Goal: Task Accomplishment & Management: Complete application form

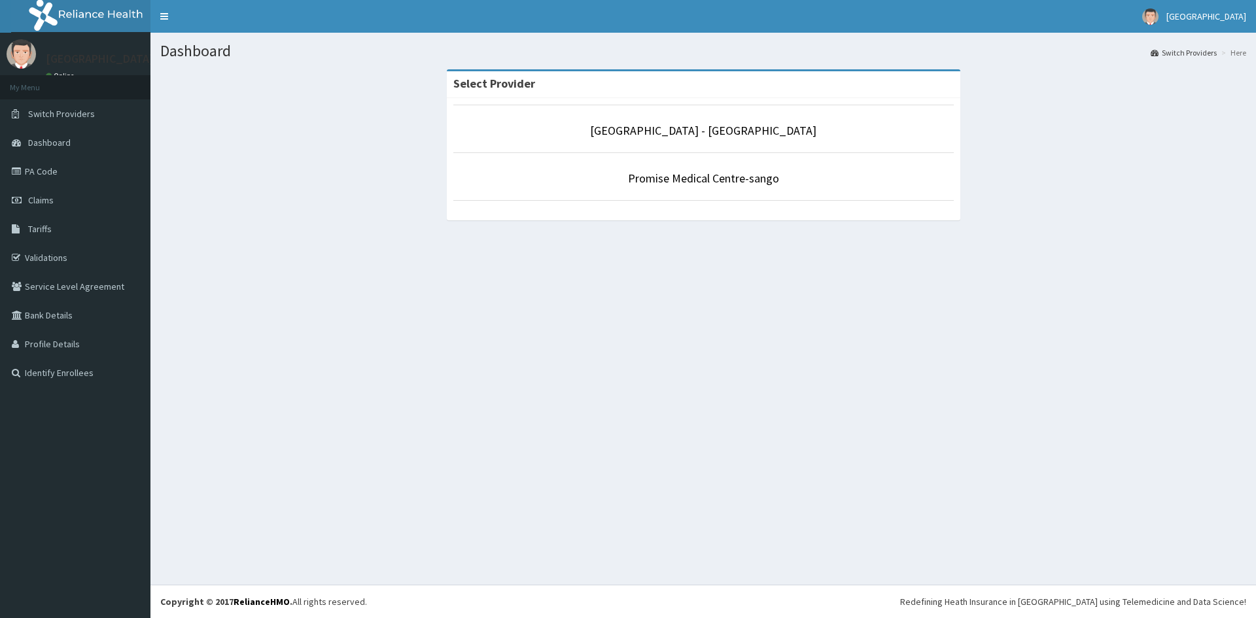
click at [729, 131] on link "Promise Medical Centre - Dopemu" at bounding box center [703, 130] width 226 height 15
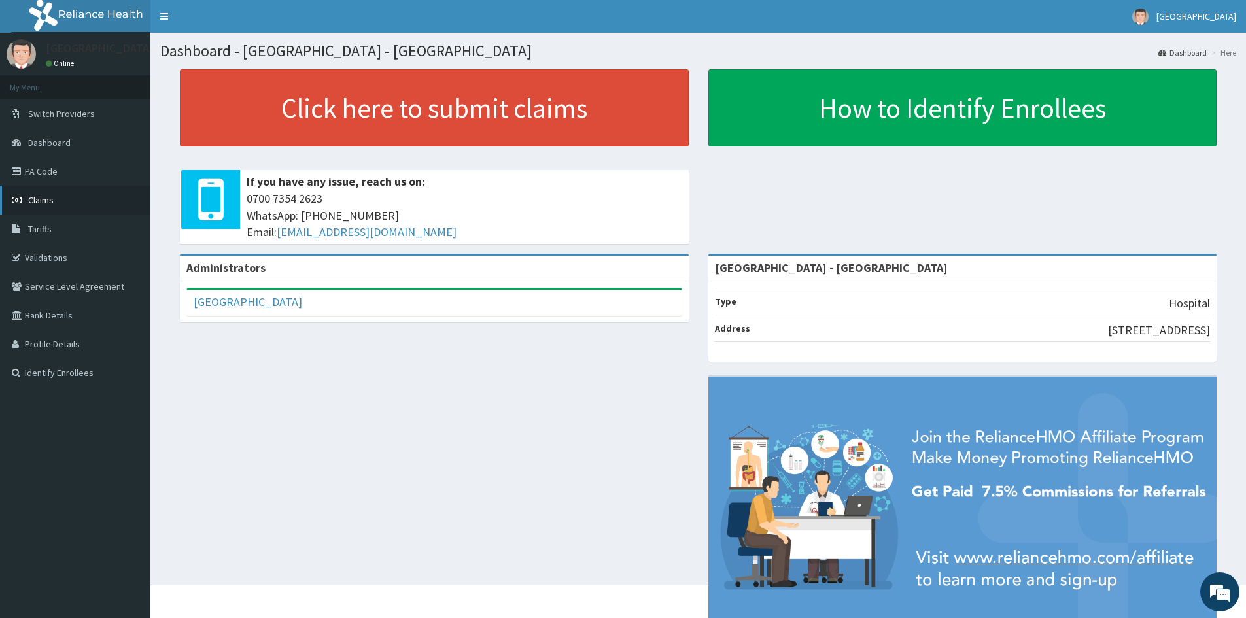
click at [51, 198] on span "Claims" at bounding box center [41, 200] width 26 height 12
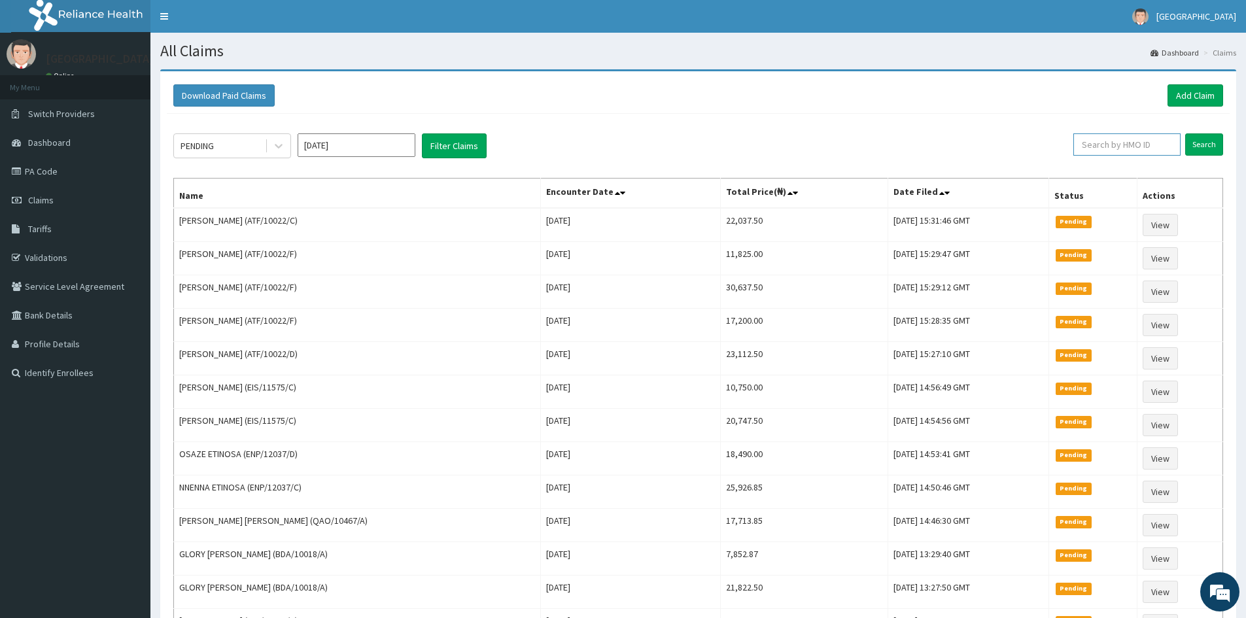
click at [1130, 141] on input "text" at bounding box center [1126, 144] width 107 height 22
paste input "GRS/10025/A"
click at [1202, 147] on input "Search" at bounding box center [1204, 144] width 38 height 22
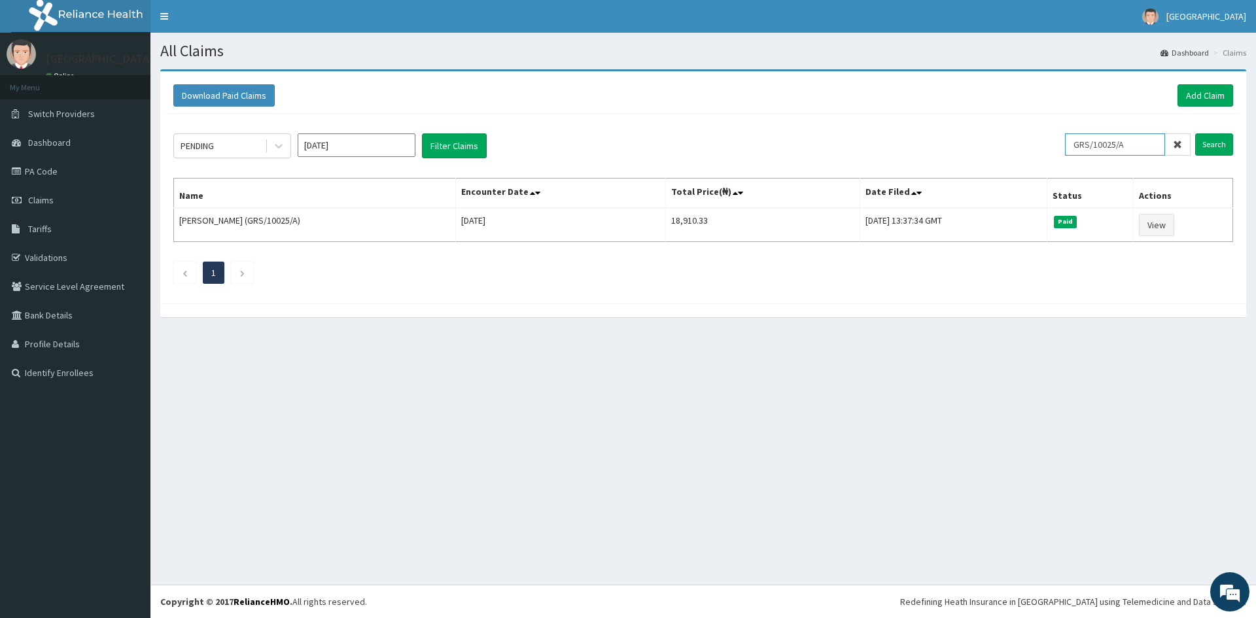
click at [1152, 148] on input "GRS/10025/A" at bounding box center [1115, 144] width 100 height 22
paste input "PFN/10117"
type input "PFN/10117/A"
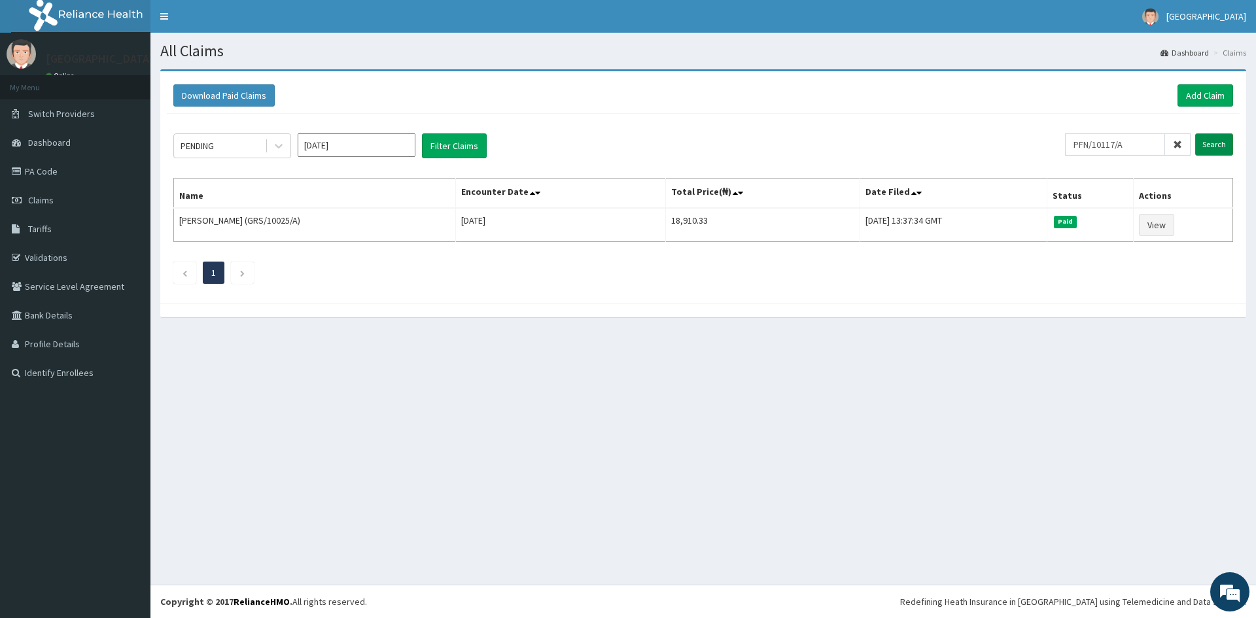
click at [1213, 145] on input "Search" at bounding box center [1214, 144] width 38 height 22
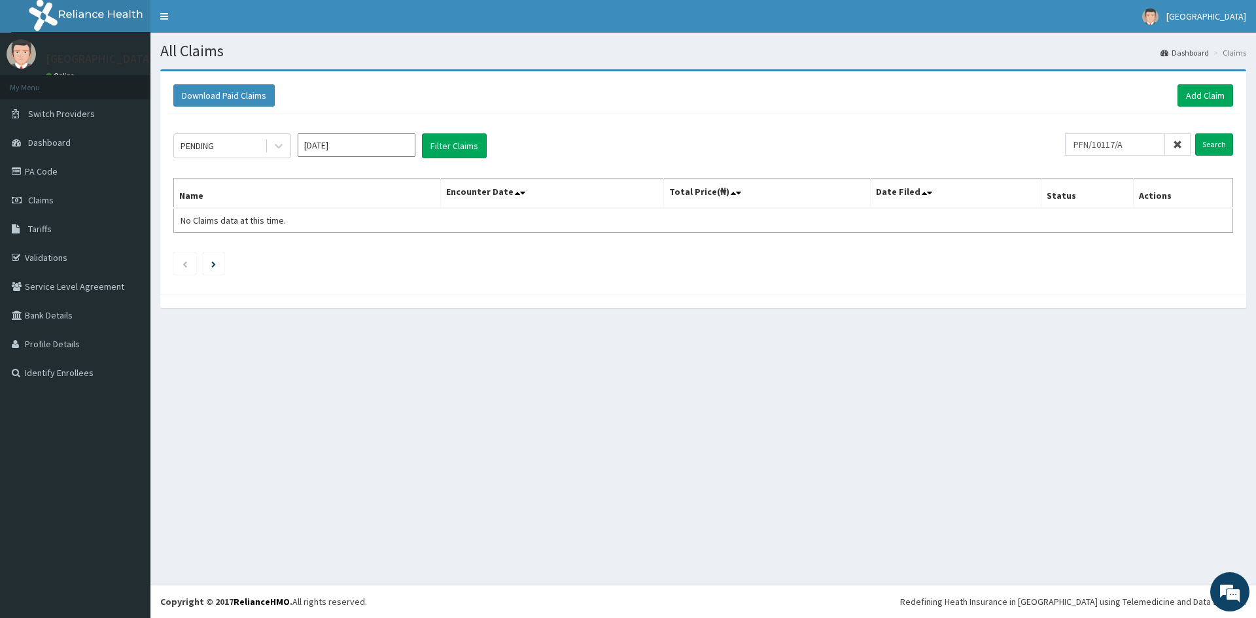
click at [1178, 145] on icon at bounding box center [1177, 144] width 9 height 9
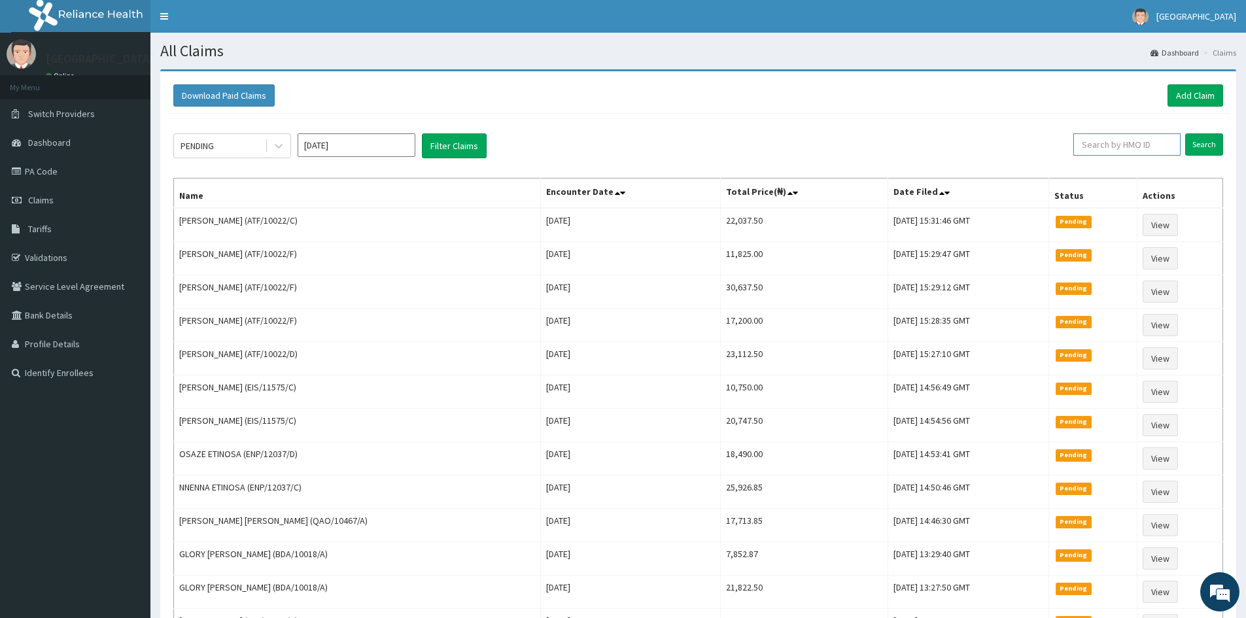
click at [1130, 143] on input "text" at bounding box center [1126, 144] width 107 height 22
paste input "LPD/10017/A"
type input "LPD/10017/A"
click at [1202, 147] on input "Search" at bounding box center [1204, 144] width 38 height 22
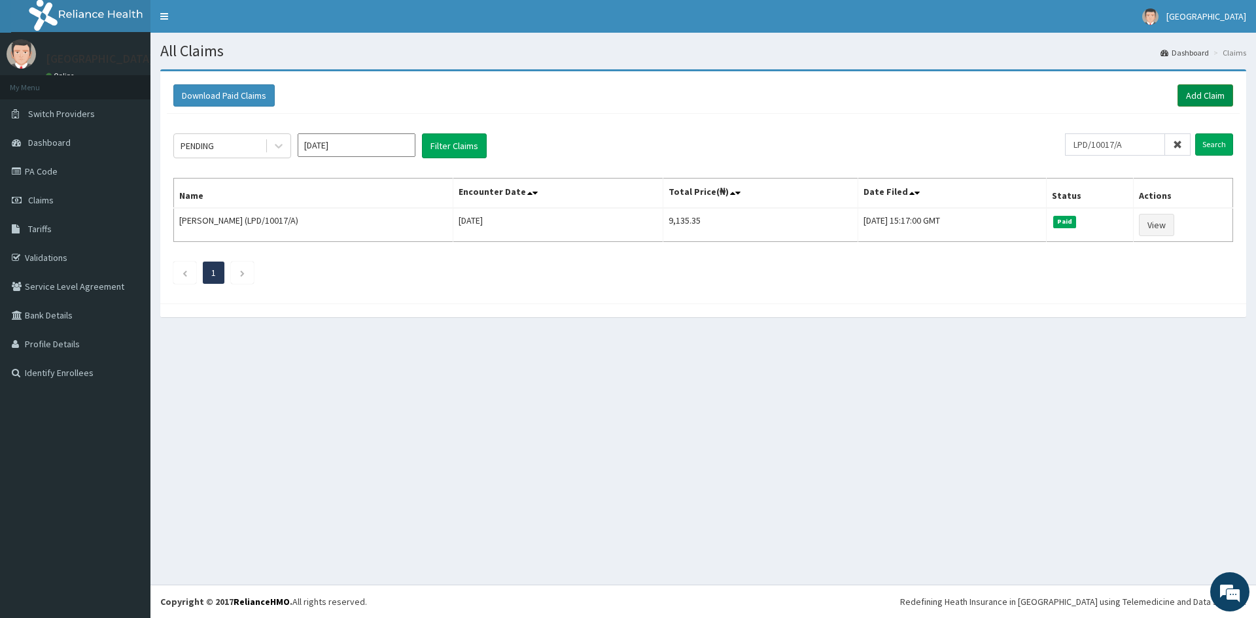
click at [1196, 99] on link "Add Claim" at bounding box center [1205, 95] width 56 height 22
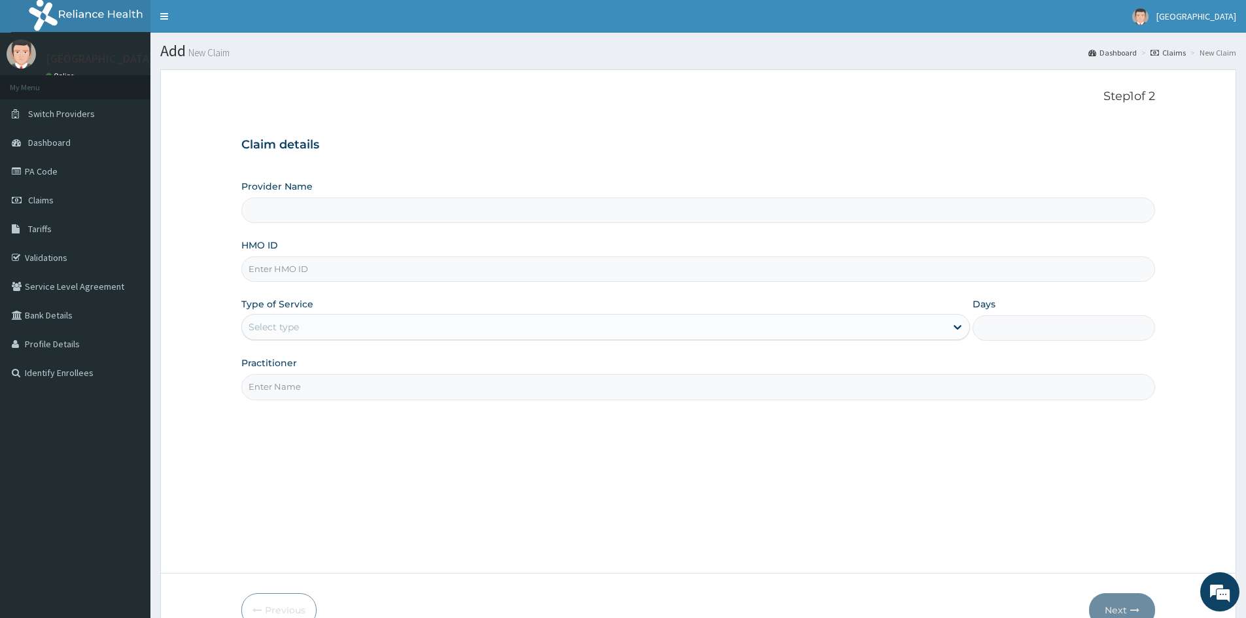
type input "[GEOGRAPHIC_DATA] - [GEOGRAPHIC_DATA]"
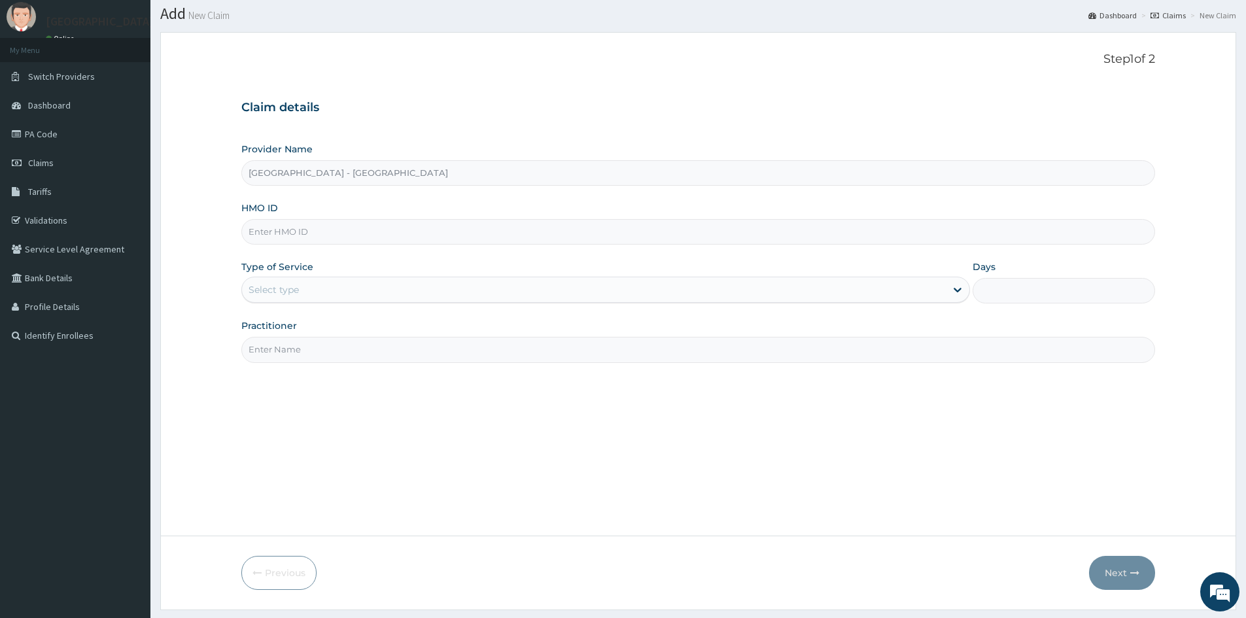
scroll to position [73, 0]
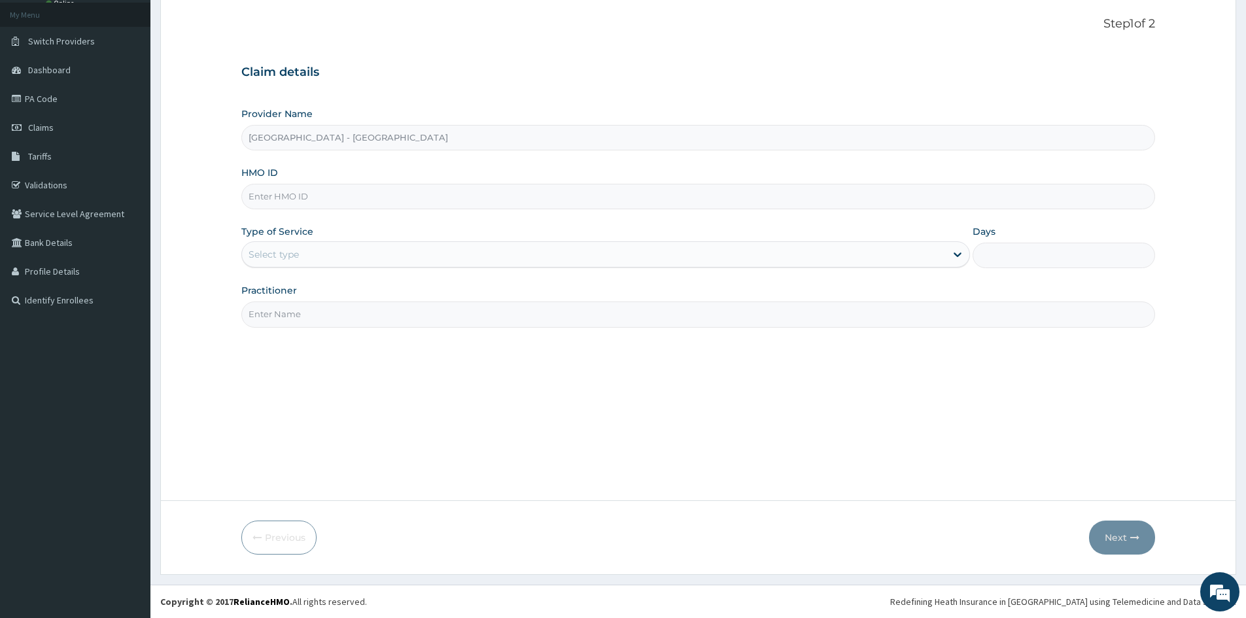
click at [326, 194] on input "HMO ID" at bounding box center [698, 197] width 914 height 26
paste input "LPD/10190/F"
type input "LPD/10190/F"
click at [410, 245] on div "Select type" at bounding box center [594, 254] width 704 height 21
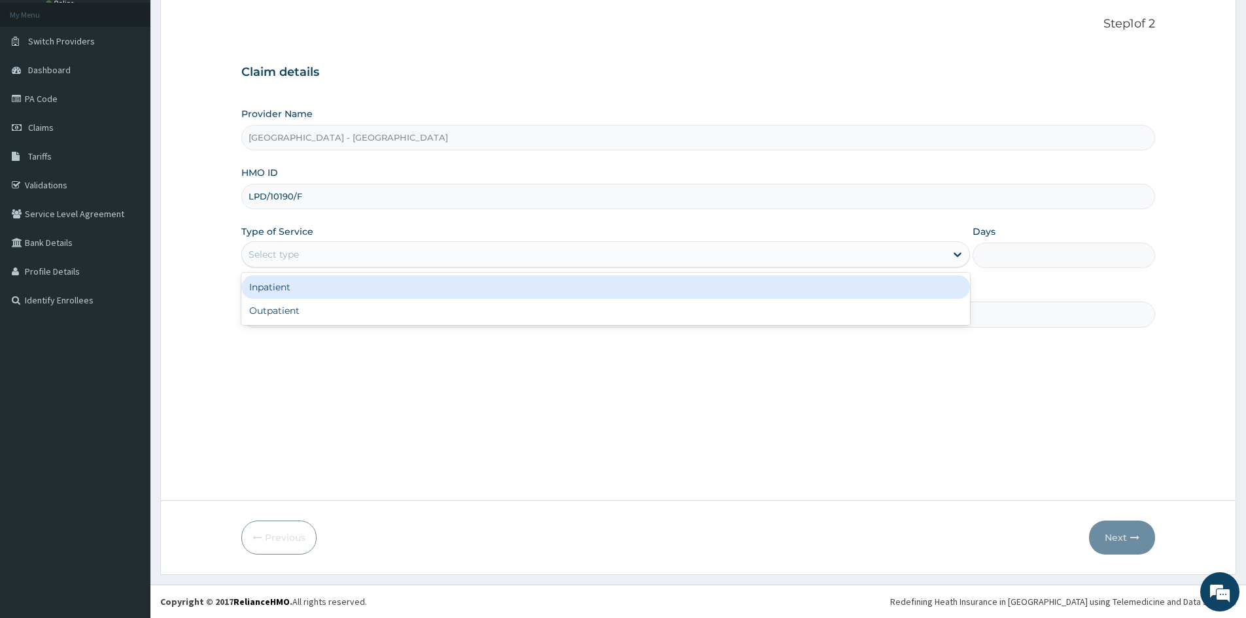
scroll to position [0, 0]
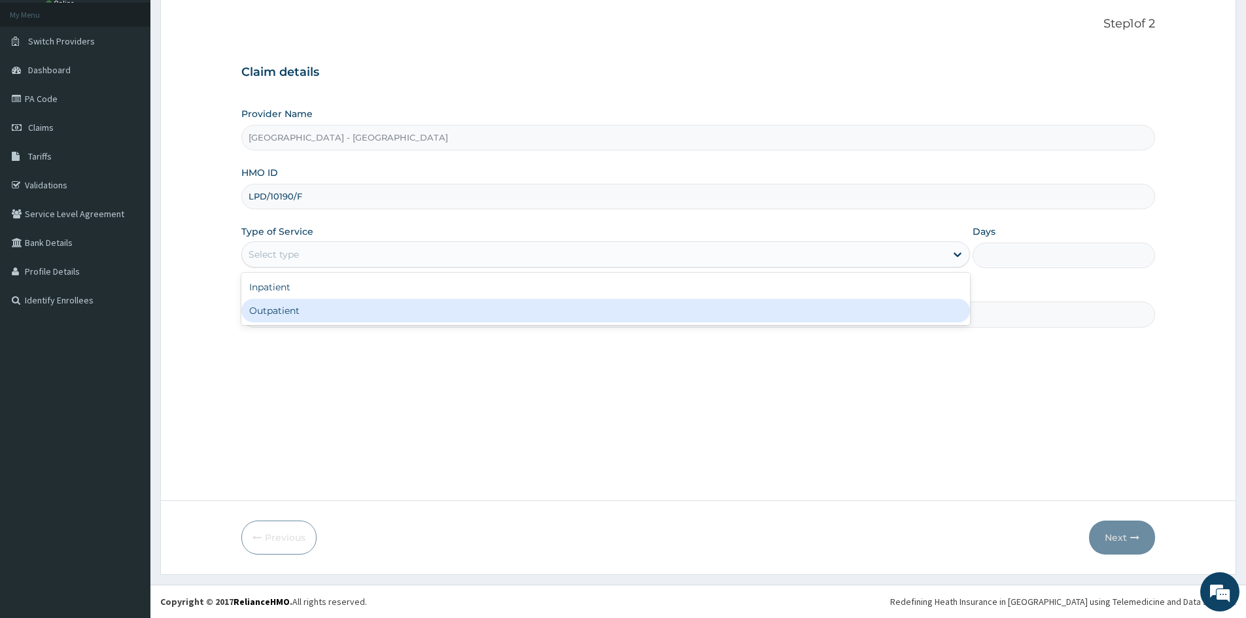
click at [309, 305] on div "Outpatient" at bounding box center [605, 311] width 729 height 24
type input "1"
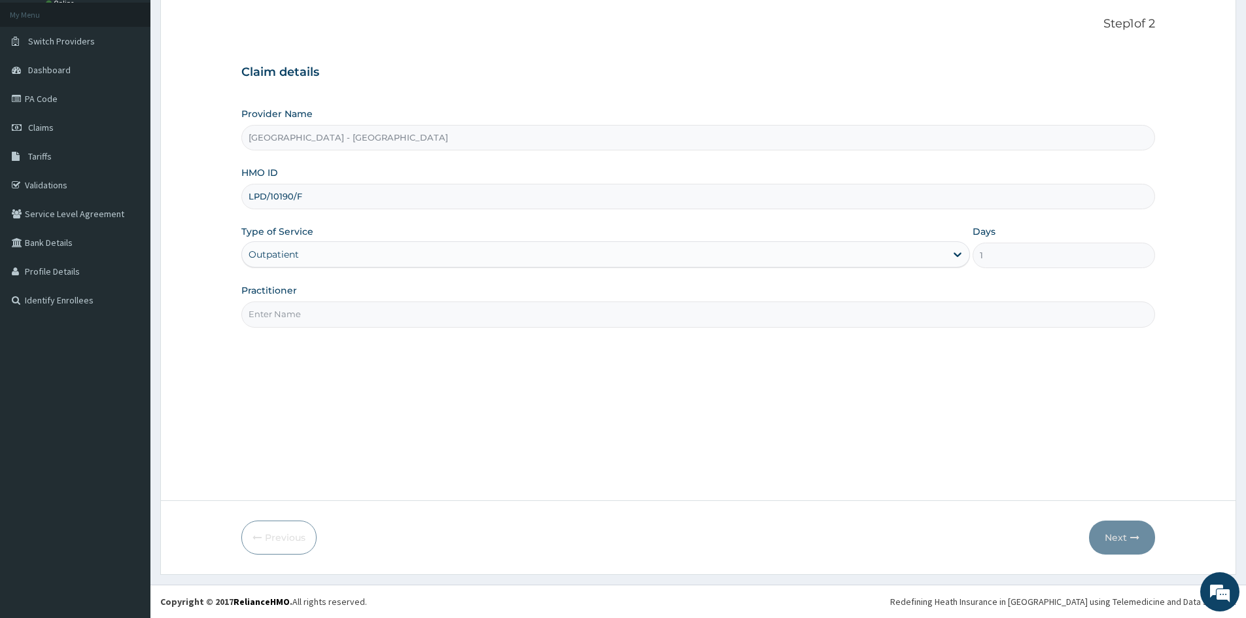
click at [309, 305] on input "Practitioner" at bounding box center [698, 315] width 914 height 26
type input "DR RAJI"
click at [1126, 530] on button "Next" at bounding box center [1122, 538] width 66 height 34
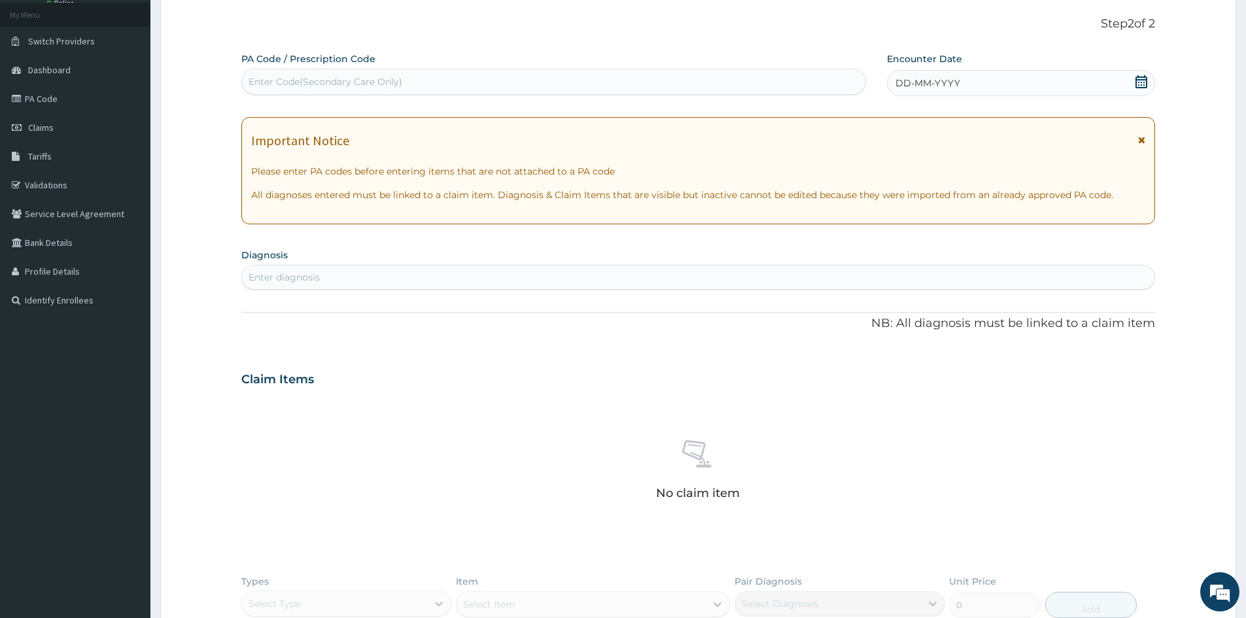
click at [981, 77] on div "DD-MM-YYYY" at bounding box center [1021, 83] width 268 height 26
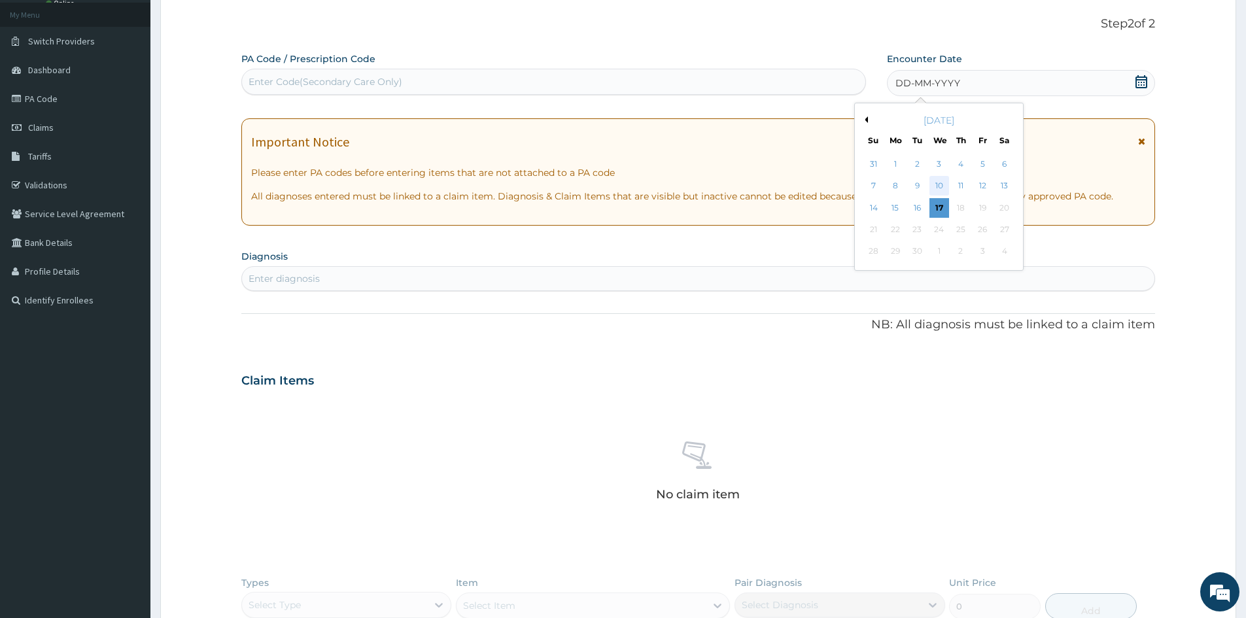
click at [940, 188] on div "10" at bounding box center [939, 187] width 20 height 20
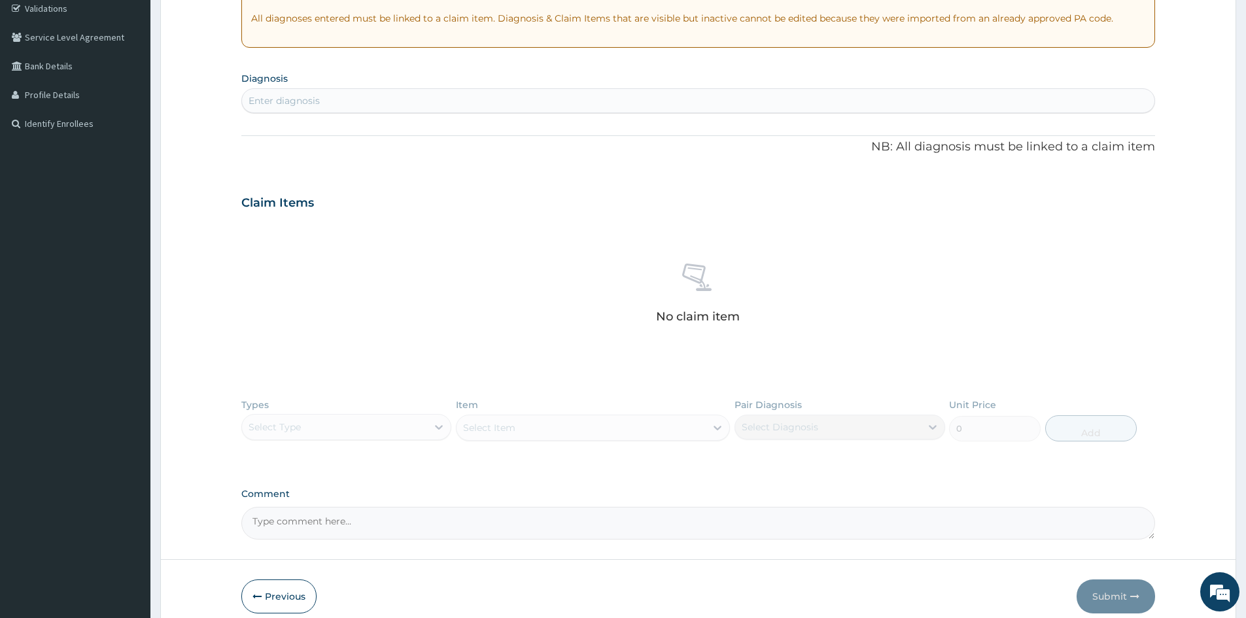
scroll to position [269, 0]
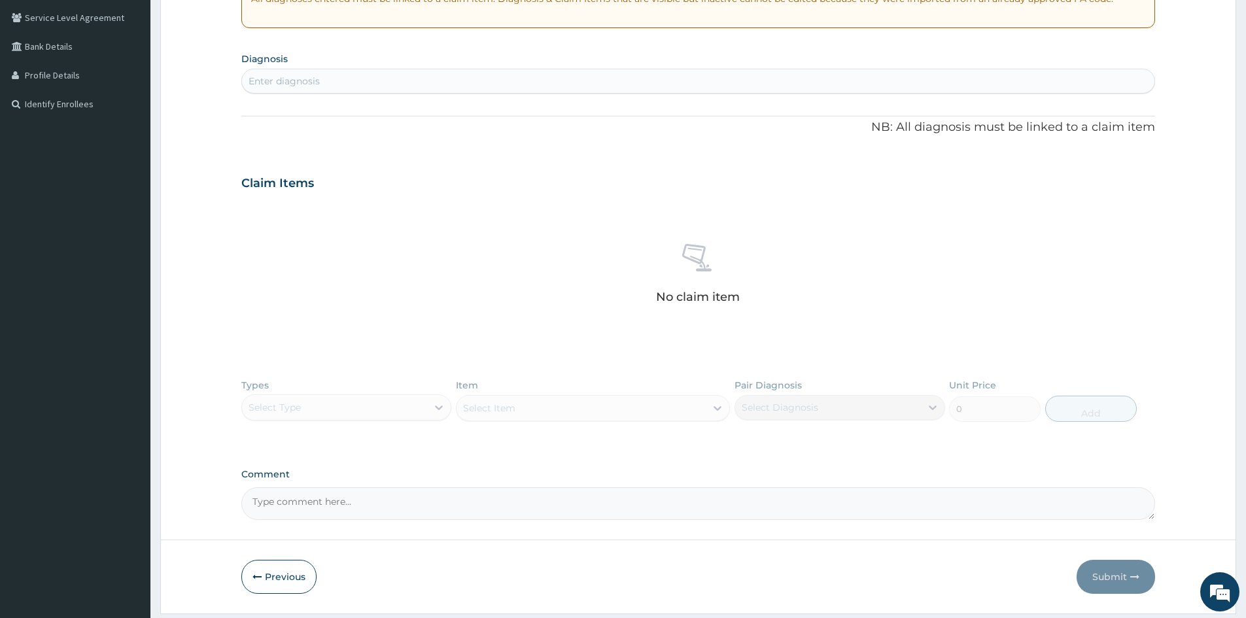
click at [342, 76] on div "Enter diagnosis" at bounding box center [698, 81] width 912 height 21
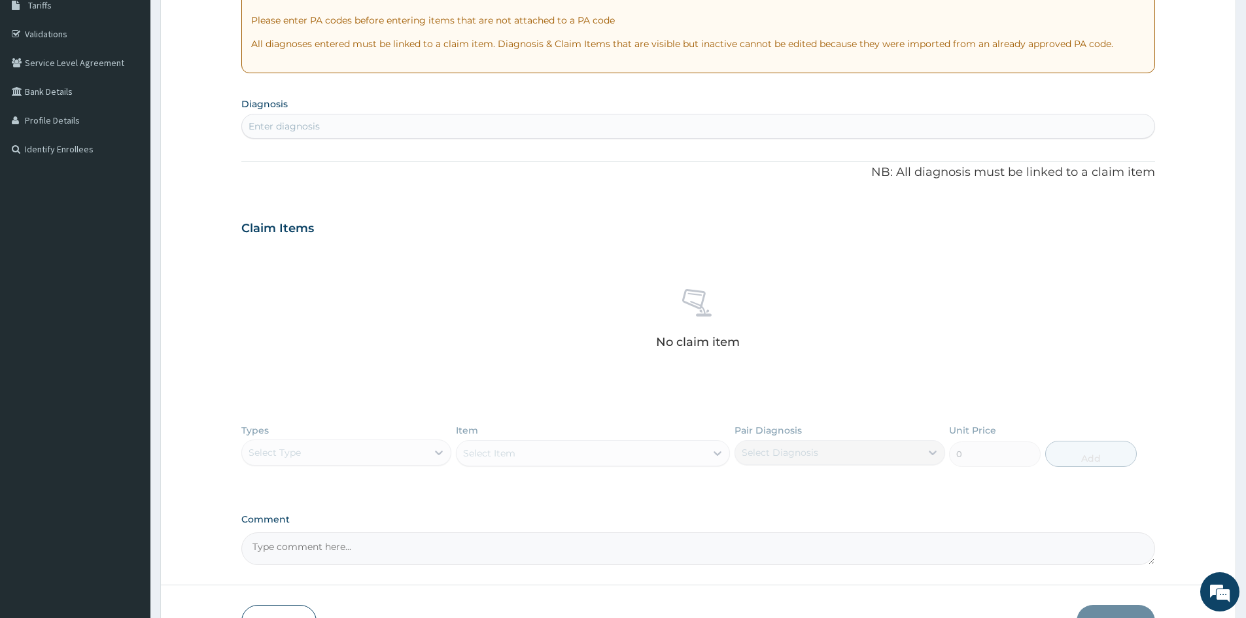
scroll to position [46, 0]
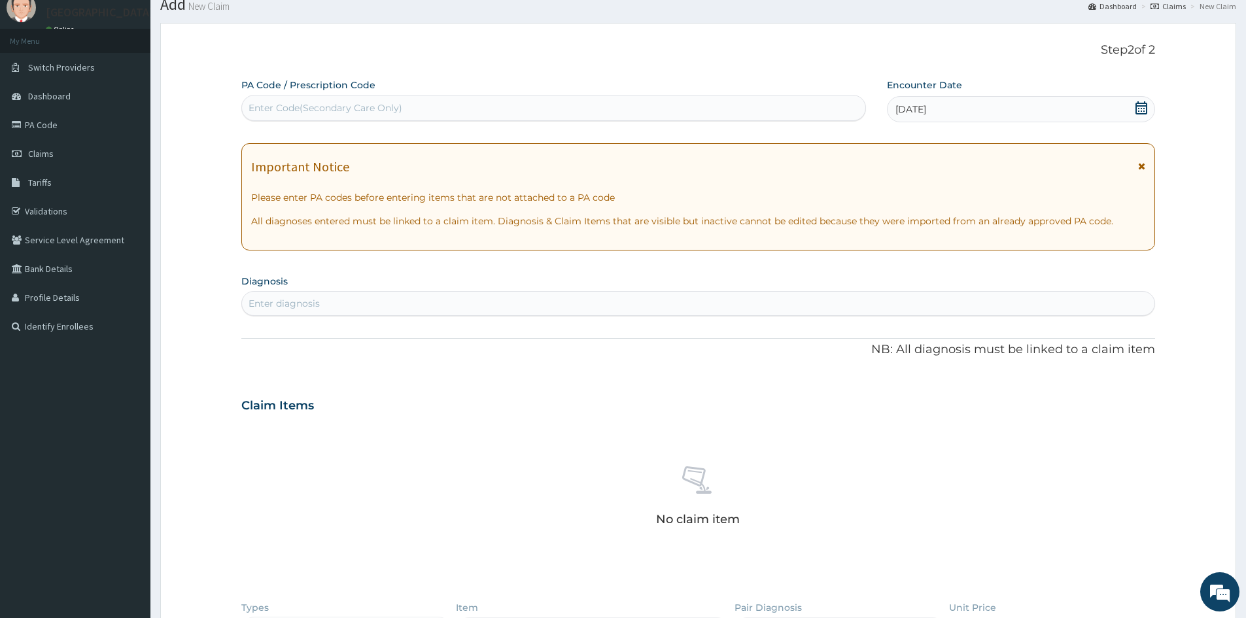
click at [653, 304] on div "Enter diagnosis" at bounding box center [698, 303] width 912 height 21
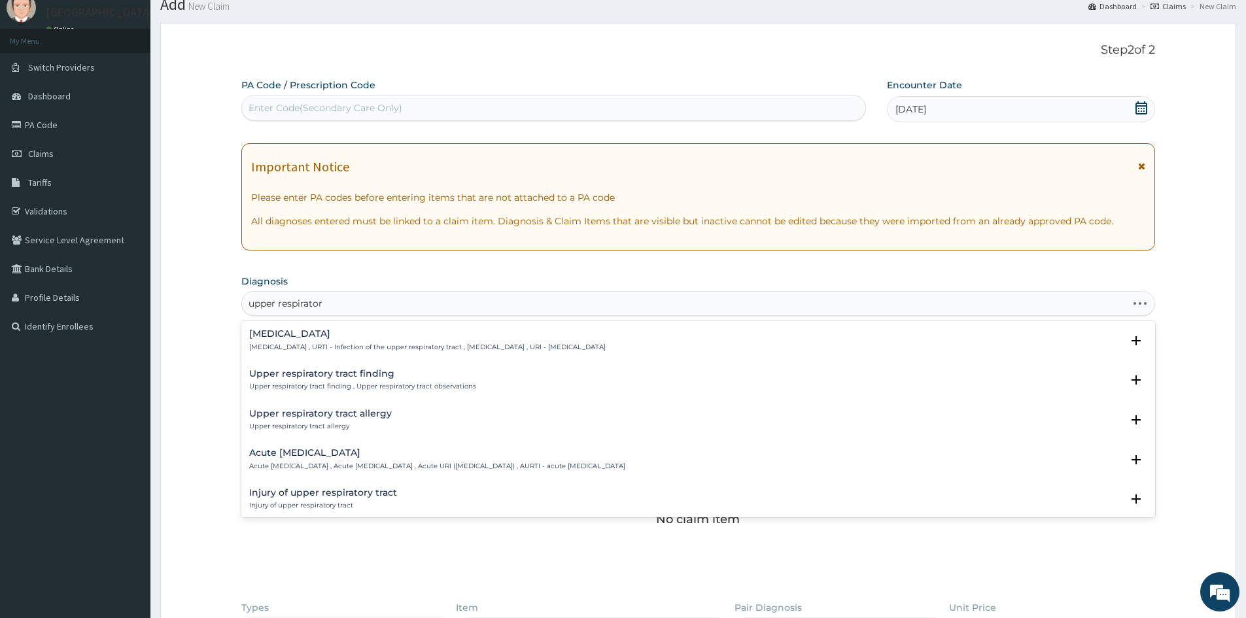
type input "upper respiratory"
click at [330, 336] on h4 "Upper respiratory infection" at bounding box center [427, 334] width 356 height 10
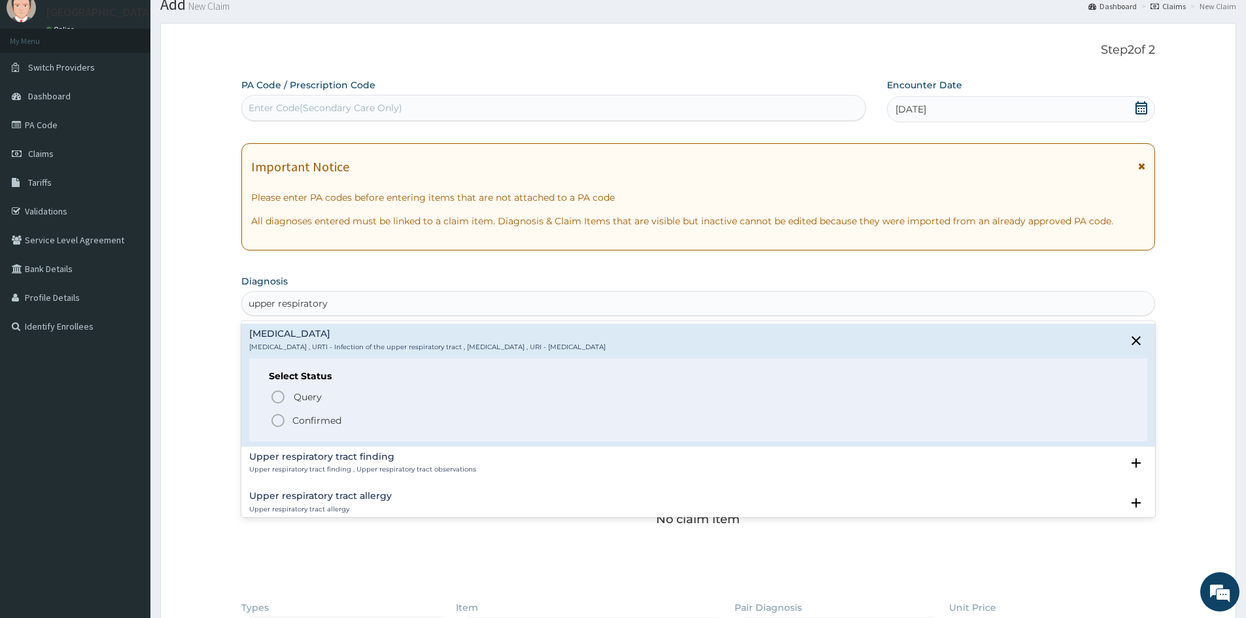
click at [311, 417] on p "Confirmed" at bounding box center [316, 420] width 49 height 13
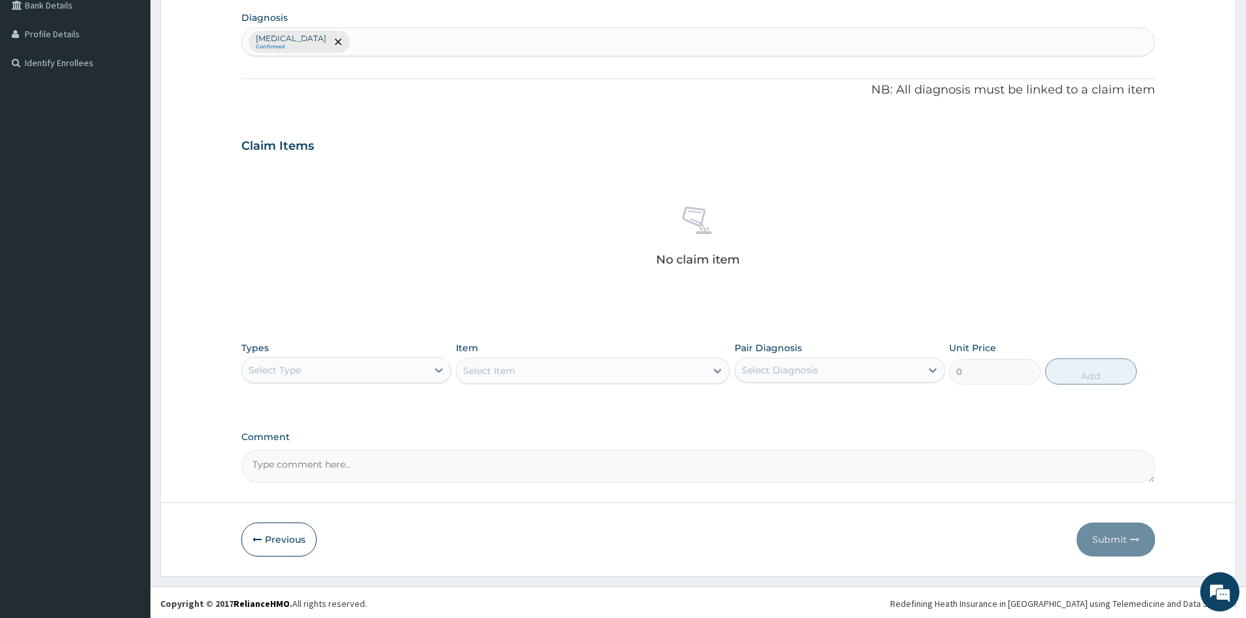
scroll to position [312, 0]
click at [443, 372] on icon at bounding box center [438, 368] width 13 height 13
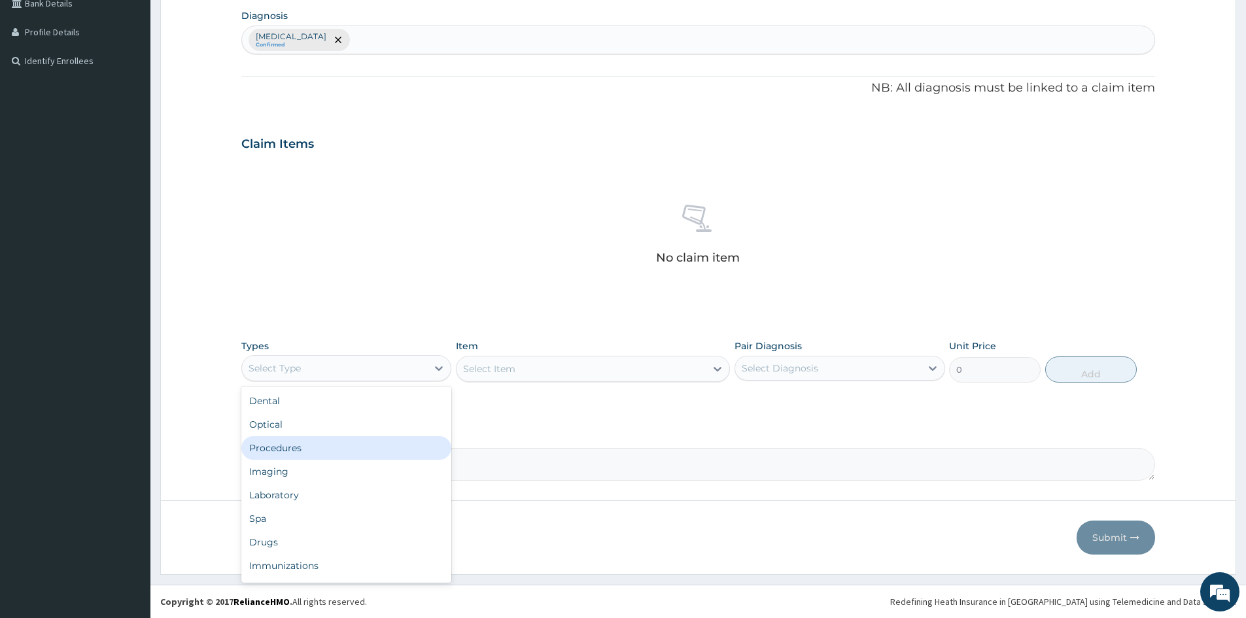
click at [358, 452] on div "Procedures" at bounding box center [346, 448] width 210 height 24
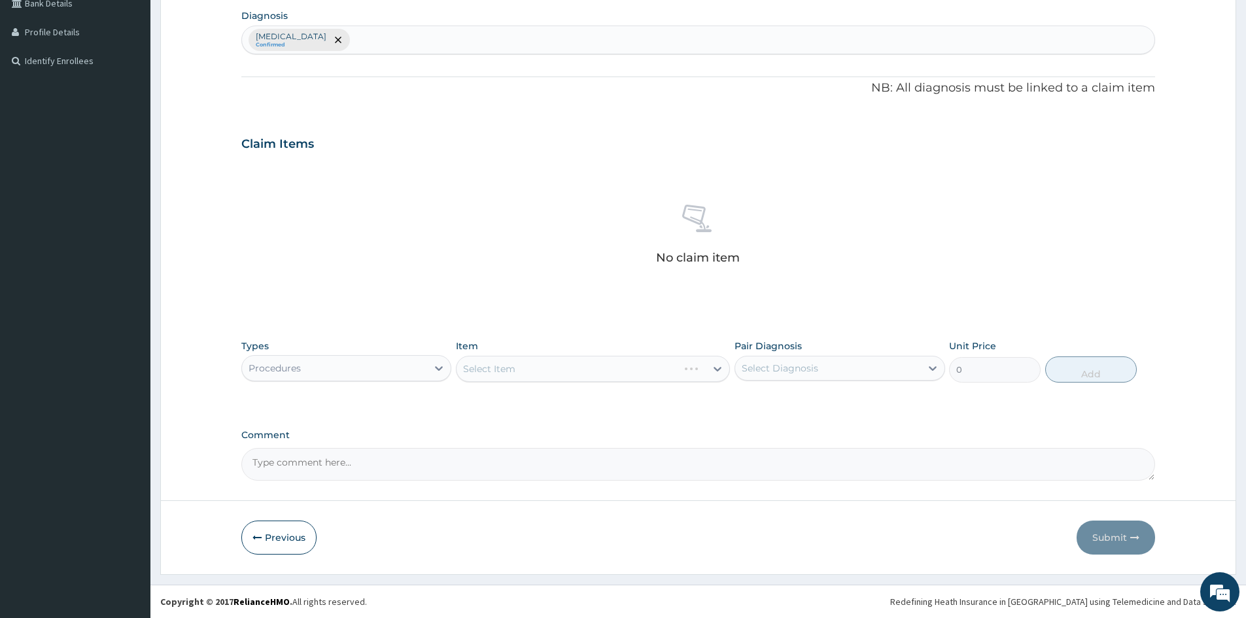
click at [891, 374] on div "Select Diagnosis" at bounding box center [827, 368] width 185 height 21
click at [837, 403] on label "Upper respiratory infection" at bounding box center [796, 400] width 81 height 13
checkbox input "true"
click at [667, 373] on div "Select Item" at bounding box center [593, 369] width 274 height 26
click at [667, 373] on div "Select Item" at bounding box center [581, 368] width 249 height 21
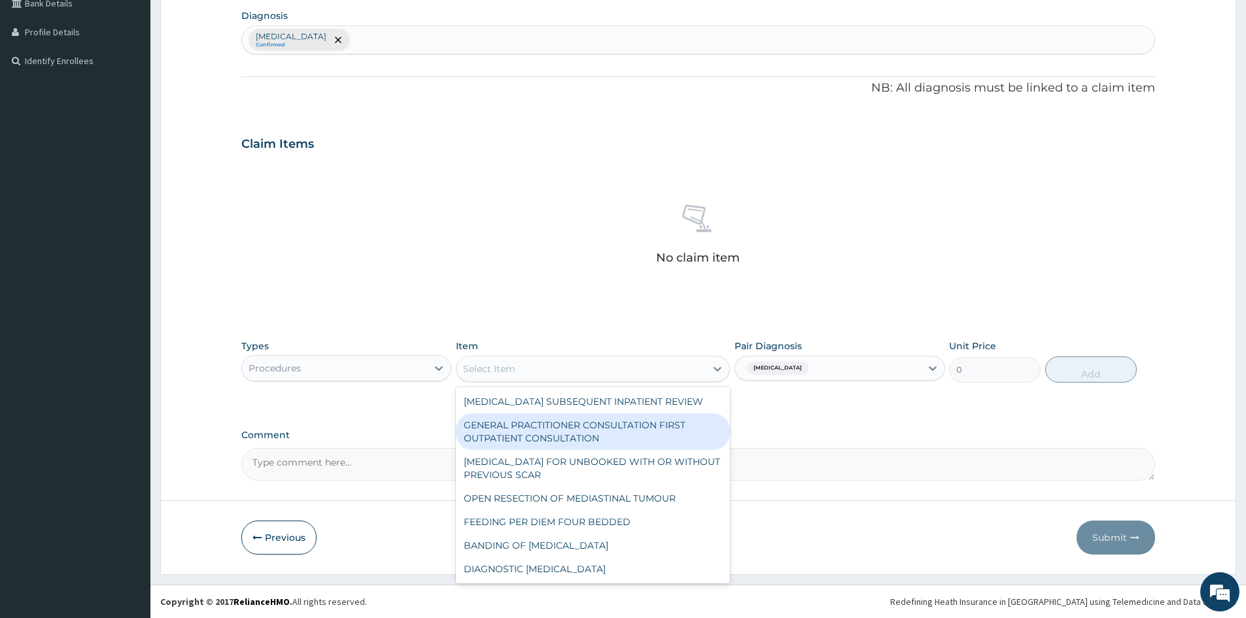
click at [643, 433] on div "GENERAL PRACTITIONER CONSULTATION FIRST OUTPATIENT CONSULTATION" at bounding box center [593, 431] width 274 height 37
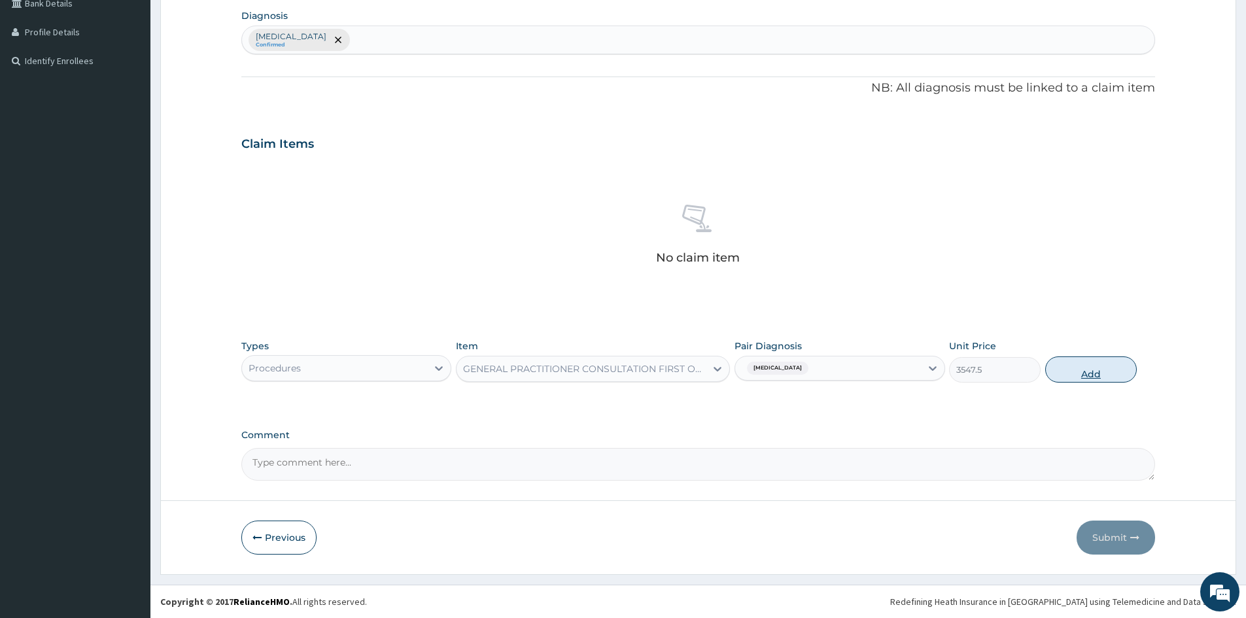
click at [1106, 376] on button "Add" at bounding box center [1091, 369] width 92 height 26
type input "0"
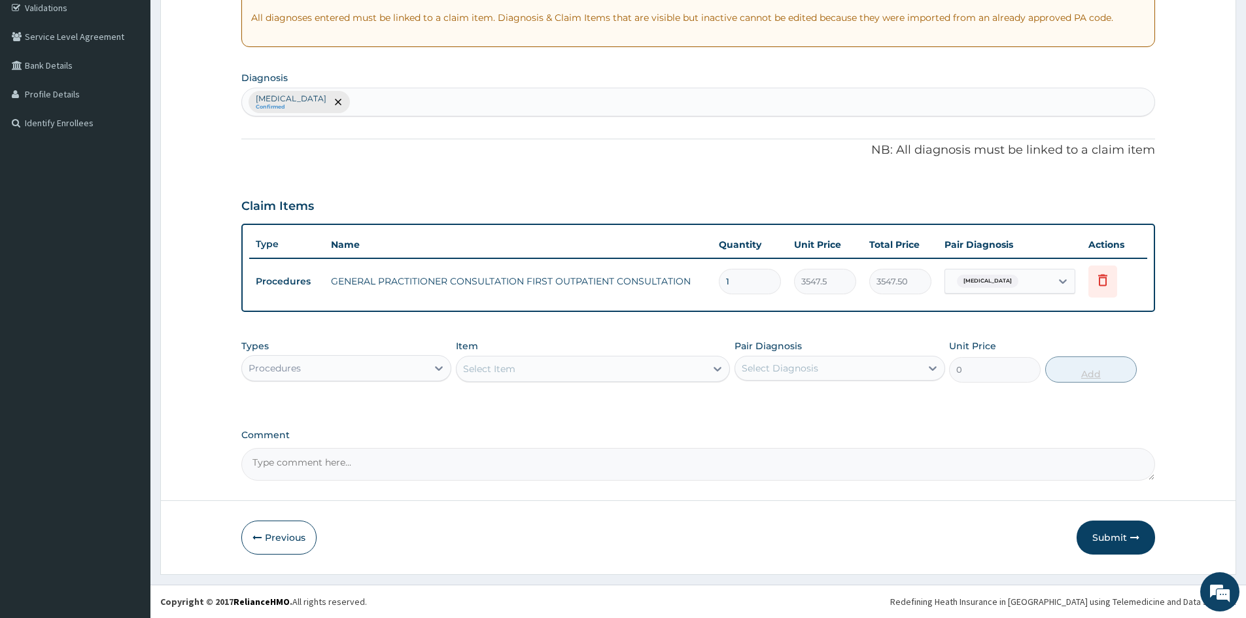
scroll to position [250, 0]
click at [434, 95] on div "Upper respiratory infection Confirmed" at bounding box center [698, 101] width 912 height 27
type input "malaria"
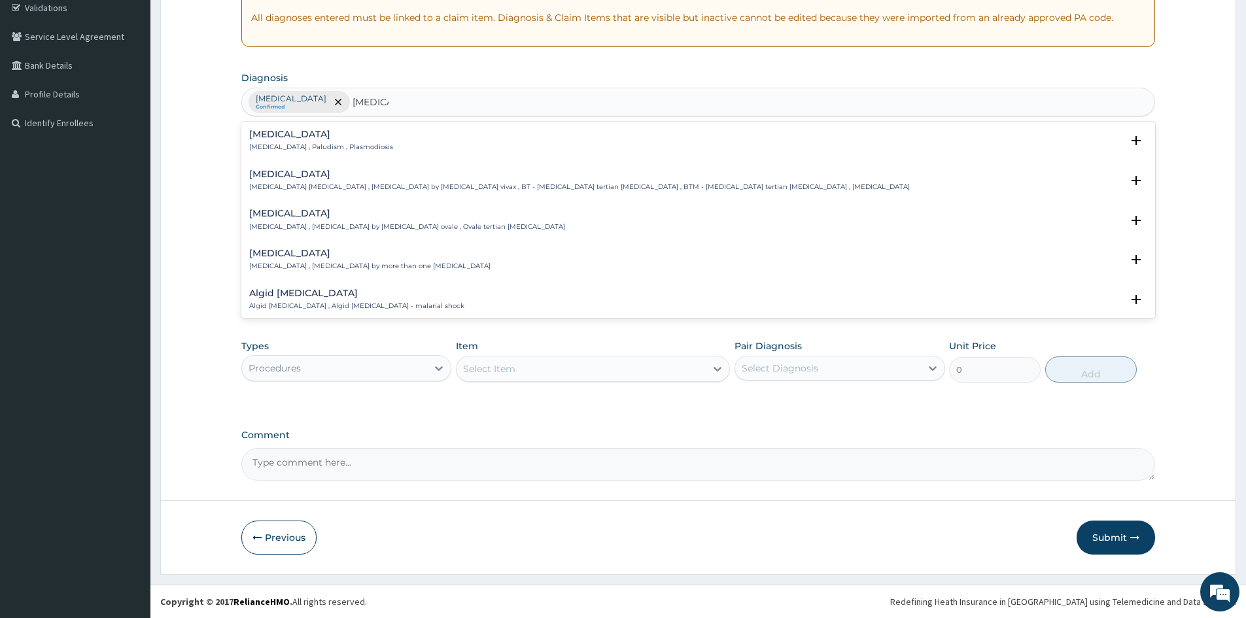
click at [279, 135] on h4 "Malaria" at bounding box center [321, 135] width 144 height 10
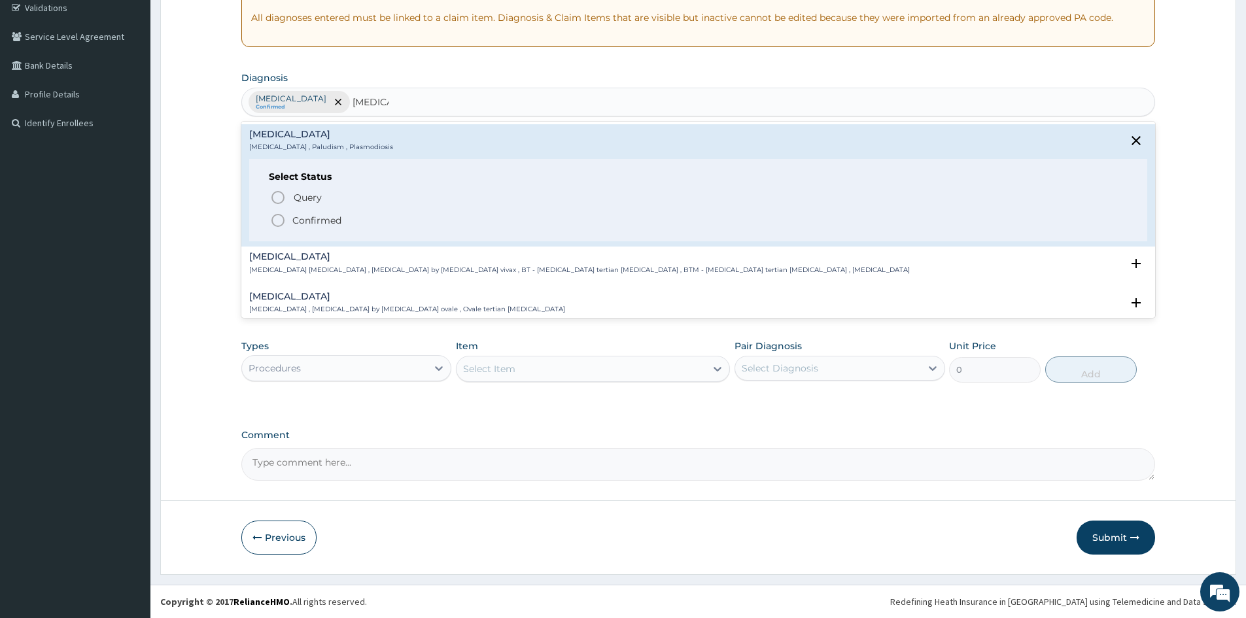
click at [304, 220] on p "Confirmed" at bounding box center [316, 220] width 49 height 13
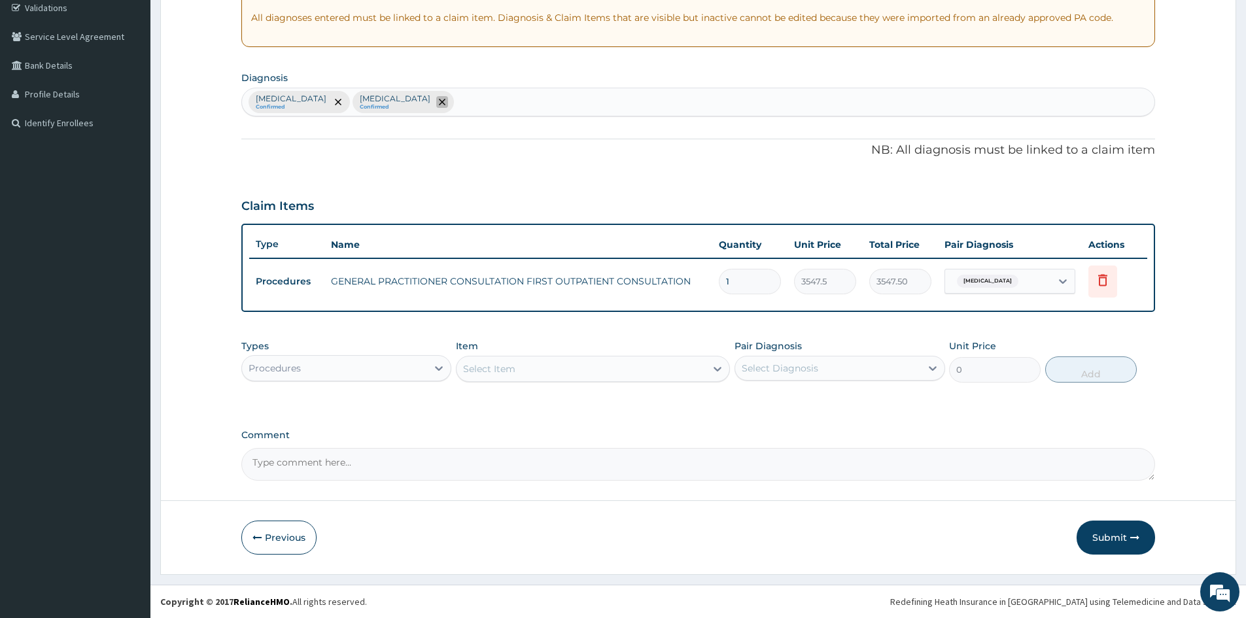
click at [439, 105] on icon "remove selection option" at bounding box center [442, 102] width 7 height 7
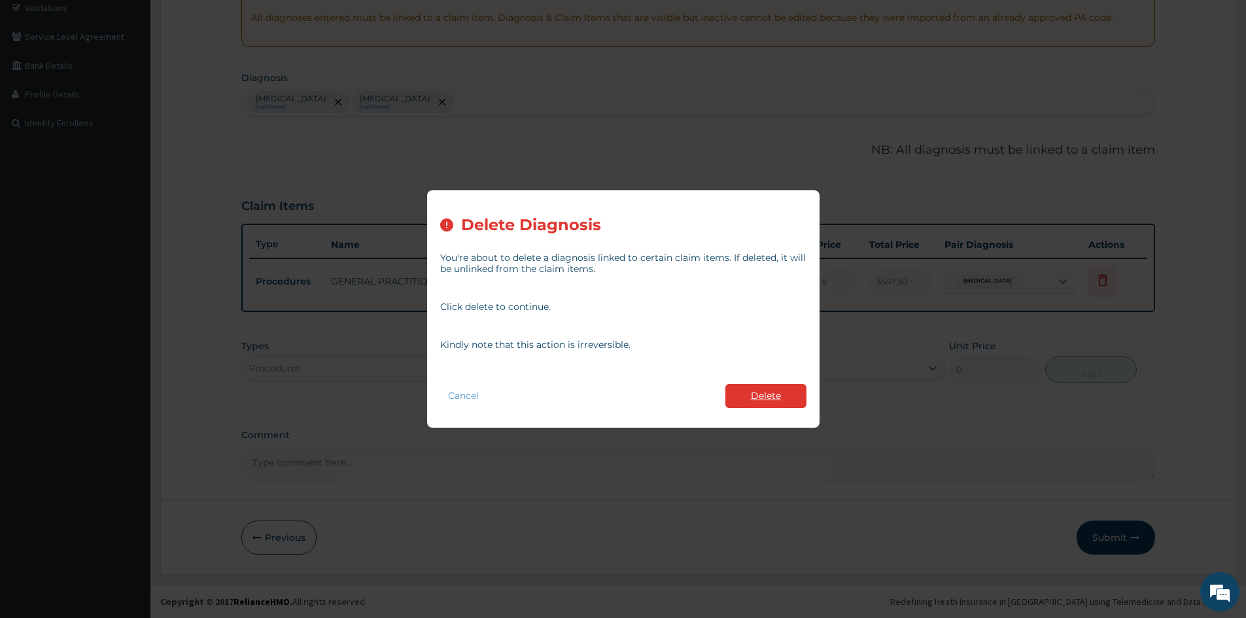
click at [763, 399] on button "Delete" at bounding box center [765, 396] width 81 height 24
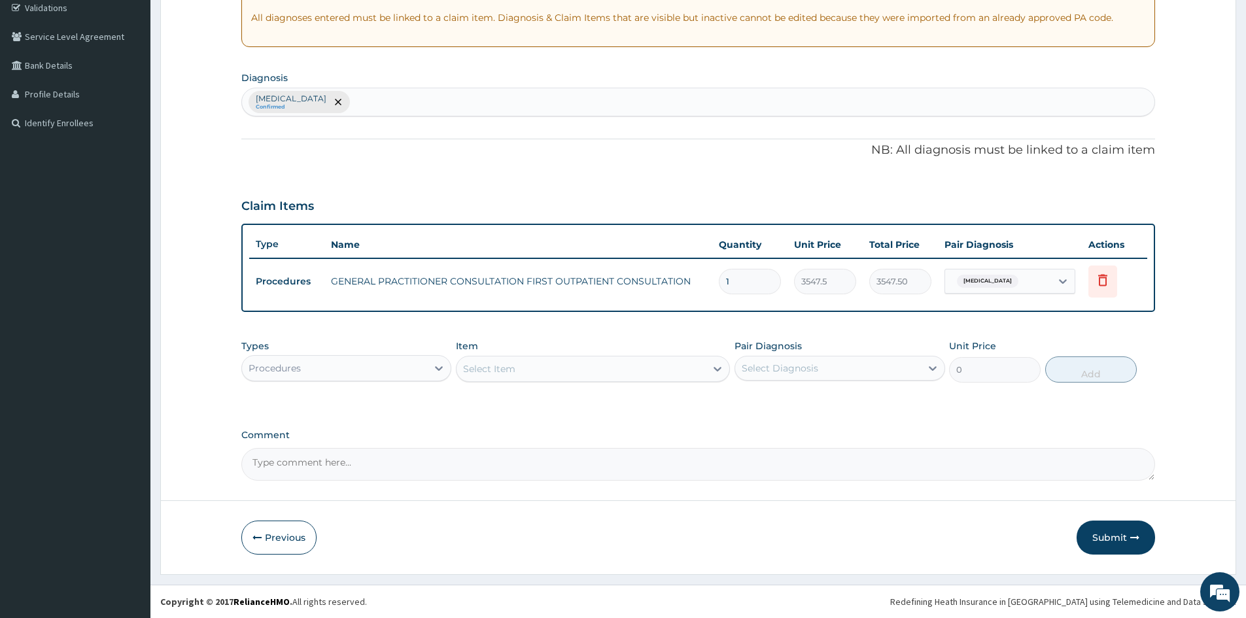
click at [406, 101] on div "Upper respiratory infection Confirmed" at bounding box center [698, 101] width 912 height 27
type input "malaria"
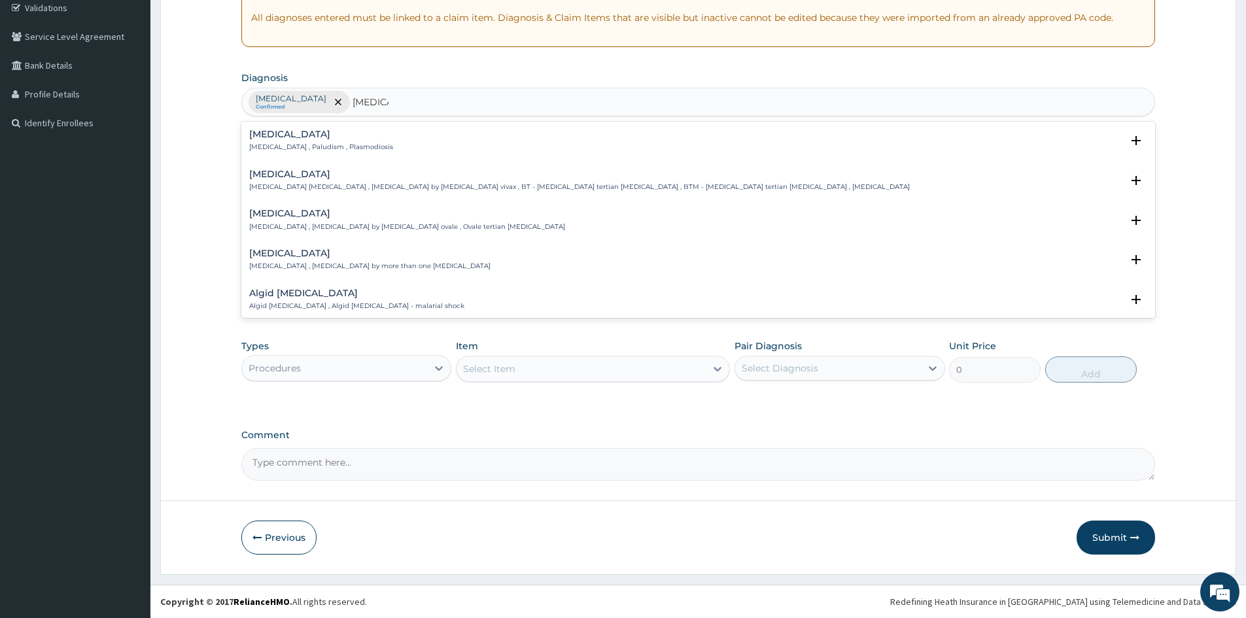
click at [281, 128] on div "Malaria Malaria , Paludism , Plasmodiosis Select Status Query Query covers susp…" at bounding box center [698, 144] width 914 height 40
click at [274, 131] on h4 "Malaria" at bounding box center [321, 135] width 144 height 10
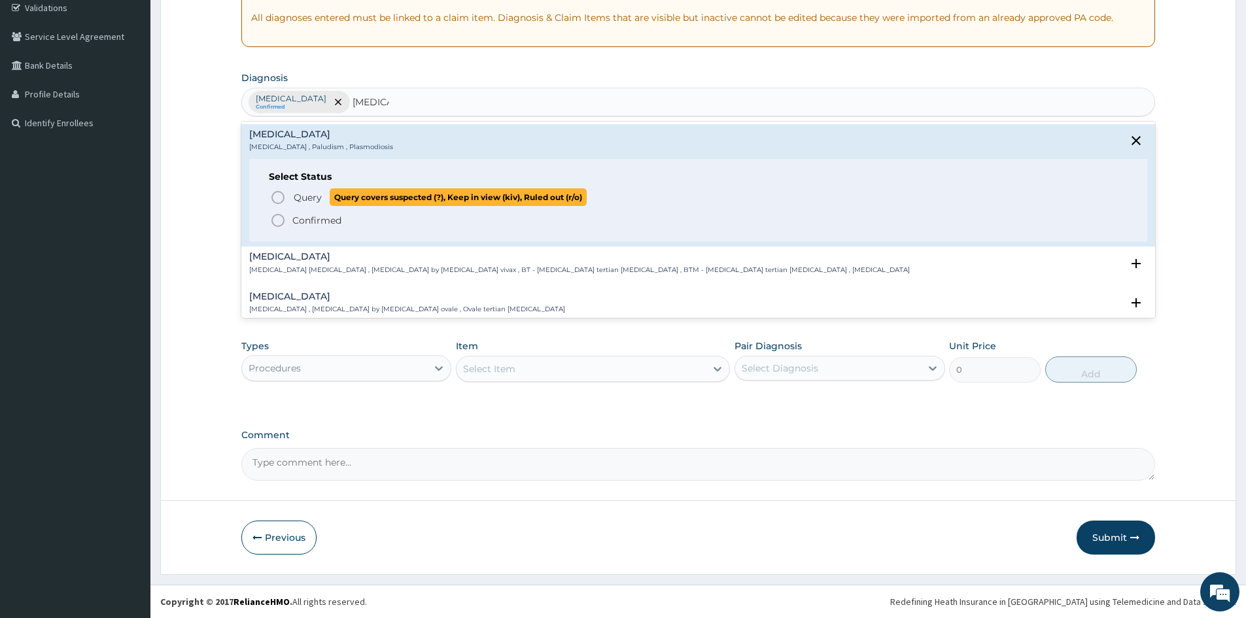
click at [295, 196] on span "Query" at bounding box center [308, 197] width 28 height 13
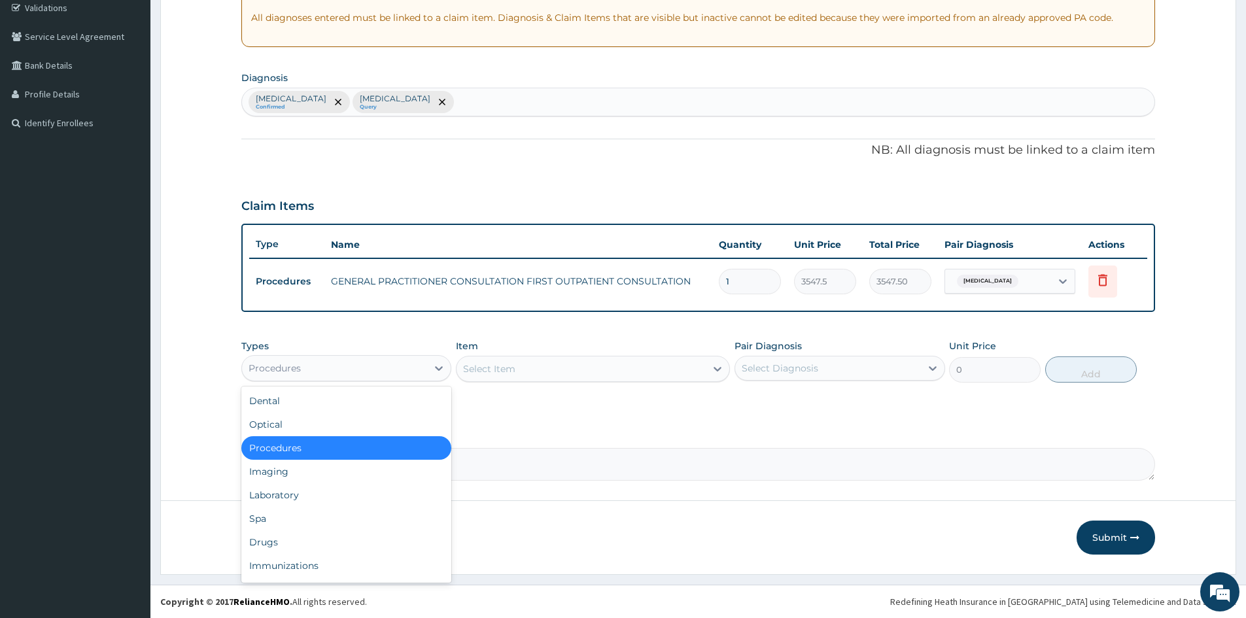
click at [399, 373] on div "Procedures" at bounding box center [334, 368] width 185 height 21
click at [330, 505] on div "Laboratory" at bounding box center [346, 495] width 210 height 24
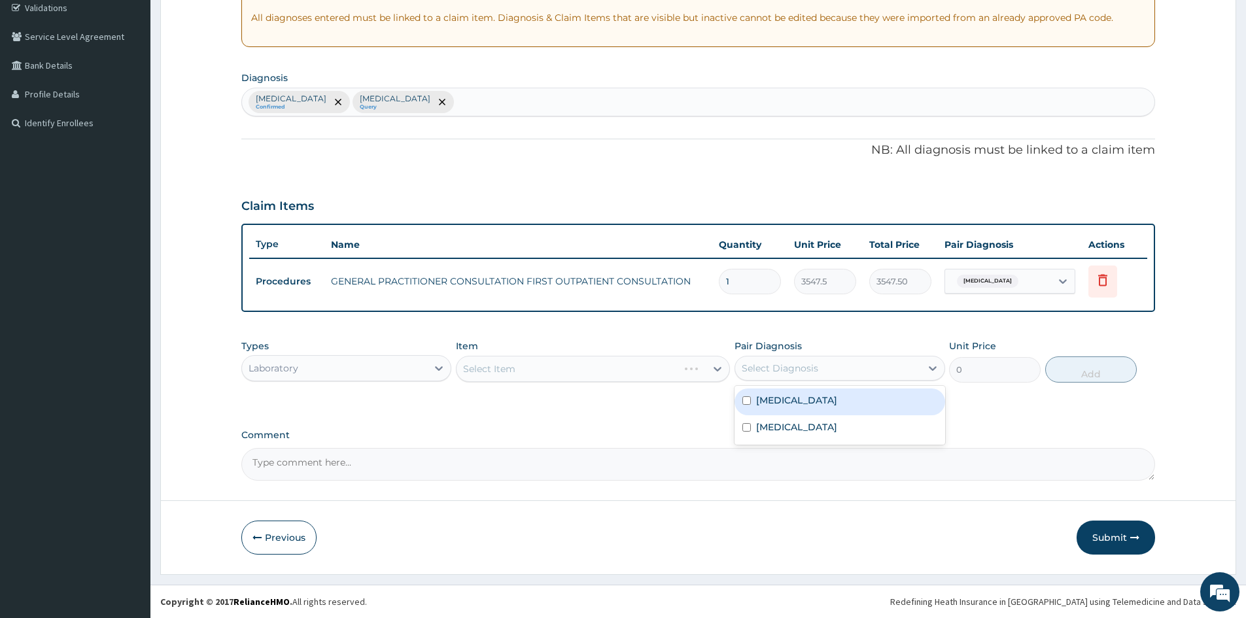
click at [842, 375] on div "Select Diagnosis" at bounding box center [827, 368] width 185 height 21
click at [829, 402] on label "Upper respiratory infection" at bounding box center [796, 400] width 81 height 13
checkbox input "true"
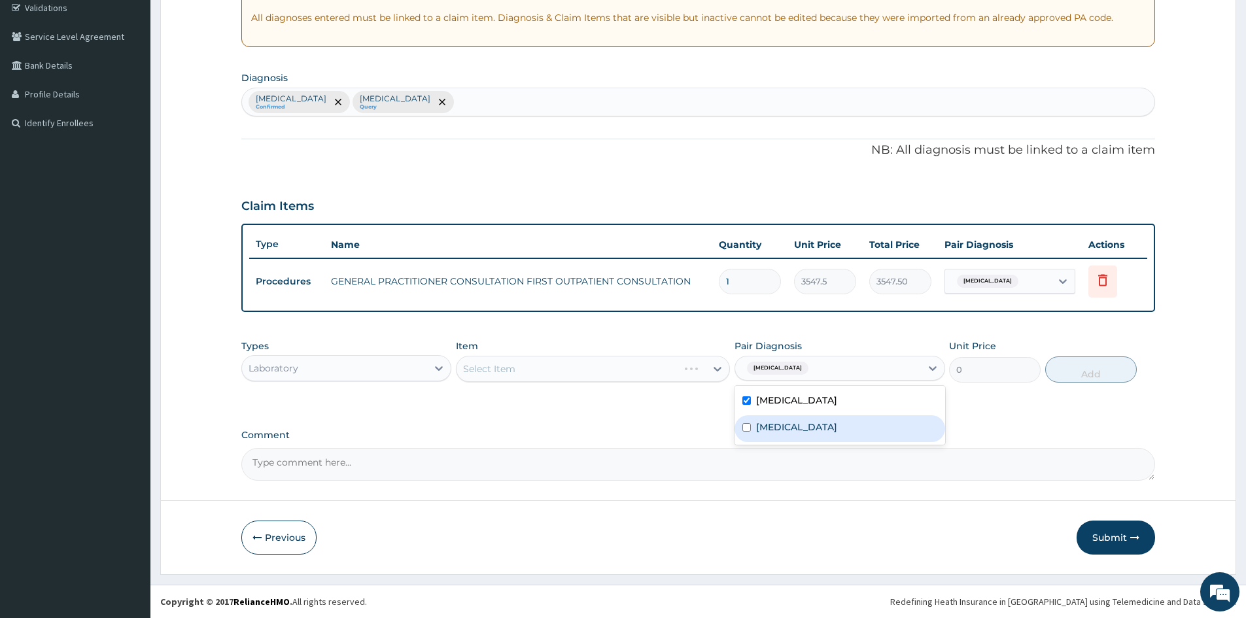
click at [812, 435] on div "Malaria" at bounding box center [840, 428] width 210 height 27
checkbox input "true"
click at [643, 362] on div "Select Item" at bounding box center [593, 369] width 274 height 26
click at [638, 372] on div "Select Item" at bounding box center [593, 369] width 274 height 26
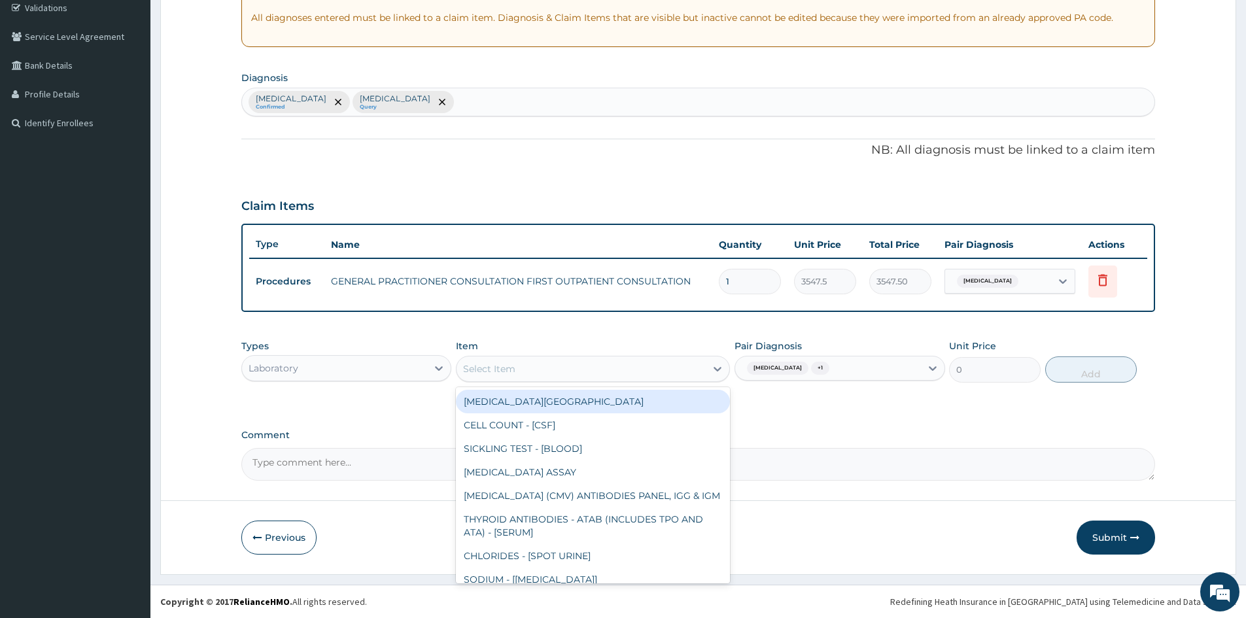
click at [638, 372] on div "Select Item" at bounding box center [581, 368] width 249 height 21
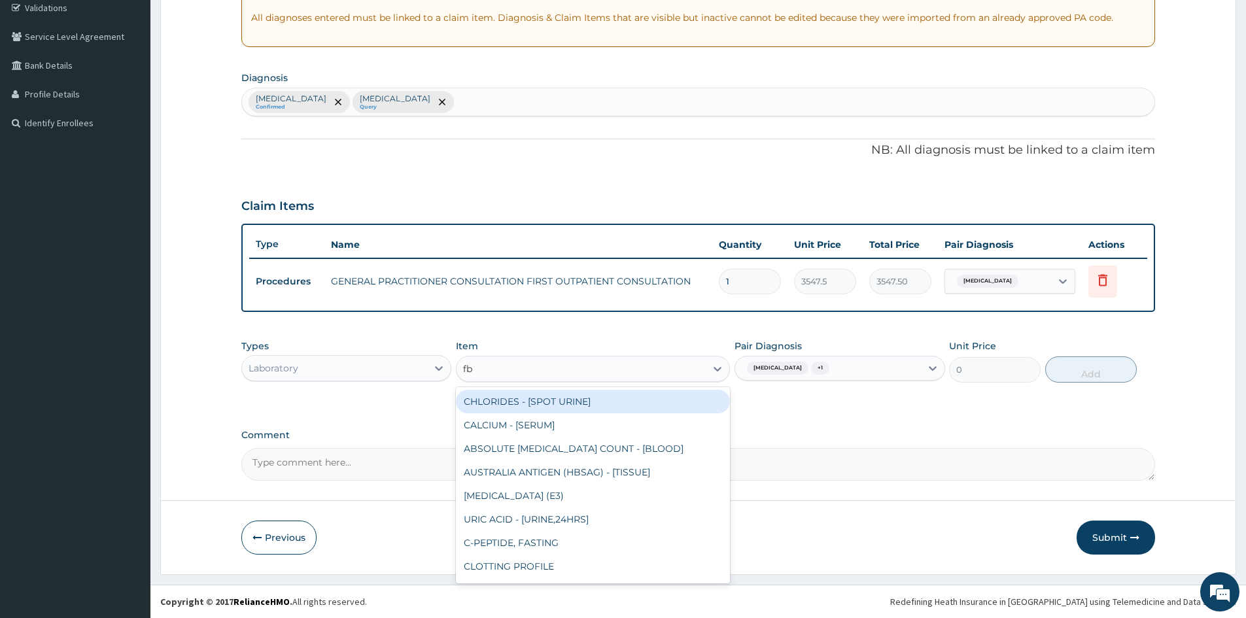
type input "fbc"
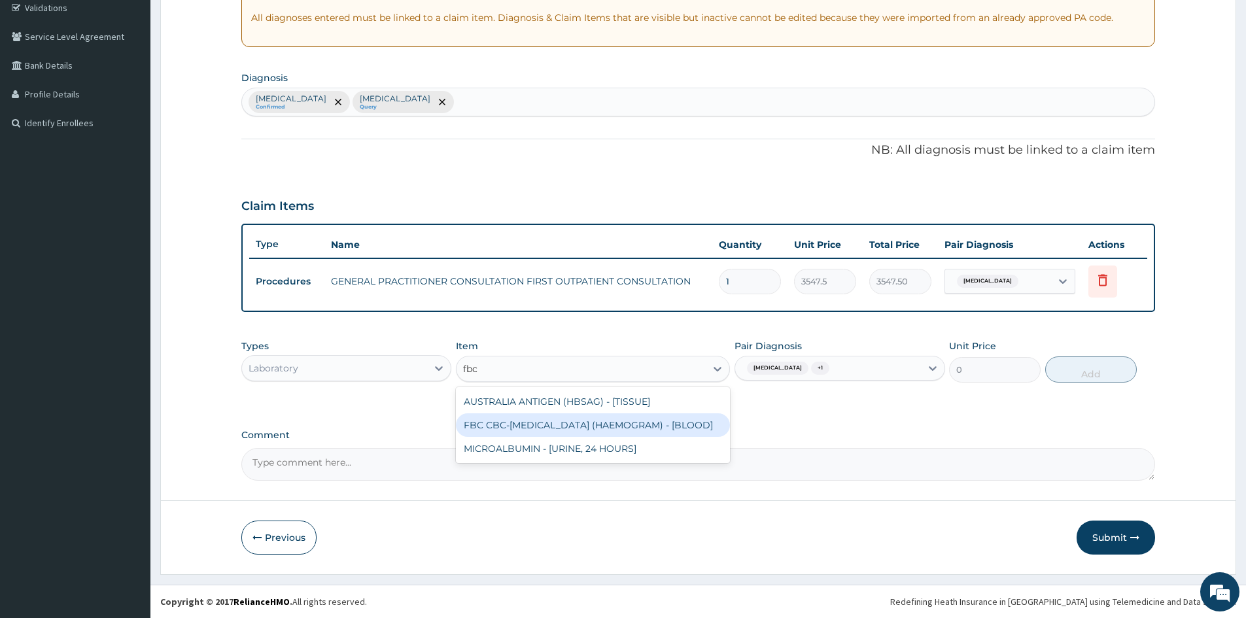
click at [625, 424] on div "FBC CBC-COMPLETE BLOOD COUNT (HAEMOGRAM) - [BLOOD]" at bounding box center [593, 425] width 274 height 24
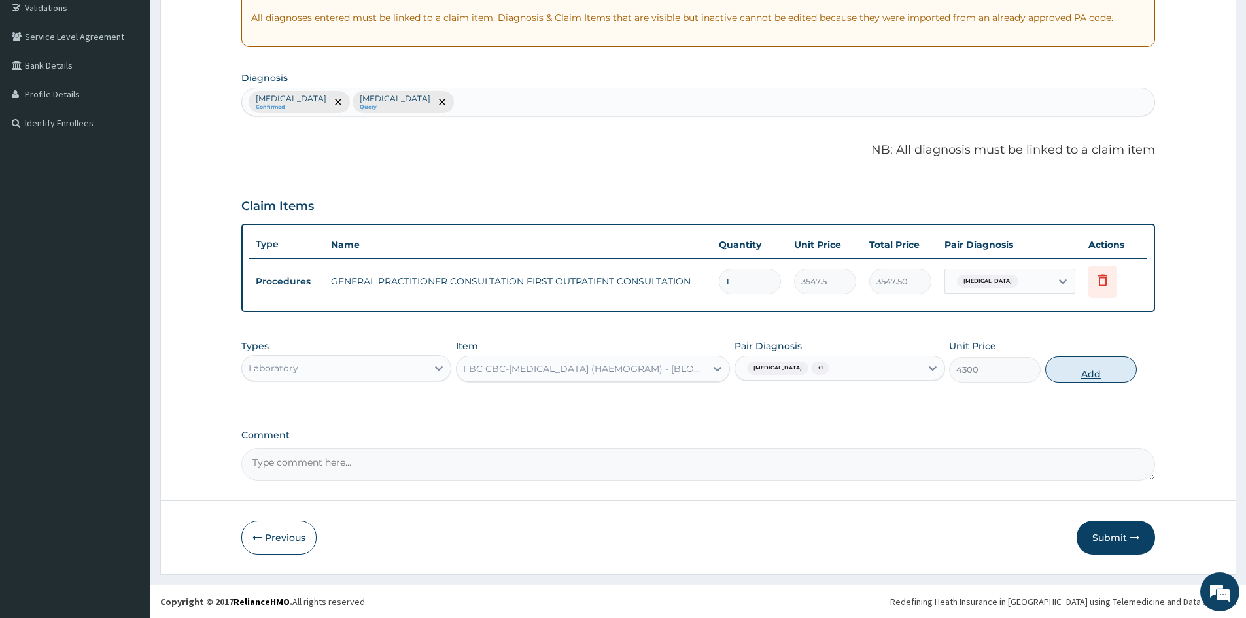
click at [1071, 380] on button "Add" at bounding box center [1091, 369] width 92 height 26
type input "0"
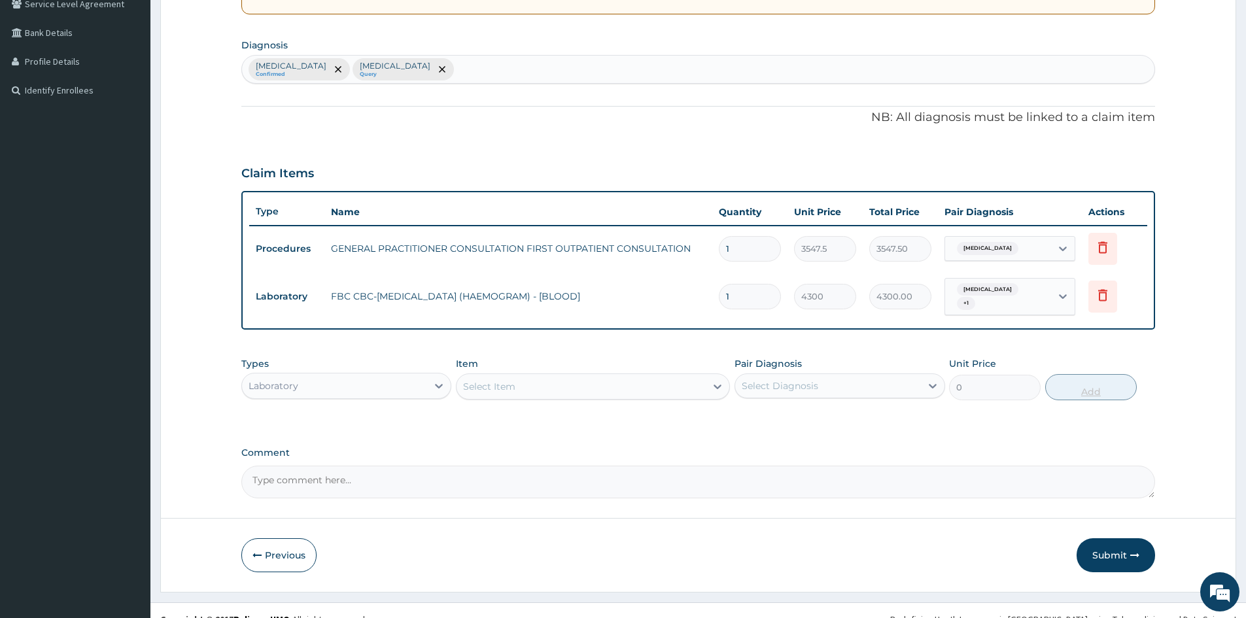
scroll to position [300, 0]
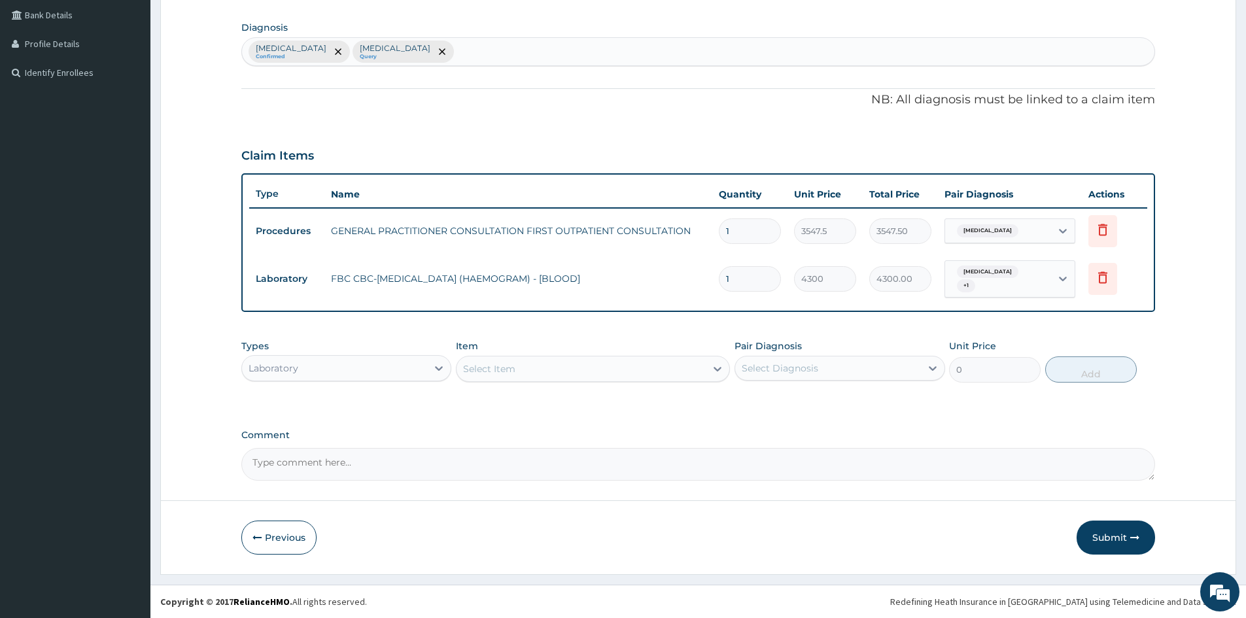
click at [600, 373] on div "Select Item" at bounding box center [581, 368] width 249 height 21
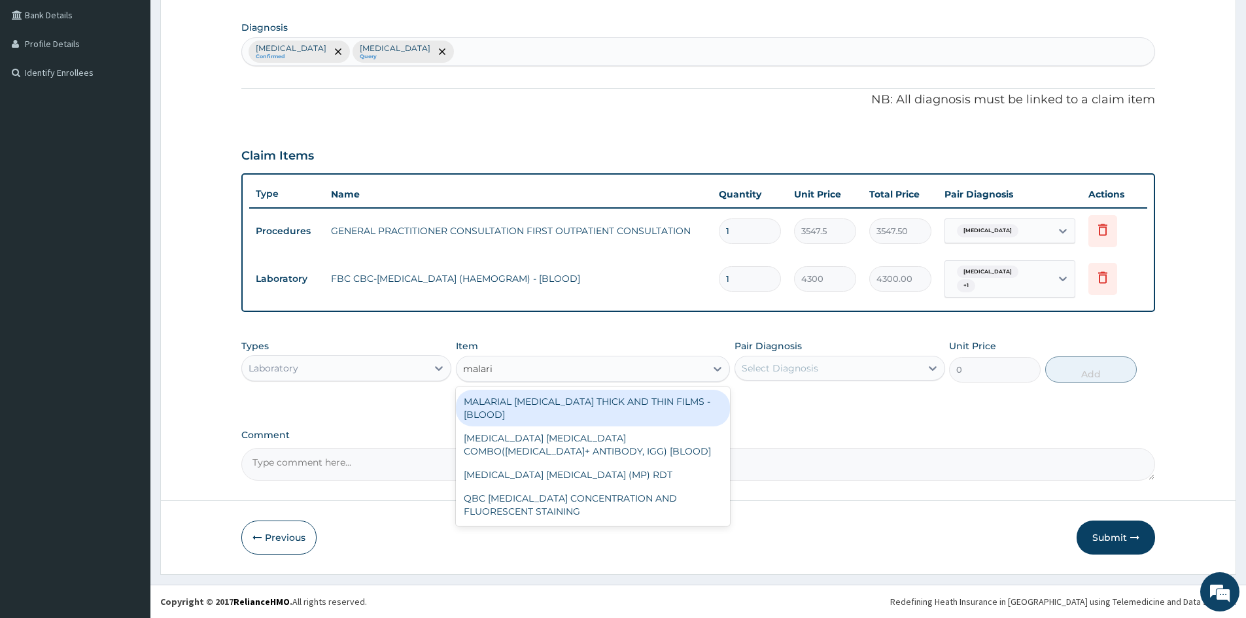
type input "malaria"
click at [589, 406] on div "MALARIAL PARASITE THICK AND THIN FILMS - [BLOOD]" at bounding box center [593, 408] width 274 height 37
type input "1612.5"
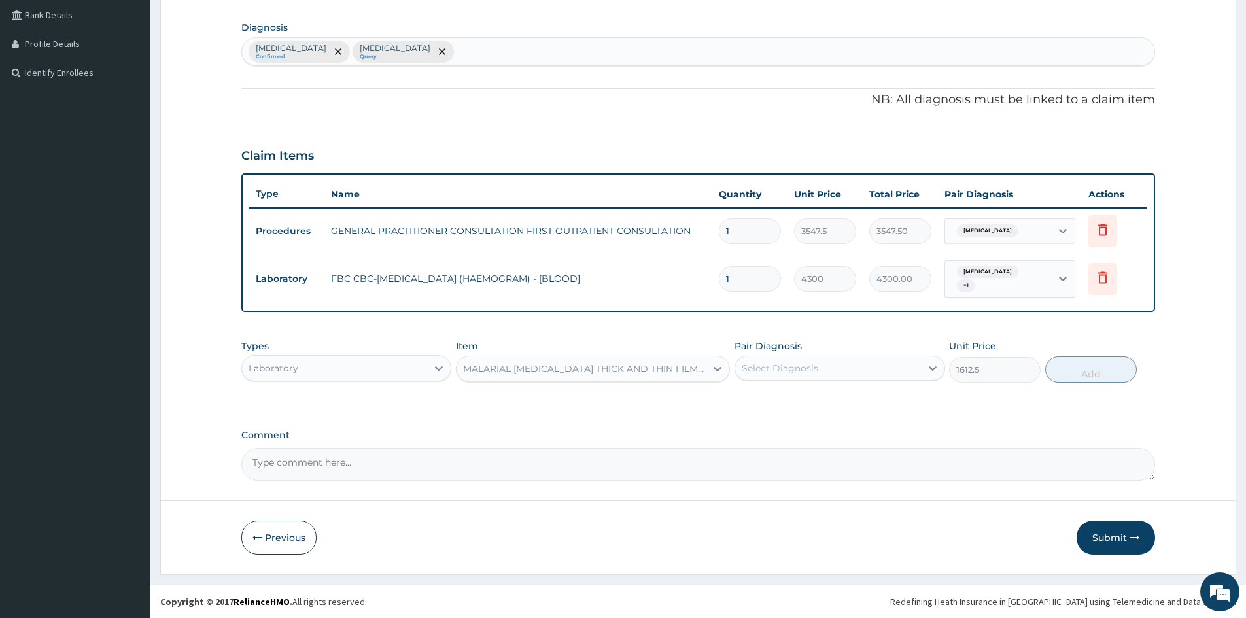
click at [826, 370] on div "Select Diagnosis" at bounding box center [827, 368] width 185 height 21
click at [833, 422] on div "Malaria" at bounding box center [840, 428] width 210 height 27
checkbox input "true"
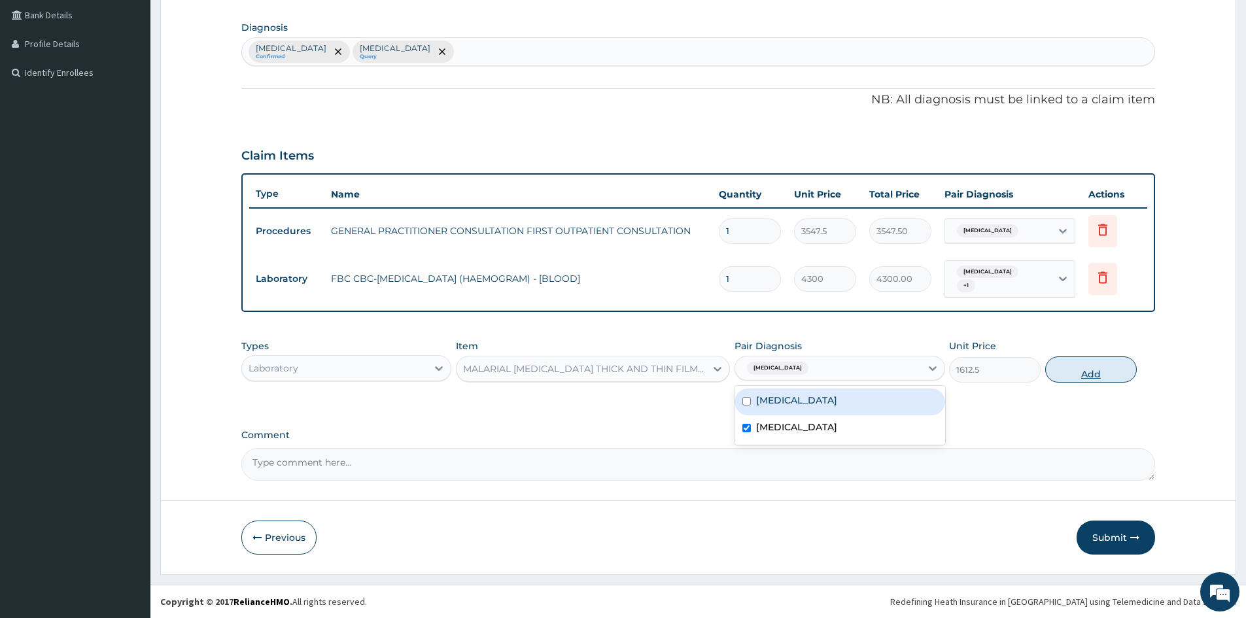
click at [1129, 362] on button "Add" at bounding box center [1091, 369] width 92 height 26
type input "0"
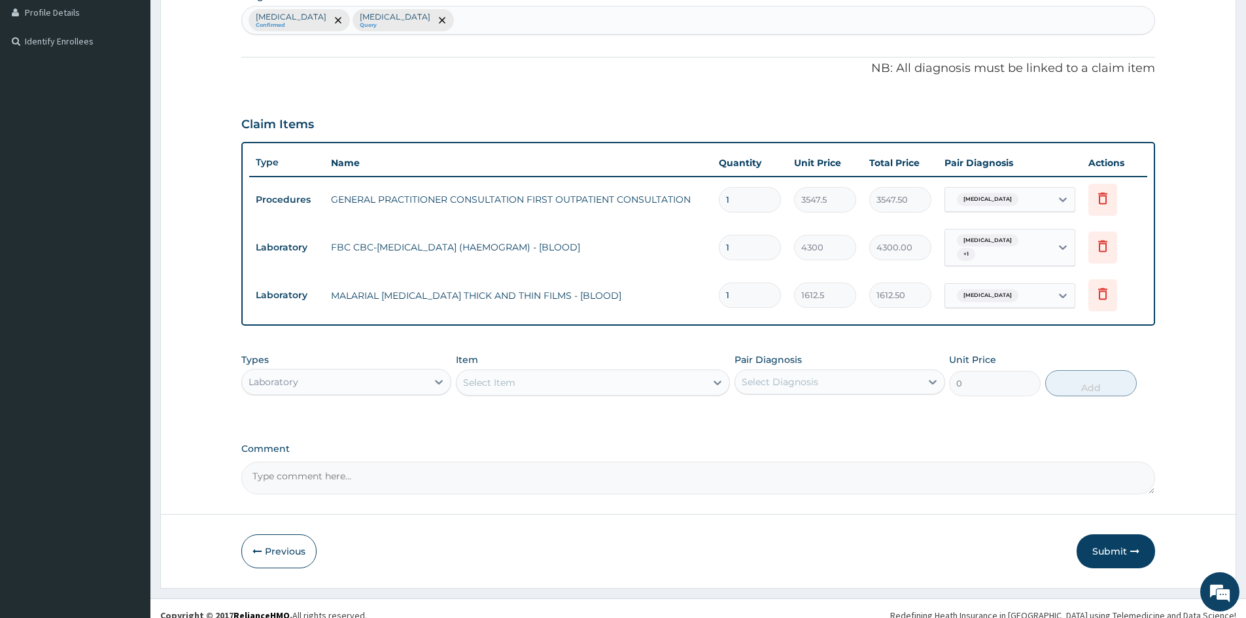
scroll to position [345, 0]
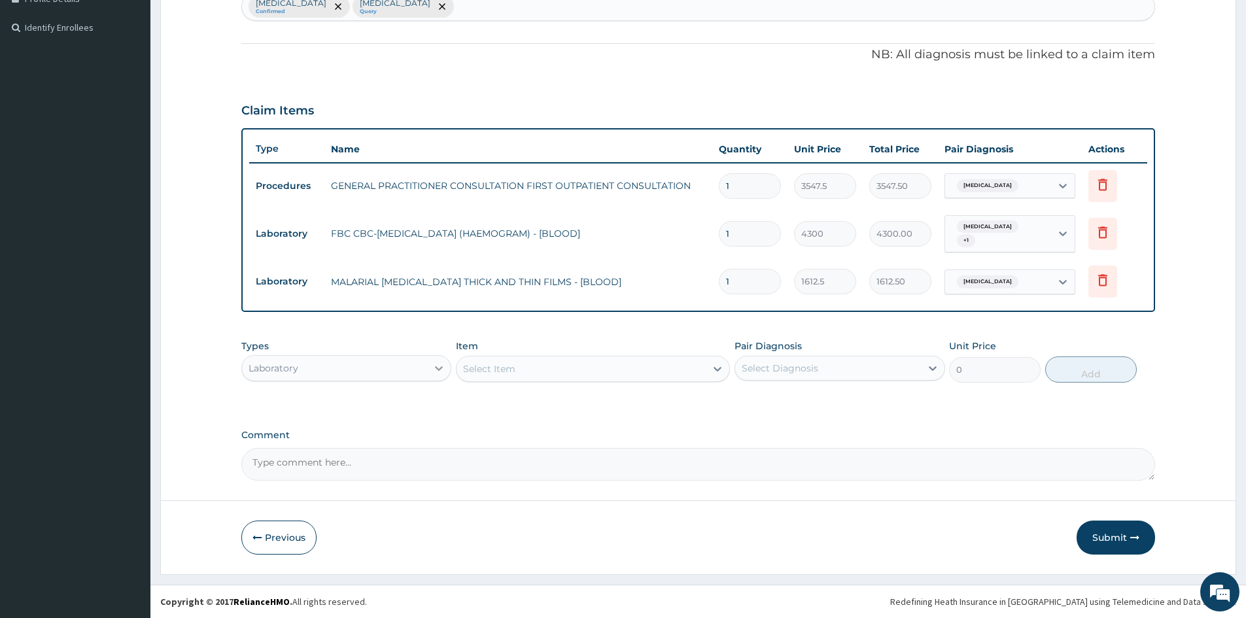
click at [433, 364] on icon at bounding box center [438, 368] width 13 height 13
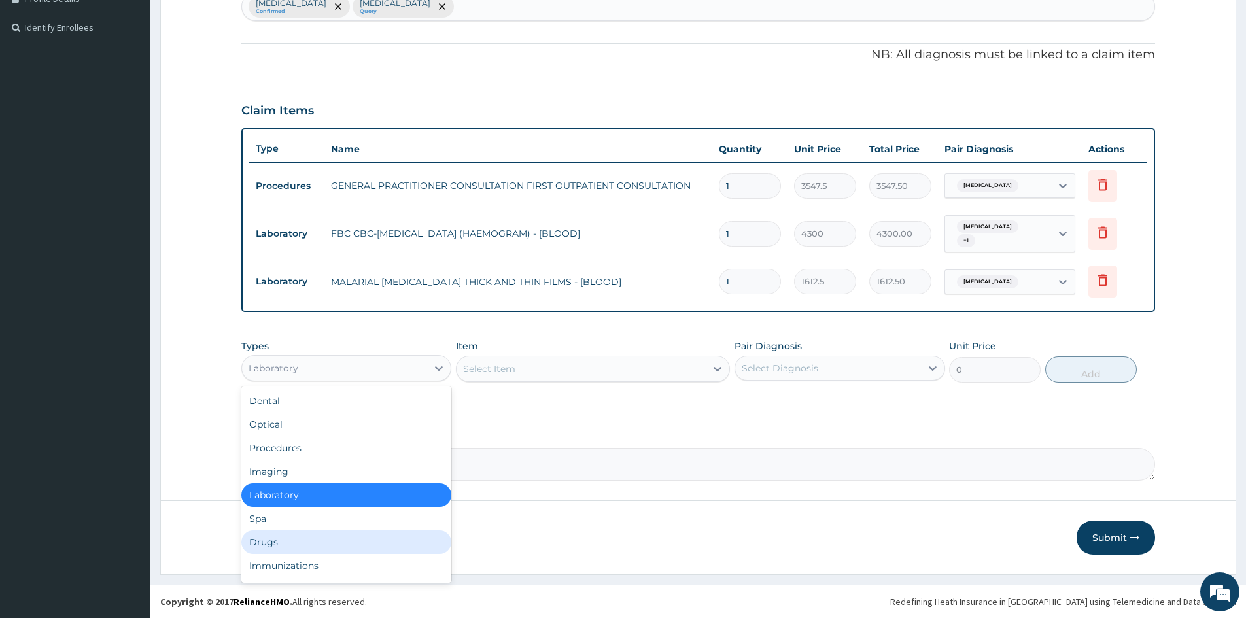
click at [326, 536] on div "Drugs" at bounding box center [346, 542] width 210 height 24
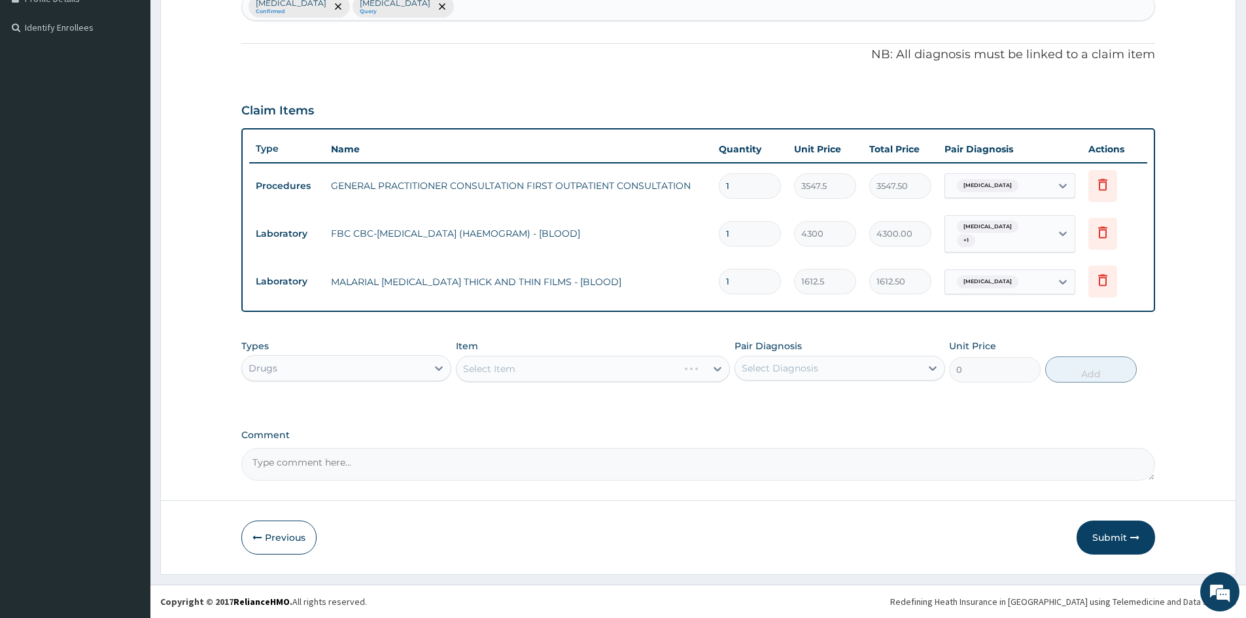
click at [816, 362] on div "Select Diagnosis" at bounding box center [780, 368] width 77 height 13
click at [807, 397] on label "Upper respiratory infection" at bounding box center [796, 400] width 81 height 13
checkbox input "true"
click at [640, 370] on div "Select Item" at bounding box center [593, 369] width 274 height 26
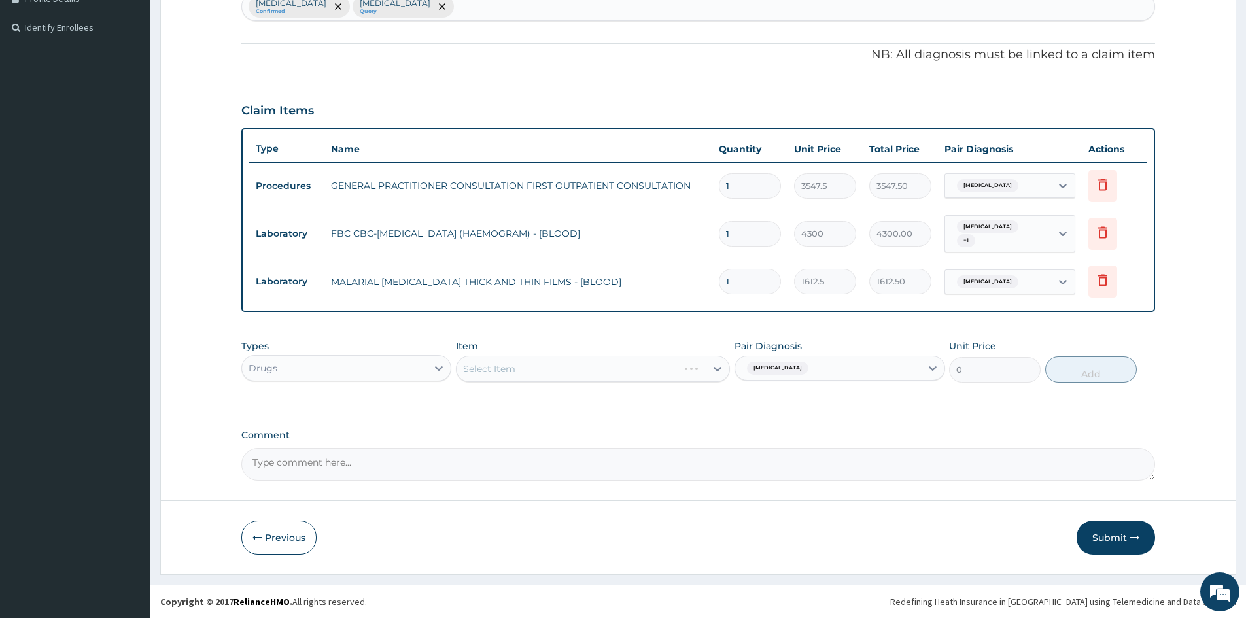
click at [640, 370] on div "Select Item" at bounding box center [593, 369] width 274 height 26
click at [640, 370] on div "Select Item" at bounding box center [581, 368] width 249 height 21
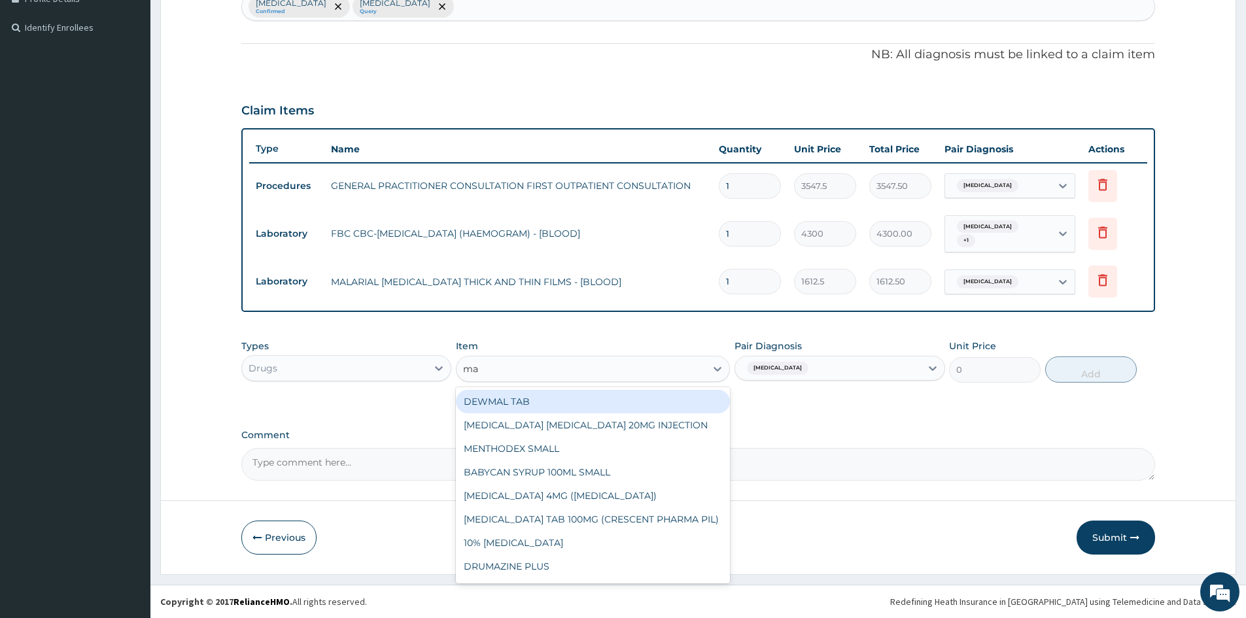
type input "m"
type input "lorat"
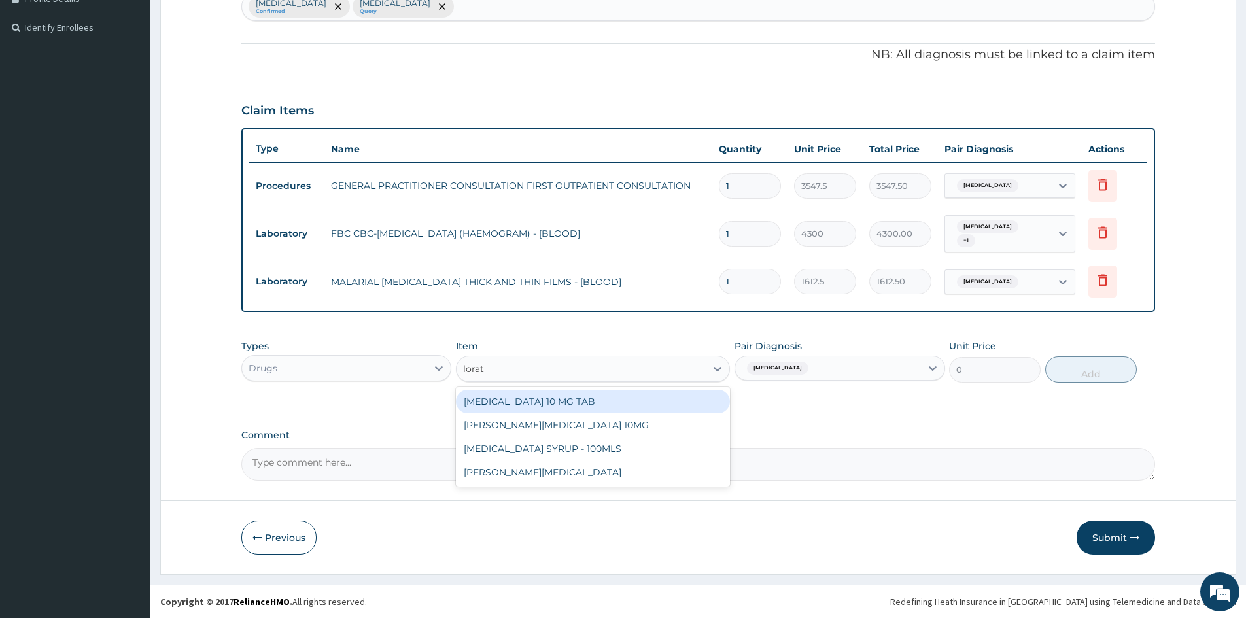
click at [619, 397] on div "LORATADINE 10 MG TAB" at bounding box center [593, 402] width 274 height 24
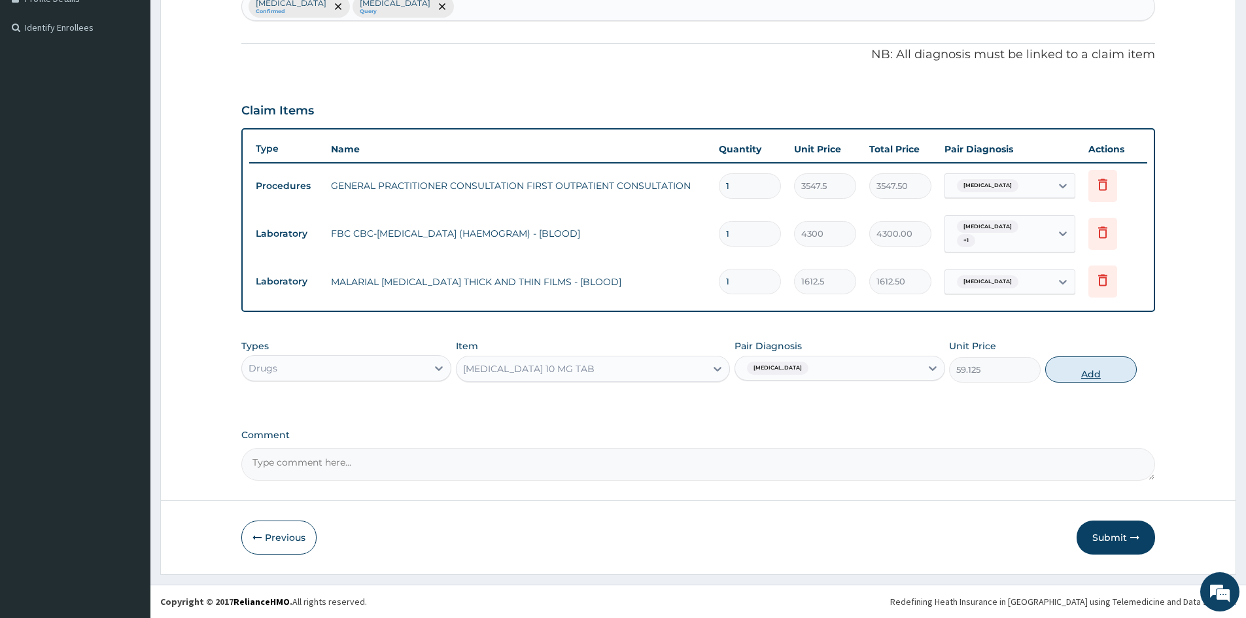
click at [1079, 366] on button "Add" at bounding box center [1091, 369] width 92 height 26
type input "0"
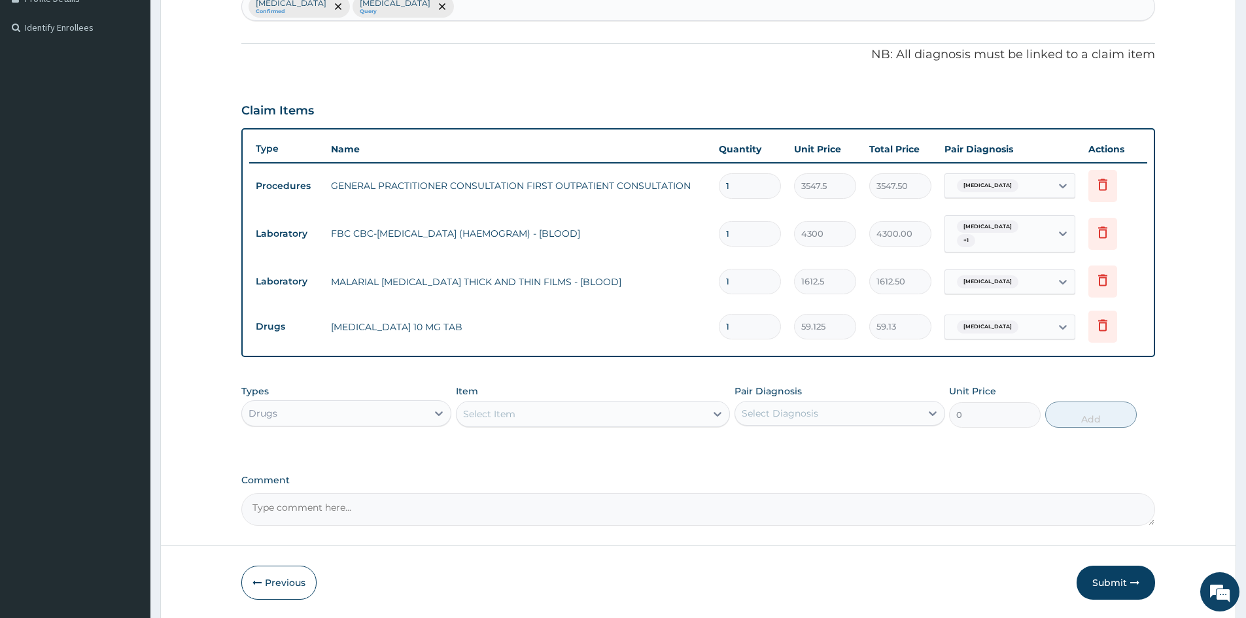
type input "0.00"
type input "5"
type input "295.63"
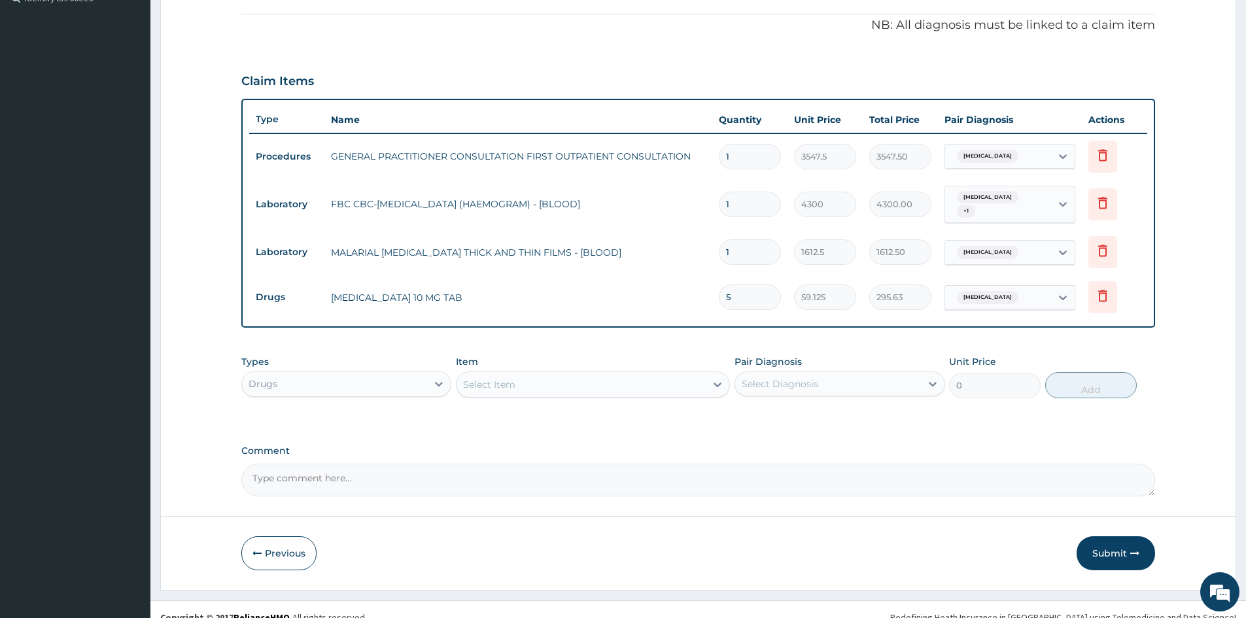
scroll to position [391, 0]
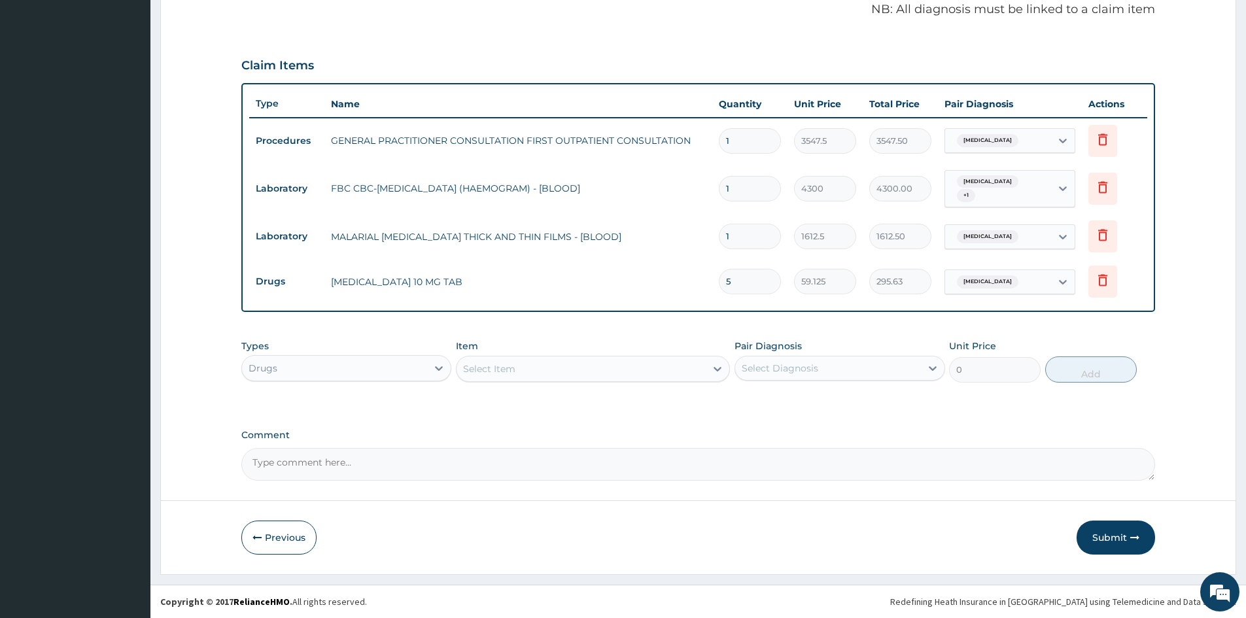
type input "5"
click at [568, 385] on div "Types Drugs Item Select Item Pair Diagnosis Select Diagnosis Unit Price 0 Add" at bounding box center [698, 361] width 914 height 56
click at [564, 373] on div "Select Item" at bounding box center [581, 368] width 249 height 21
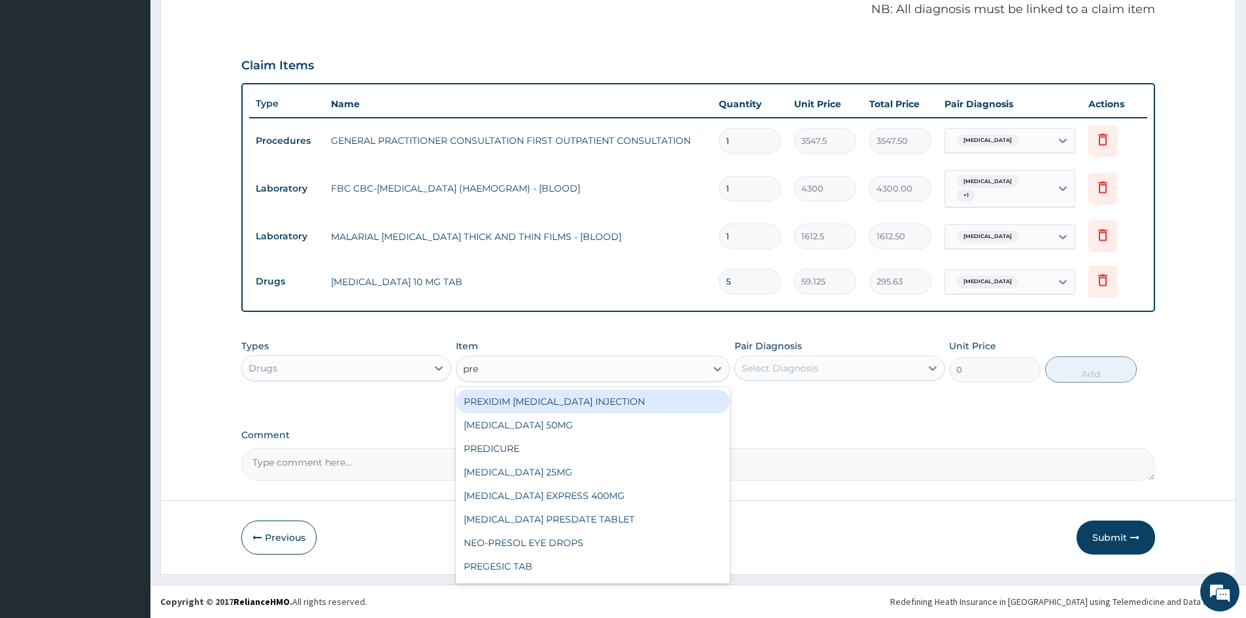
type input "pred"
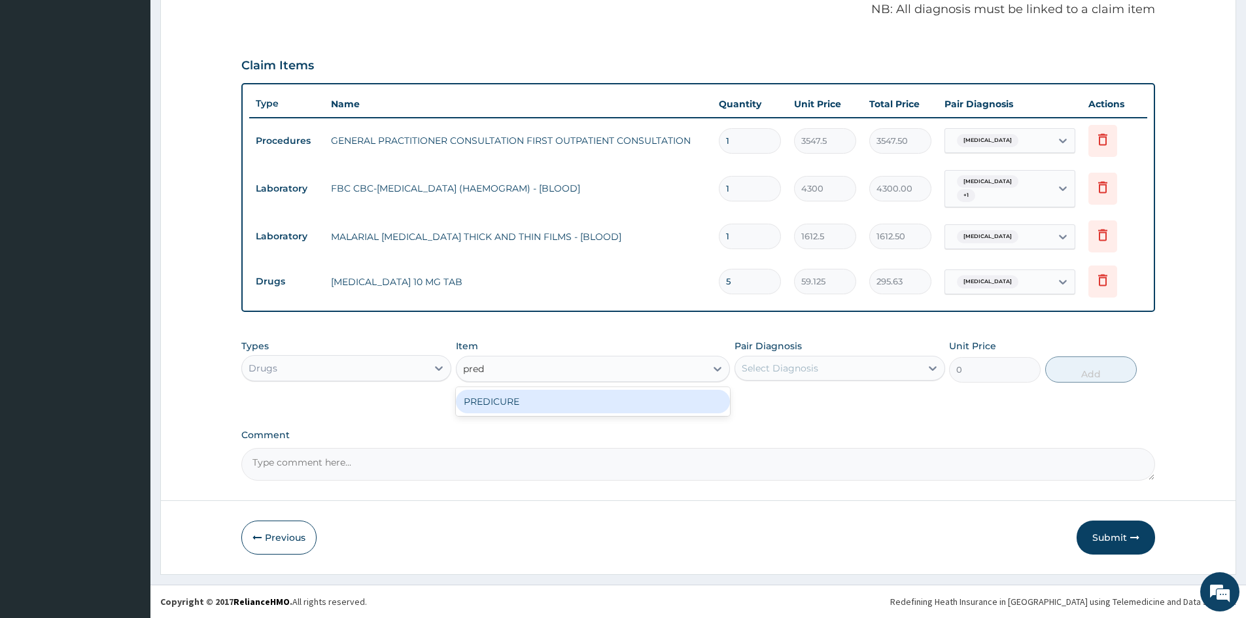
click at [557, 402] on div "PREDICURE" at bounding box center [593, 402] width 274 height 24
type input "53.21250152587891"
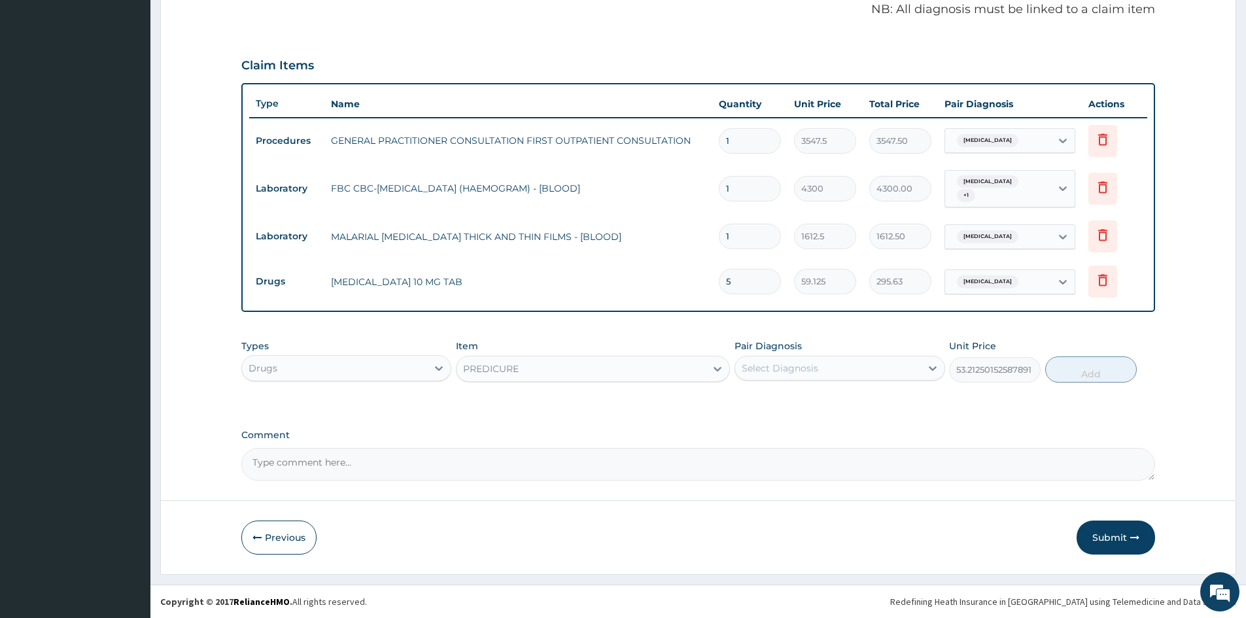
click at [801, 364] on div "Select Diagnosis" at bounding box center [780, 368] width 77 height 13
click at [804, 406] on label "Upper respiratory infection" at bounding box center [796, 400] width 81 height 13
checkbox input "true"
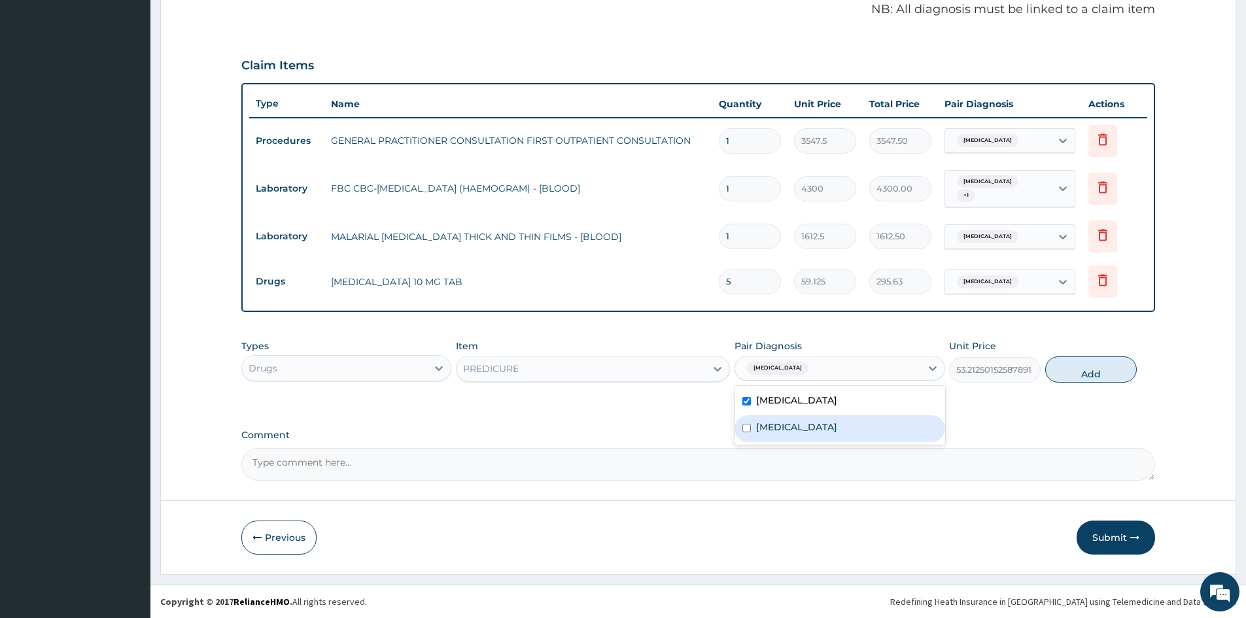
click at [796, 430] on div "Malaria" at bounding box center [840, 428] width 210 height 27
checkbox input "true"
click at [1088, 360] on button "Add" at bounding box center [1091, 369] width 92 height 26
type input "0"
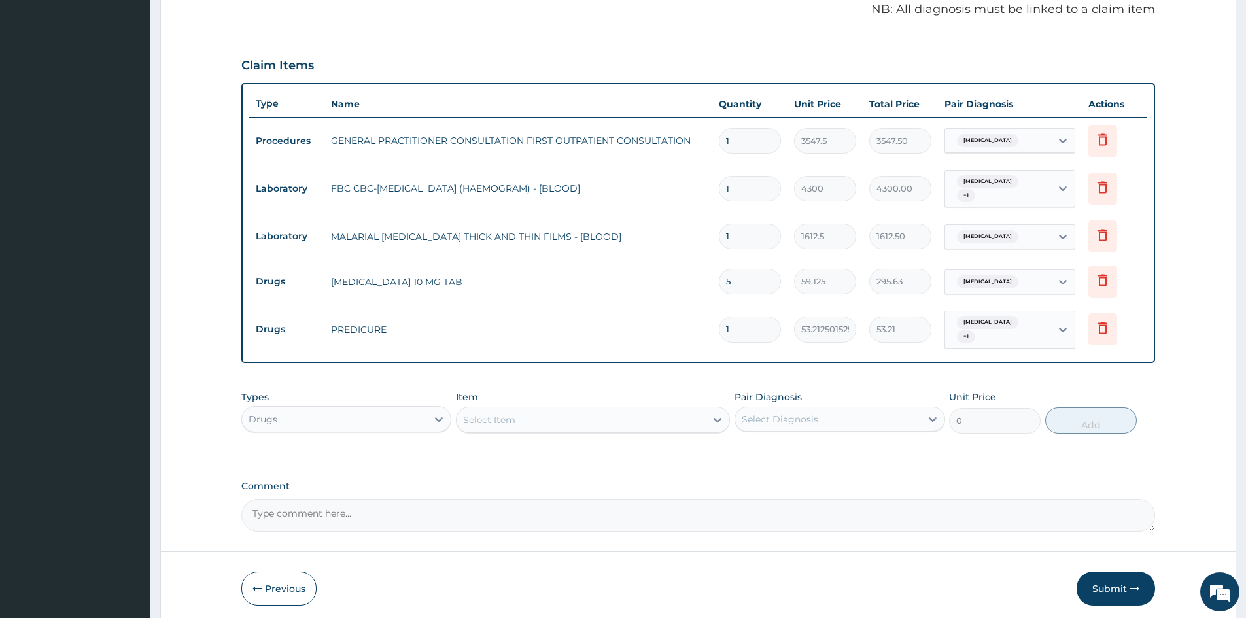
type input "15"
type input "798.19"
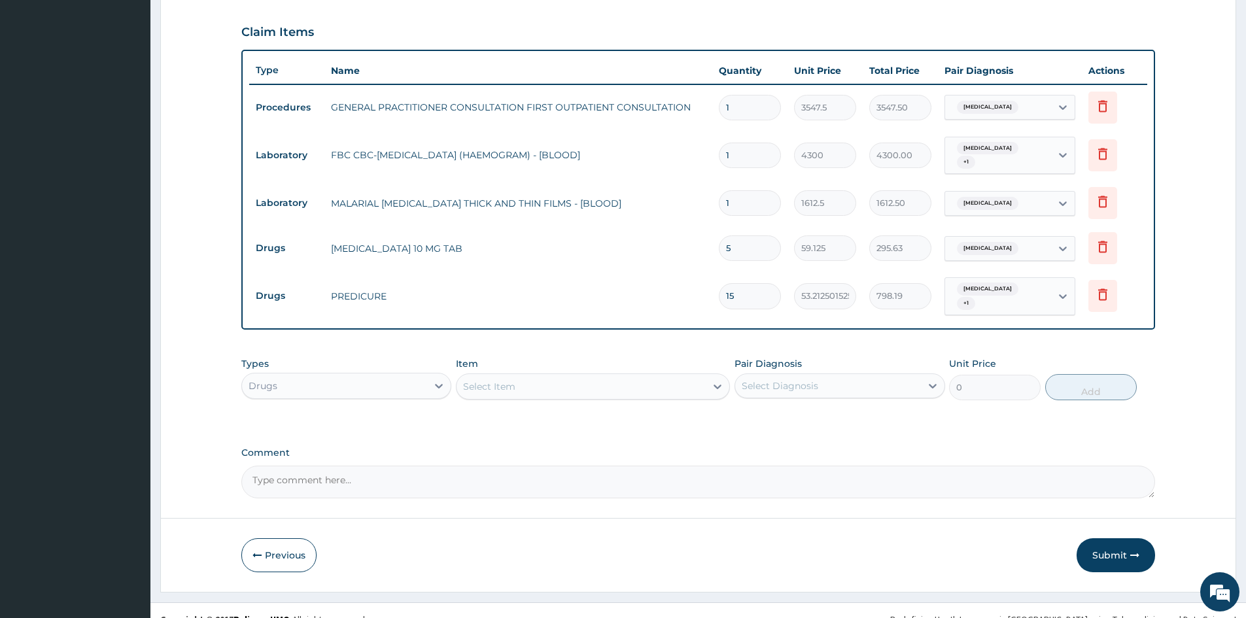
scroll to position [442, 0]
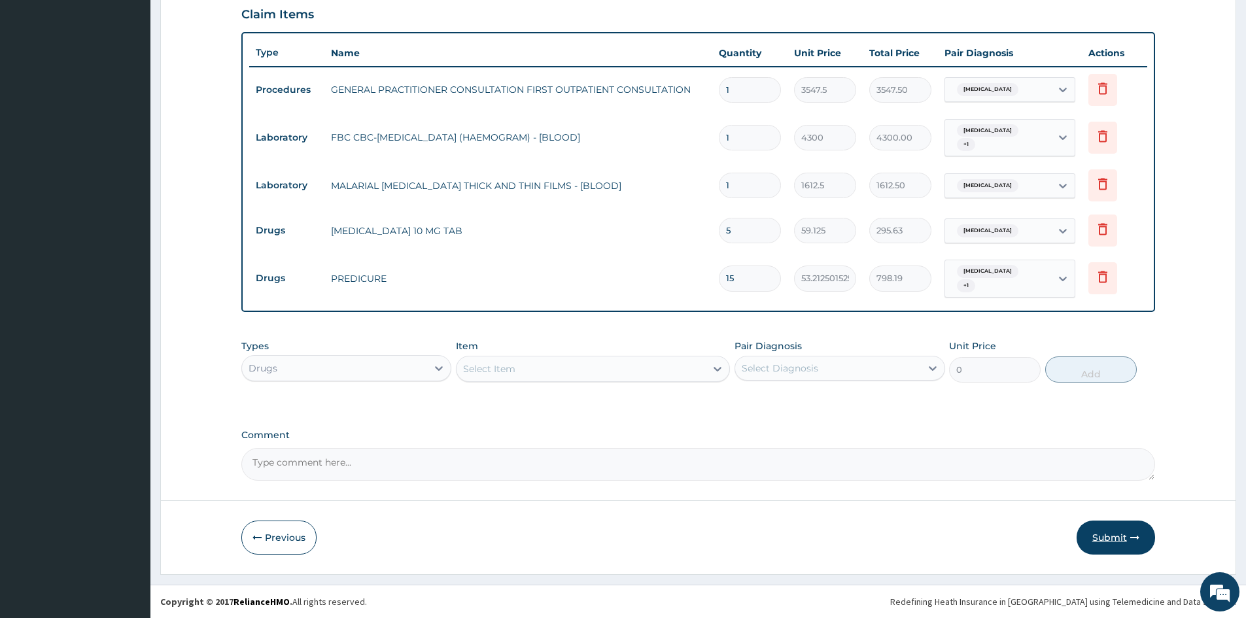
type input "15"
click at [1103, 535] on button "Submit" at bounding box center [1116, 538] width 78 height 34
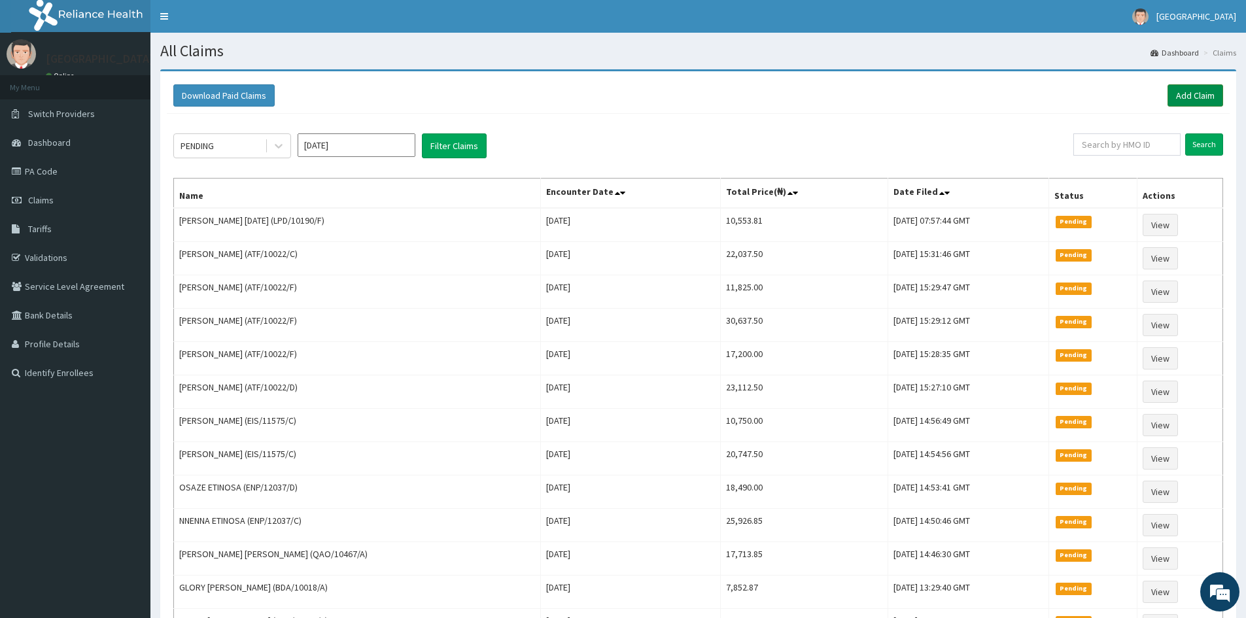
click at [1179, 97] on link "Add Claim" at bounding box center [1196, 95] width 56 height 22
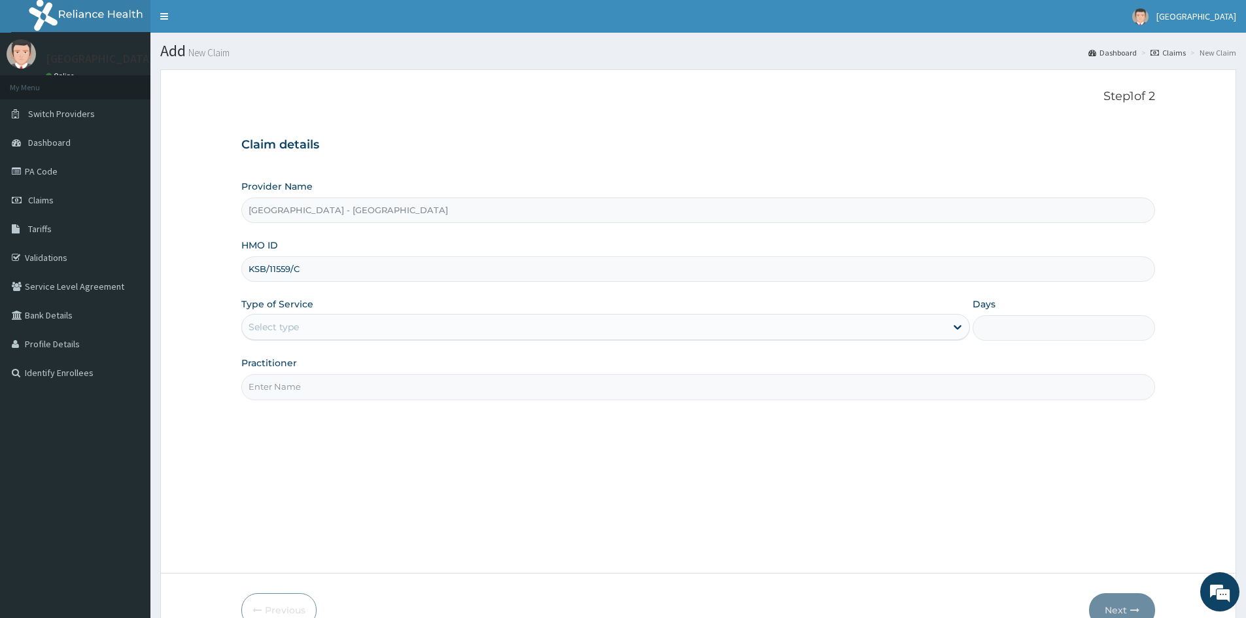
type input "KSB/11559/C"
click at [415, 309] on div "Type of Service Select type" at bounding box center [605, 319] width 729 height 43
click at [415, 316] on div "Select type" at bounding box center [605, 327] width 729 height 26
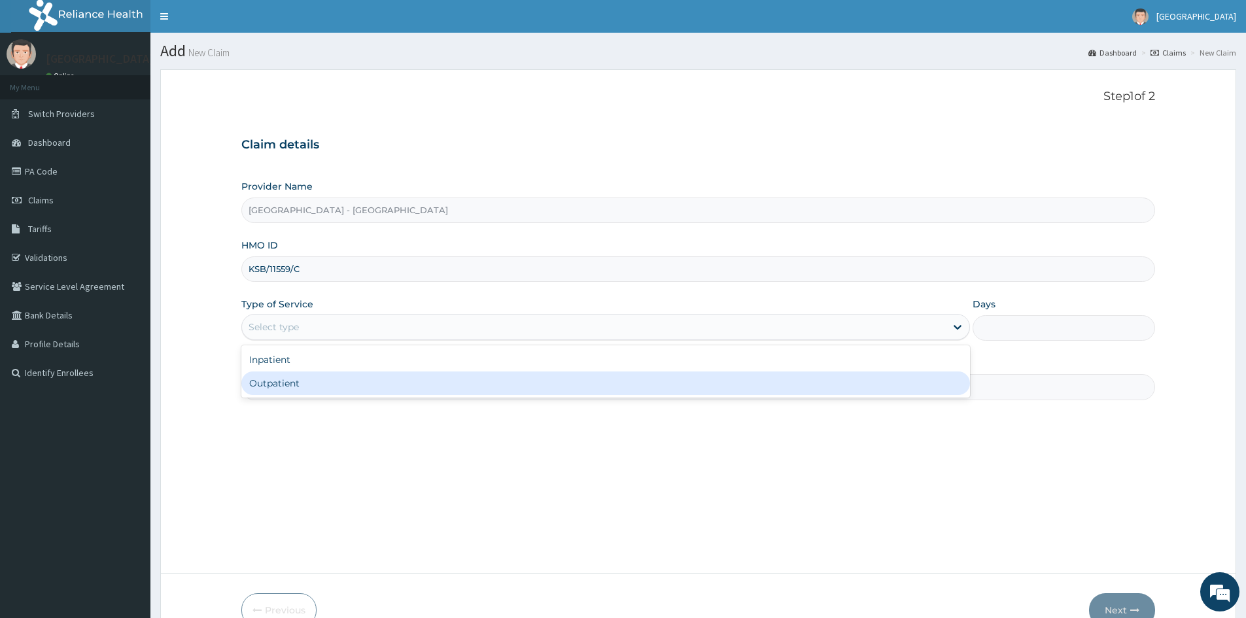
click at [284, 379] on div "Outpatient" at bounding box center [605, 384] width 729 height 24
type input "1"
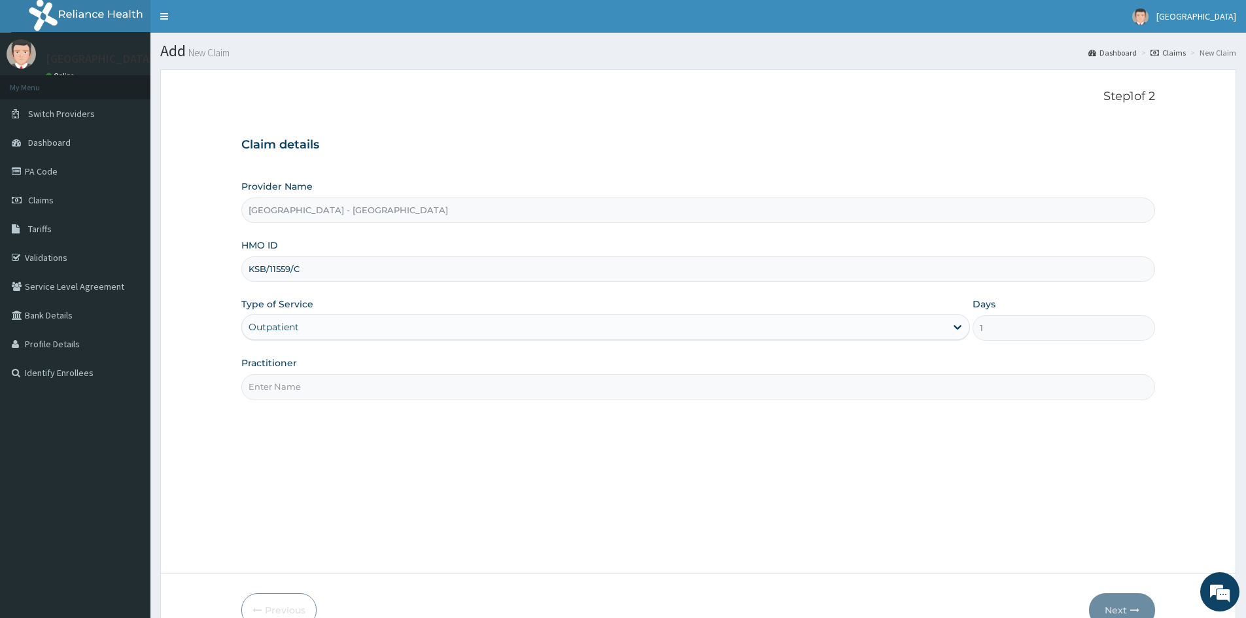
drag, startPoint x: 284, startPoint y: 379, endPoint x: 293, endPoint y: 402, distance: 24.1
click at [284, 379] on input "Practitioner" at bounding box center [698, 387] width 914 height 26
type input "[PERSON_NAME]"
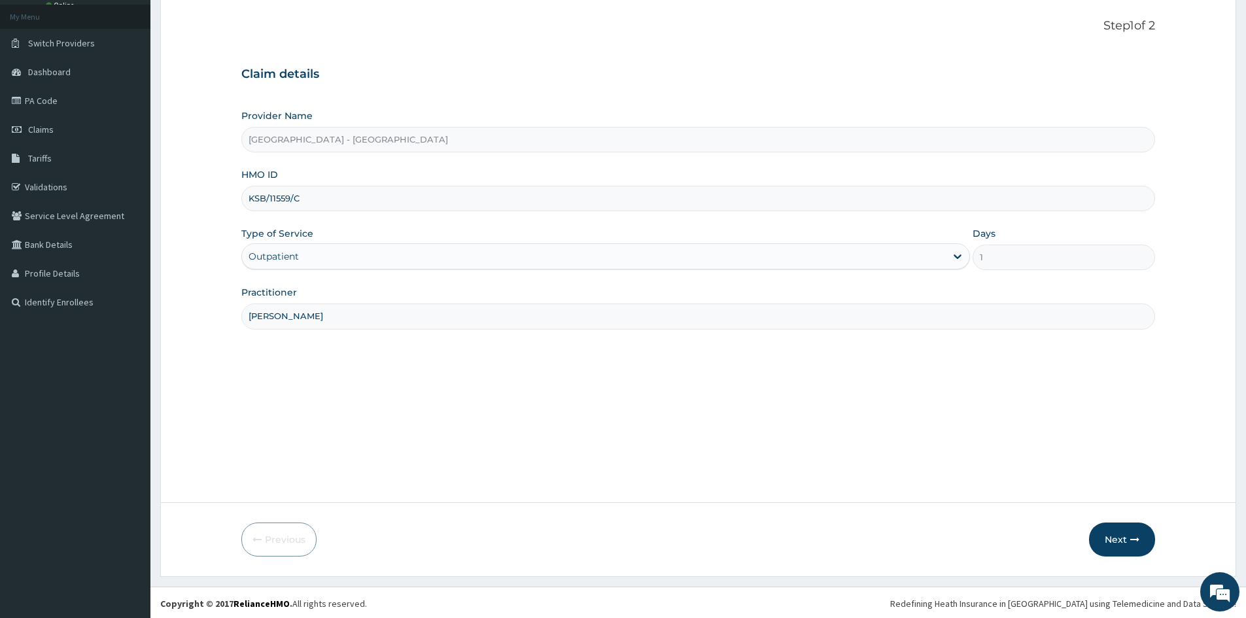
scroll to position [73, 0]
click at [1127, 527] on button "Next" at bounding box center [1122, 538] width 66 height 34
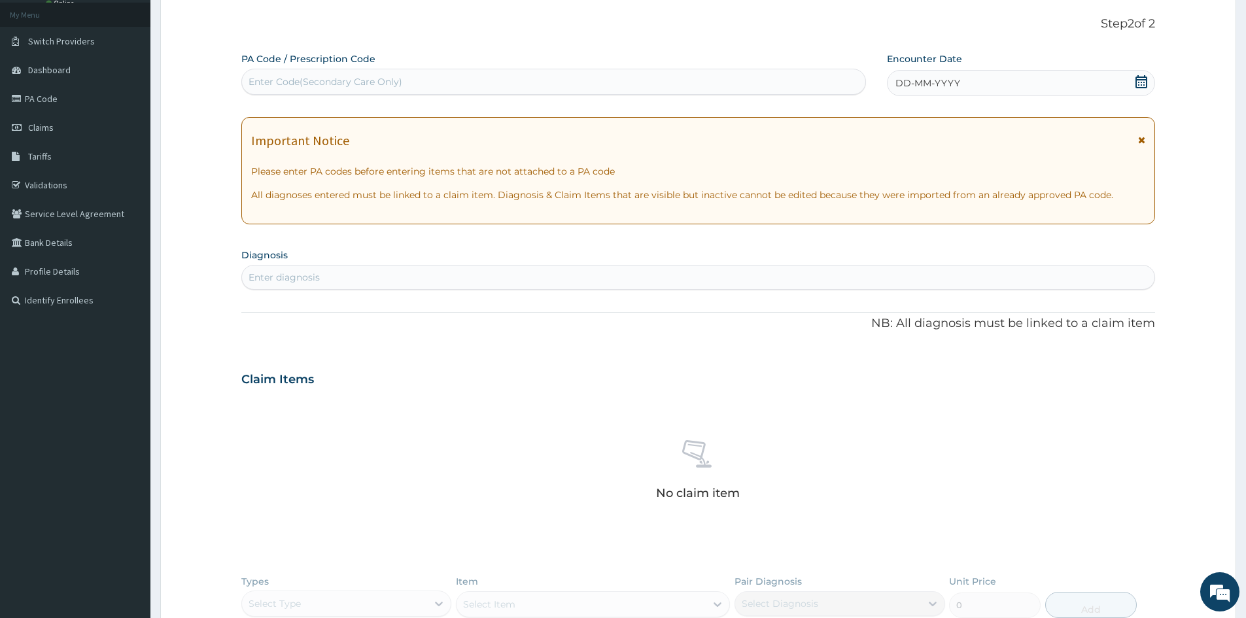
scroll to position [0, 0]
click at [941, 81] on span "DD-MM-YYYY" at bounding box center [927, 83] width 65 height 13
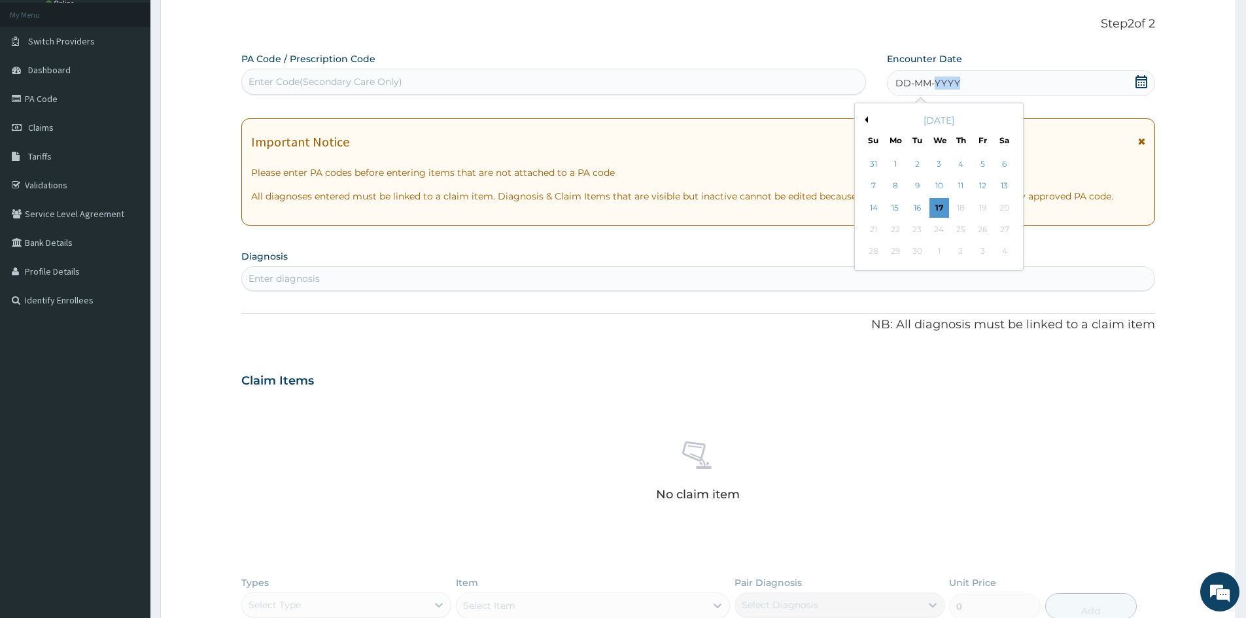
click at [990, 81] on div "DD-MM-YYYY" at bounding box center [1021, 83] width 268 height 26
click at [997, 167] on div "6" at bounding box center [1005, 164] width 20 height 20
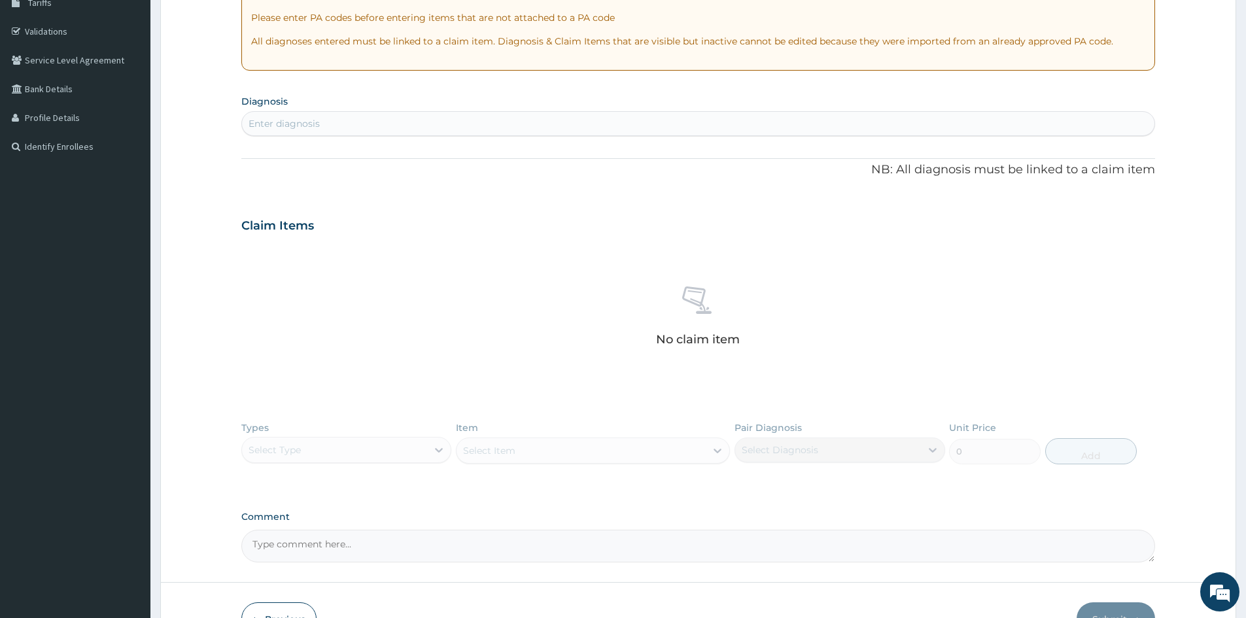
scroll to position [203, 0]
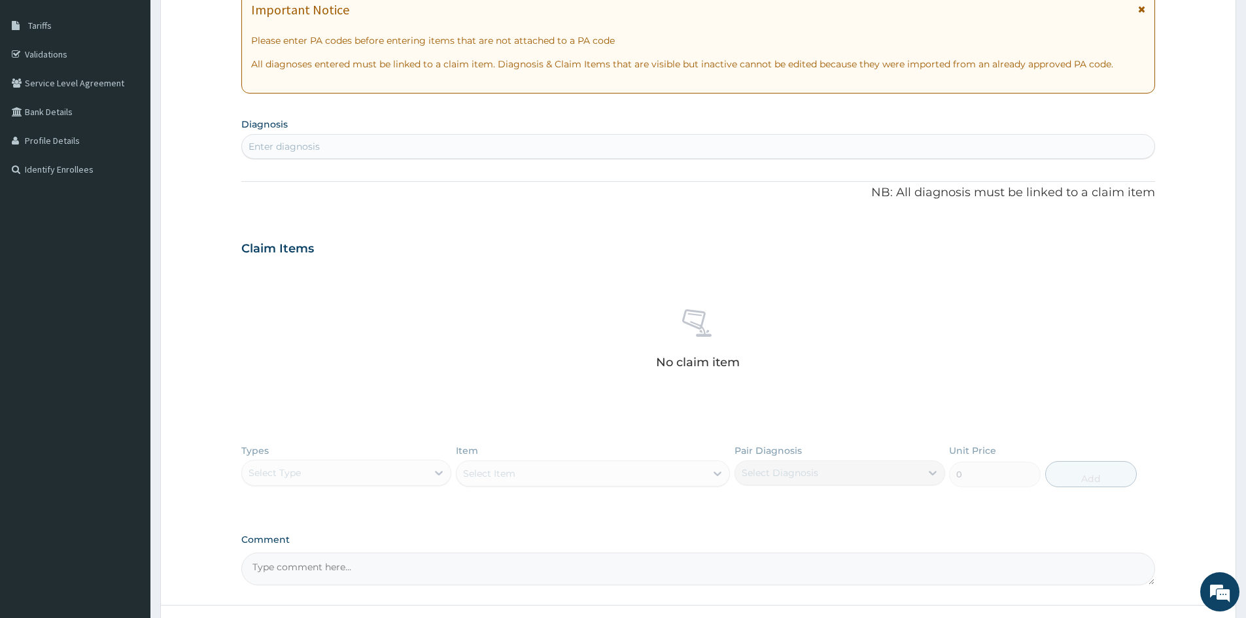
click at [599, 150] on div "Enter diagnosis" at bounding box center [698, 146] width 912 height 21
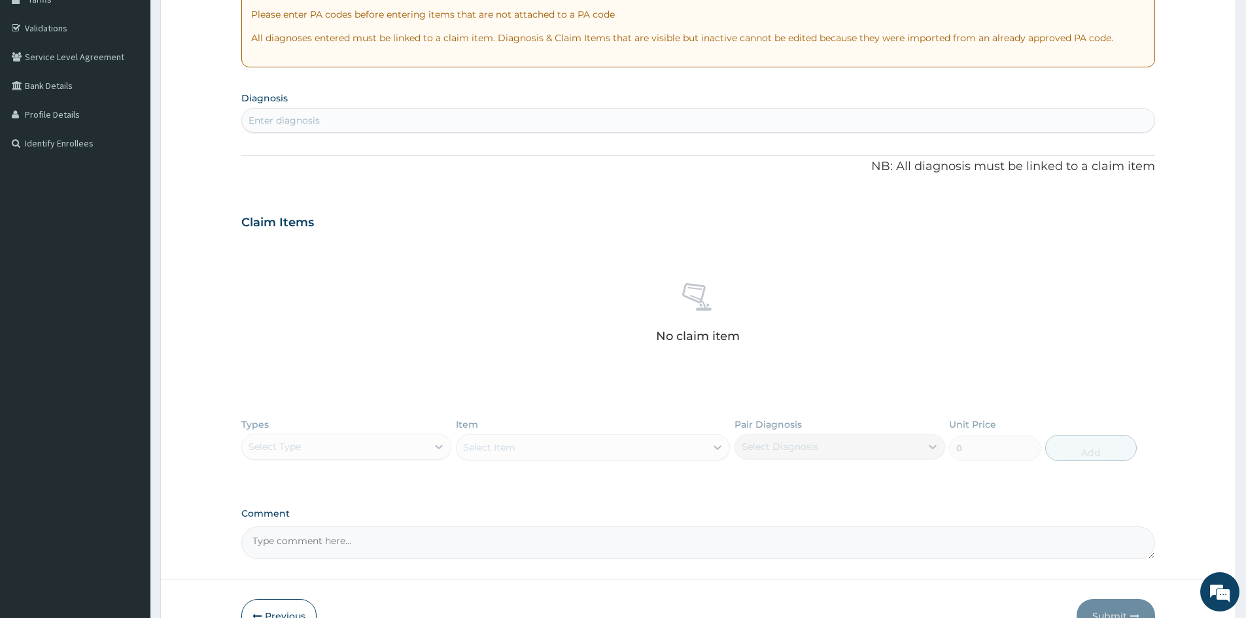
scroll to position [243, 0]
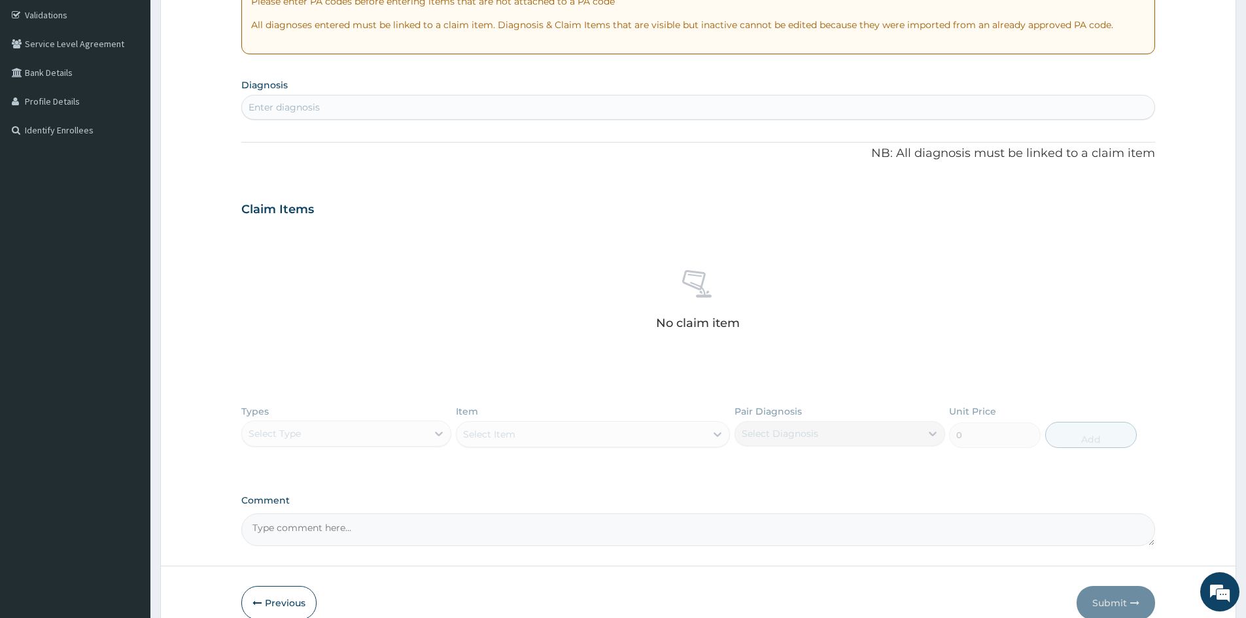
drag, startPoint x: 377, startPoint y: 107, endPoint x: 329, endPoint y: 101, distance: 48.7
click at [329, 101] on div "Enter diagnosis" at bounding box center [698, 107] width 912 height 21
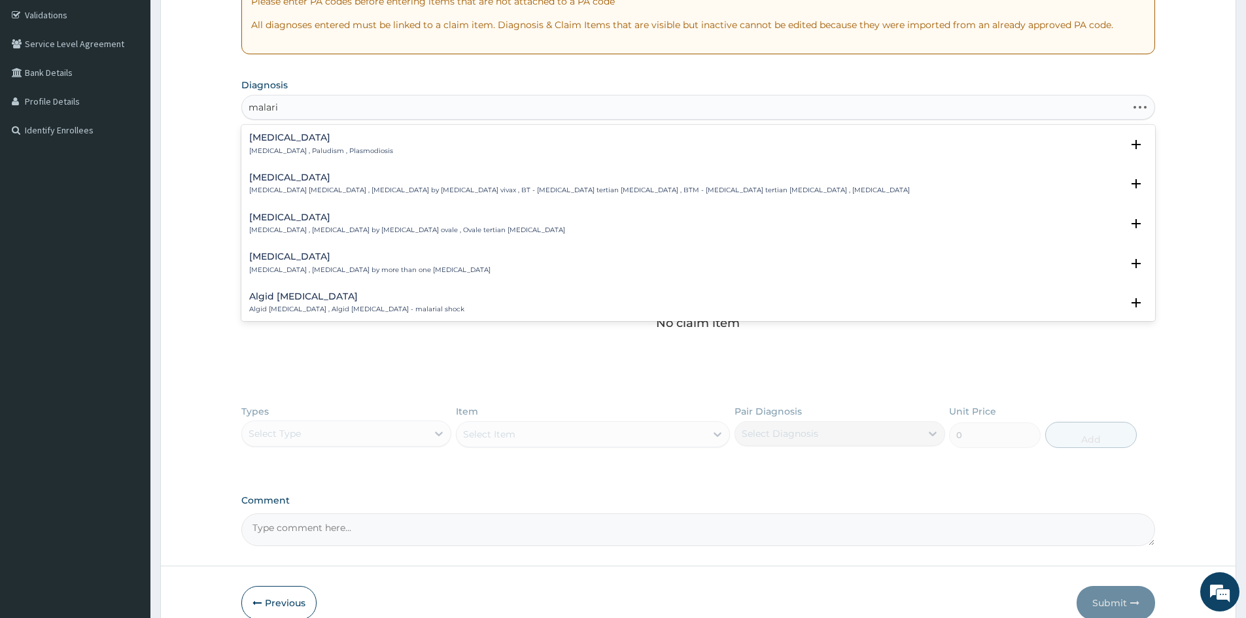
type input "malaria"
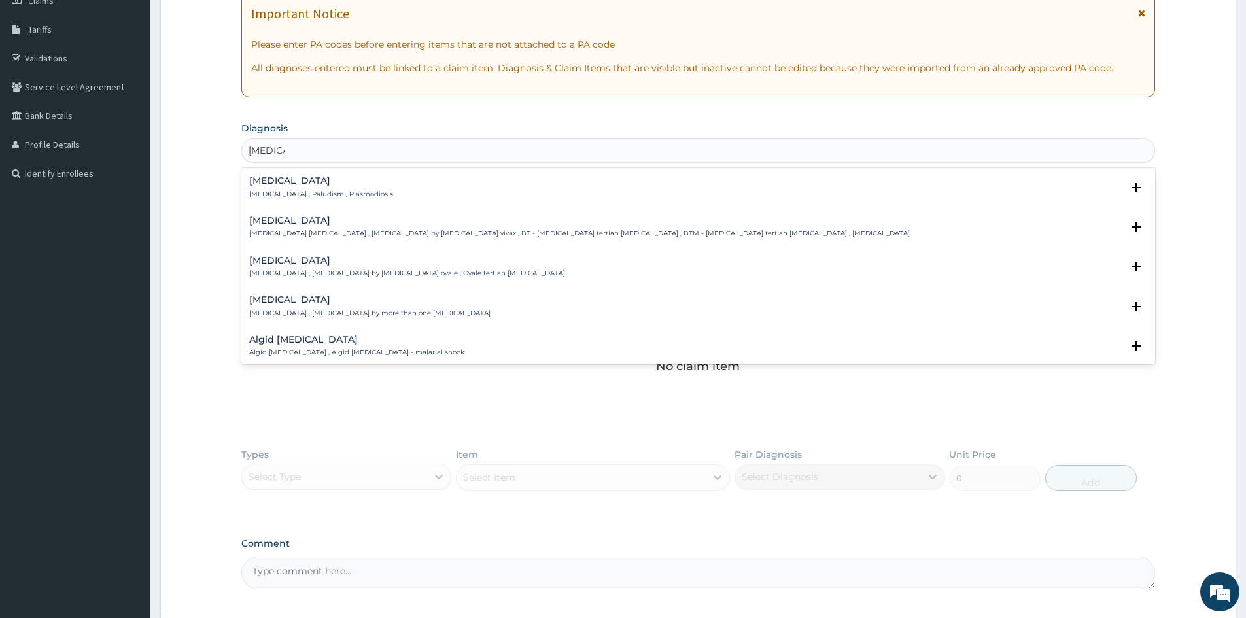
scroll to position [177, 0]
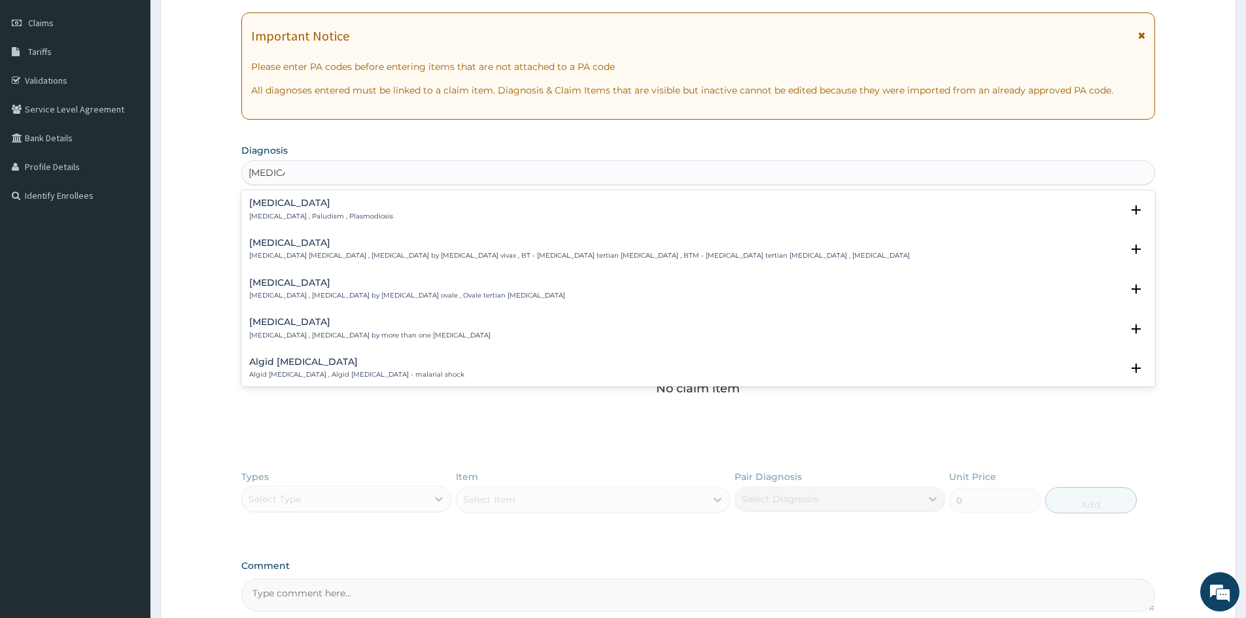
click at [277, 205] on h4 "Malaria" at bounding box center [321, 203] width 144 height 10
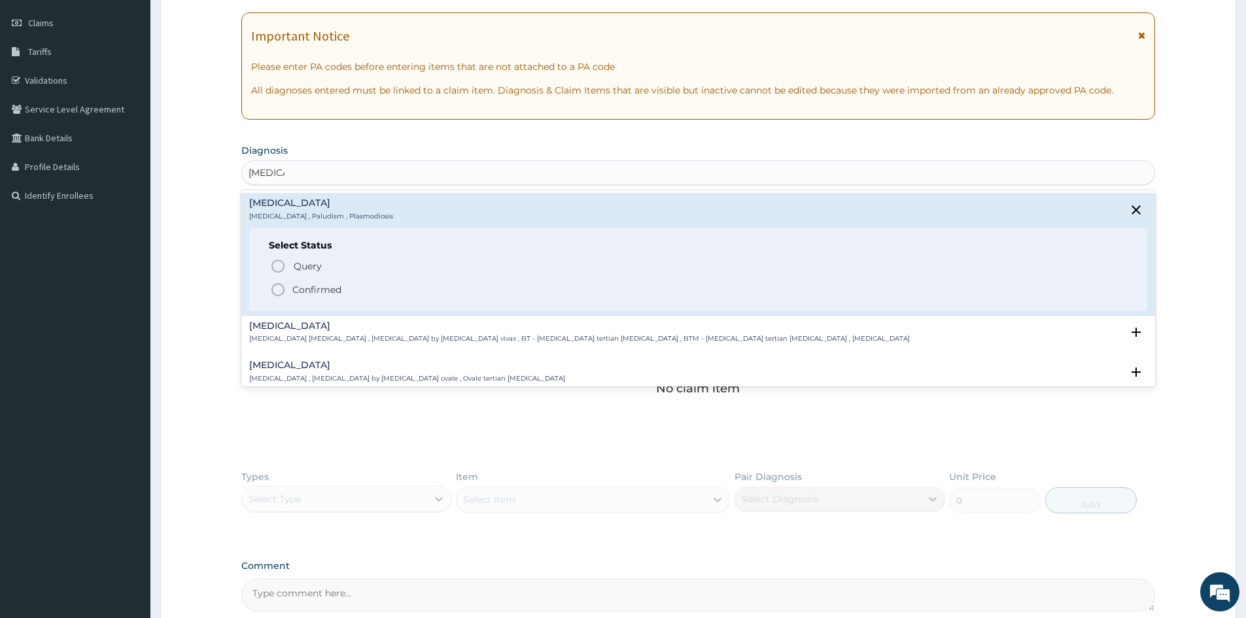
click at [304, 285] on p "Confirmed" at bounding box center [316, 289] width 49 height 13
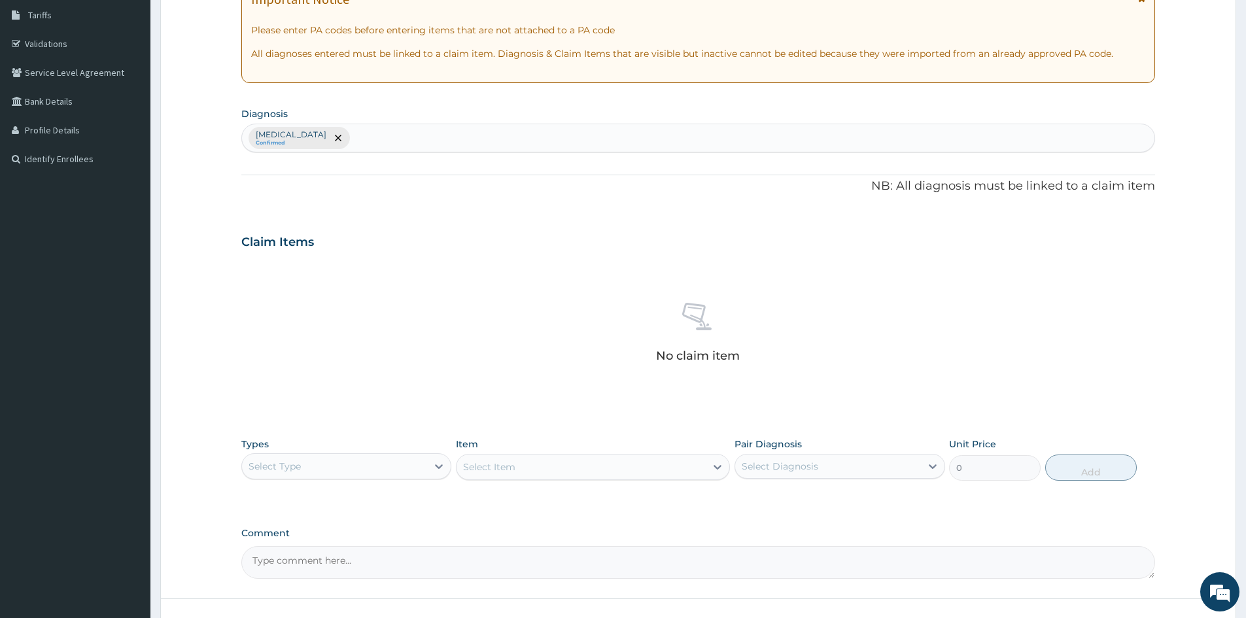
scroll to position [243, 0]
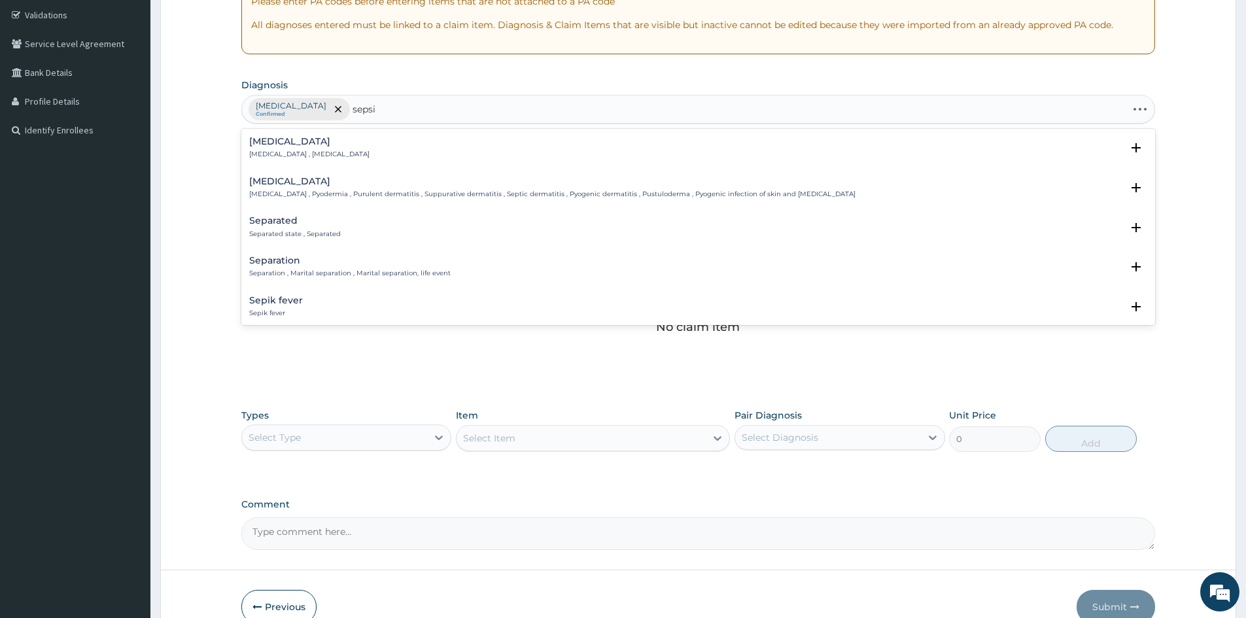
type input "sepsis"
click at [362, 141] on div "Sepsis Systemic infection , Sepsis" at bounding box center [698, 148] width 898 height 23
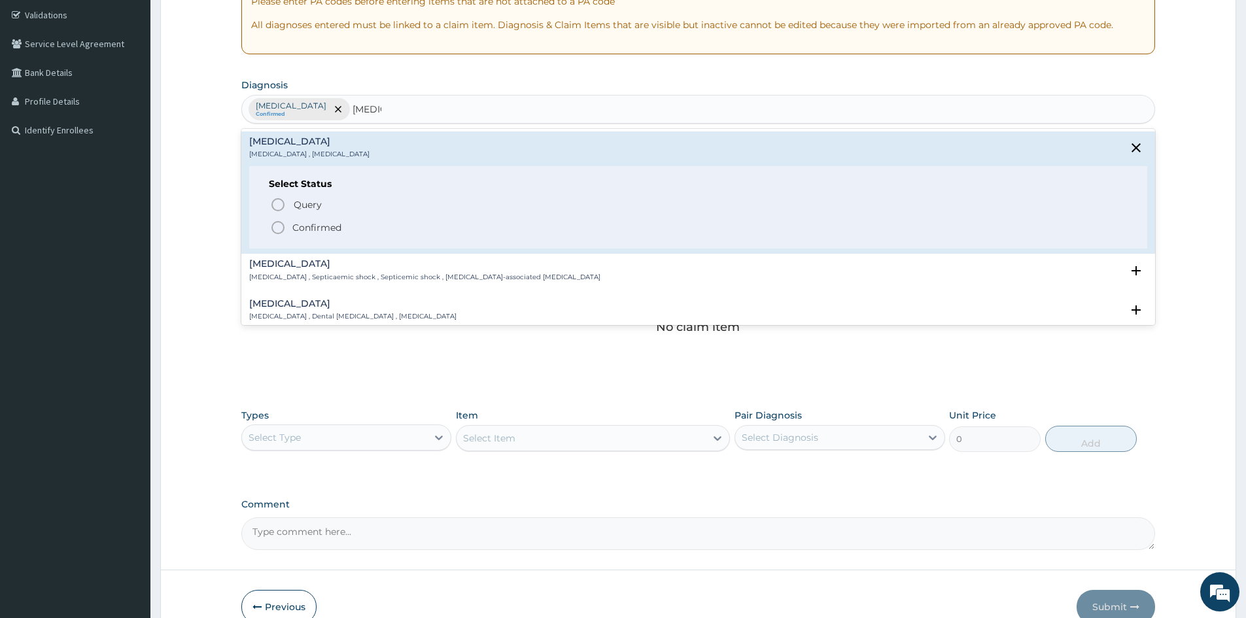
click at [326, 226] on p "Confirmed" at bounding box center [316, 227] width 49 height 13
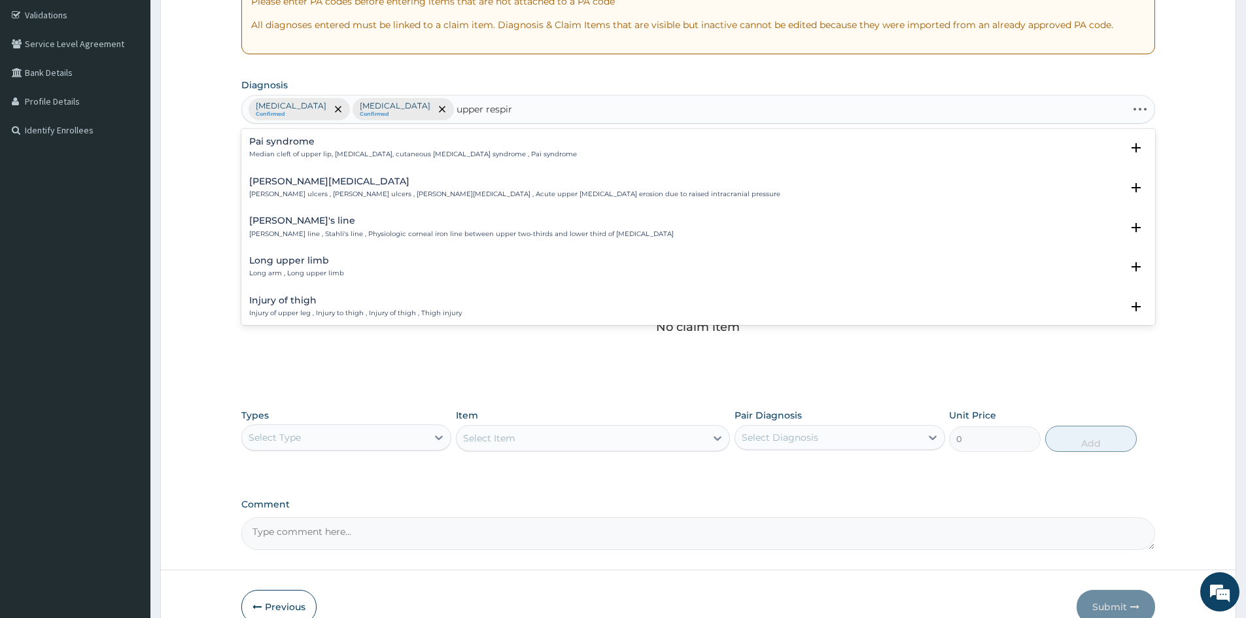
type input "upper respira"
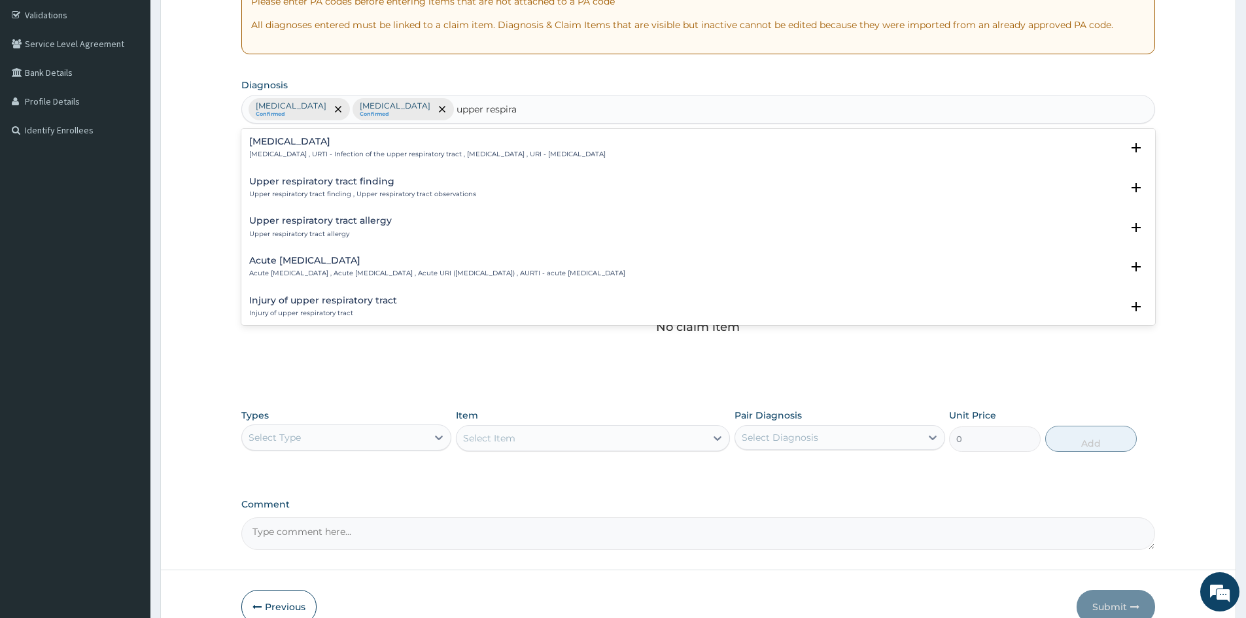
click at [357, 150] on p "Upper respiratory infection , URTI - Infection of the upper respiratory tract ,…" at bounding box center [427, 154] width 356 height 9
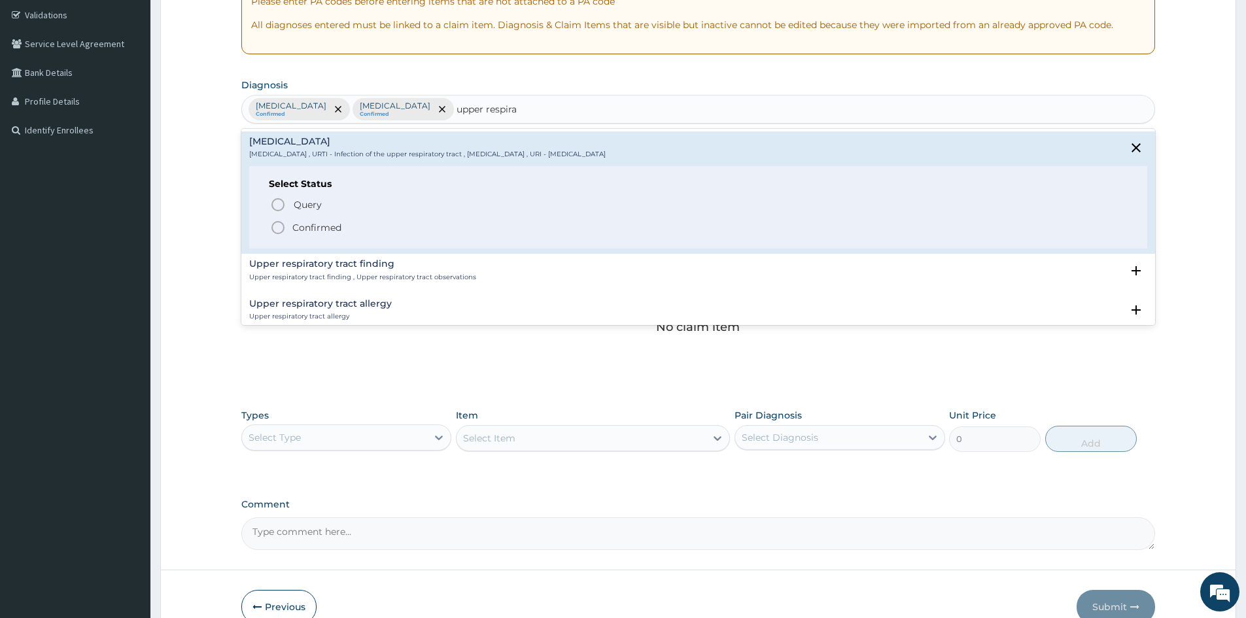
click at [309, 230] on p "Confirmed" at bounding box center [316, 227] width 49 height 13
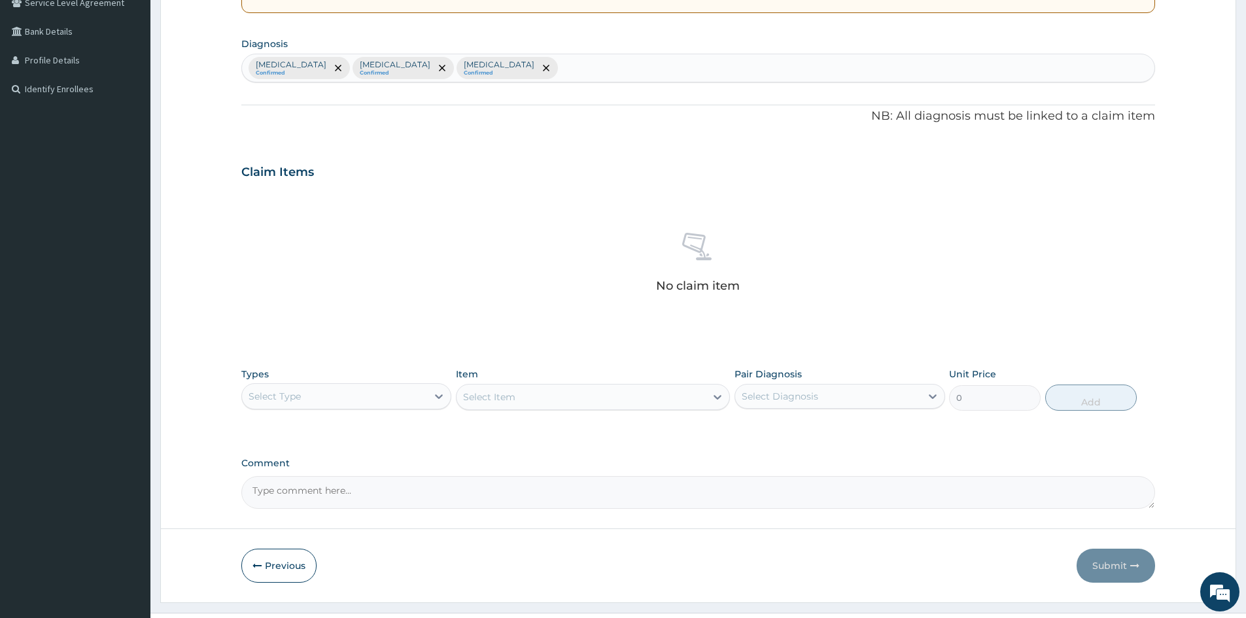
scroll to position [312, 0]
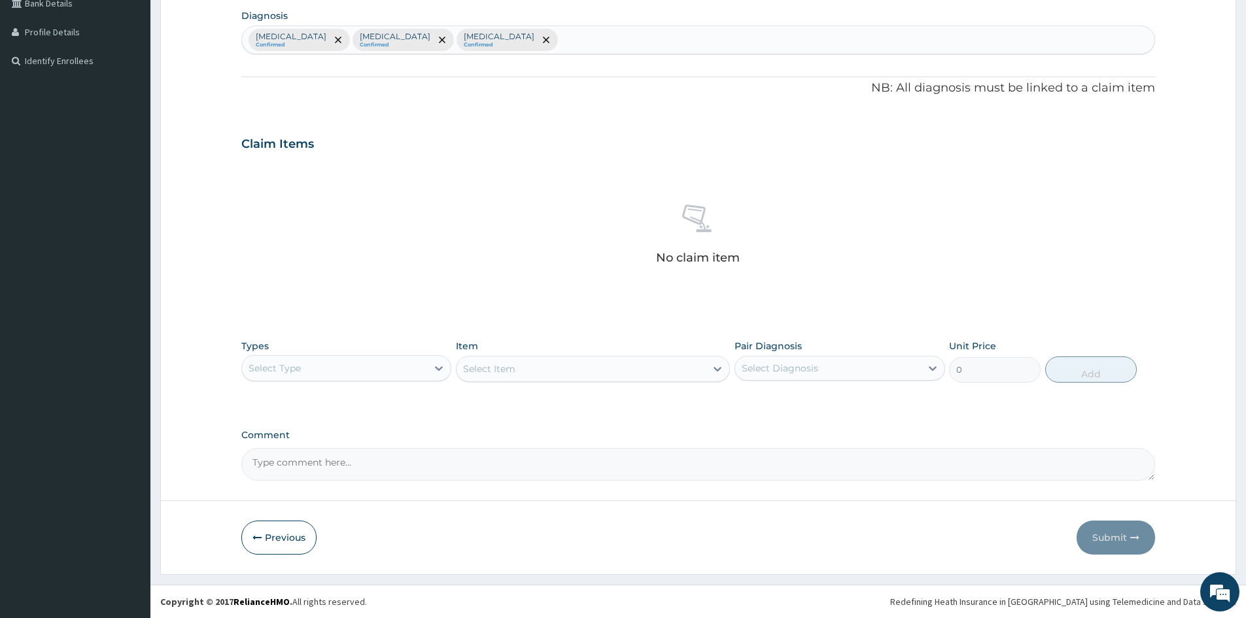
click at [370, 350] on div "Types Select Type" at bounding box center [346, 360] width 210 height 43
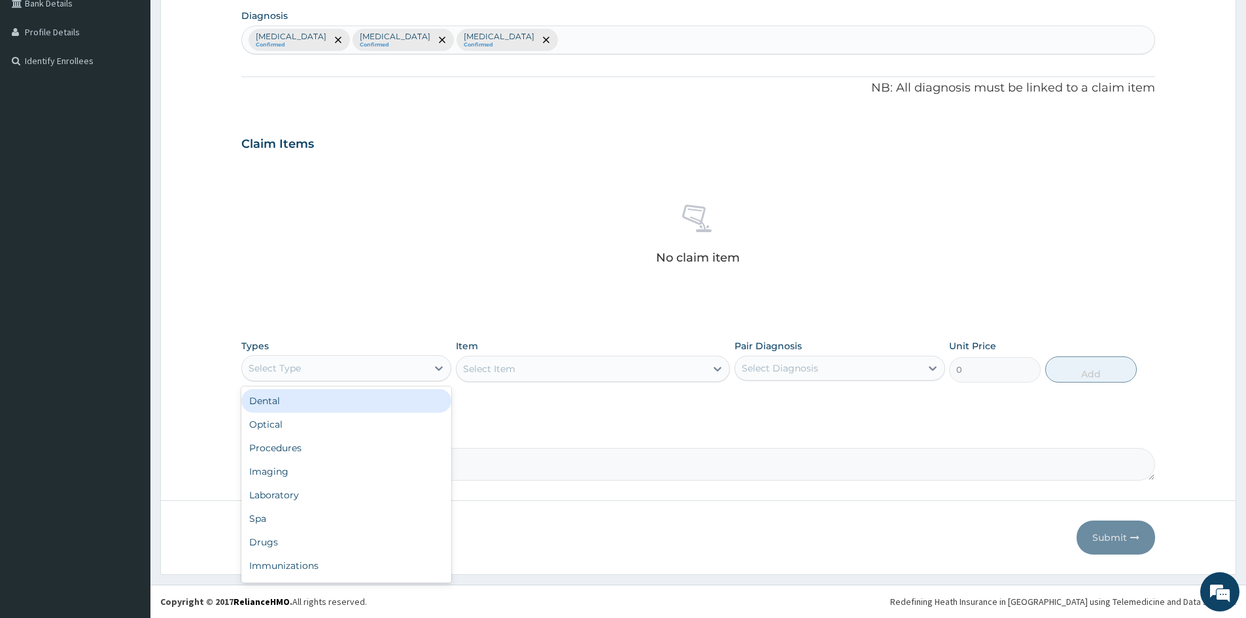
click at [375, 366] on div "Select Type" at bounding box center [334, 368] width 185 height 21
click at [339, 455] on div "Procedures" at bounding box center [346, 448] width 210 height 24
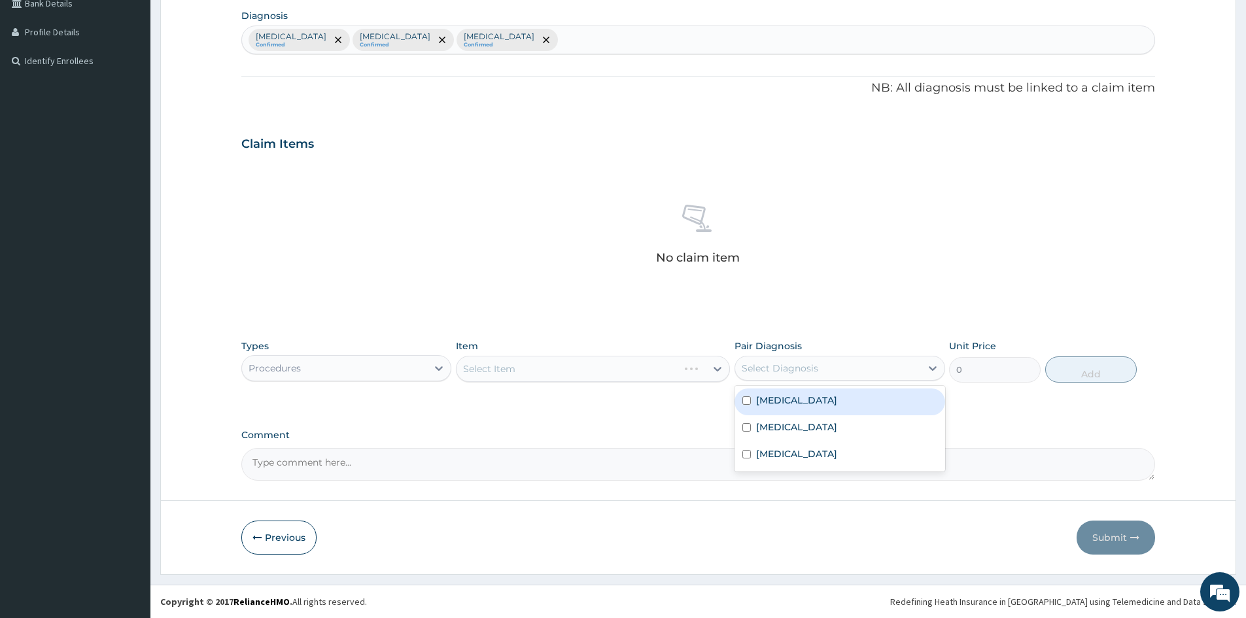
click at [820, 362] on div "Select Diagnosis" at bounding box center [827, 368] width 185 height 21
click at [805, 392] on div "Malaria" at bounding box center [840, 402] width 210 height 27
checkbox input "true"
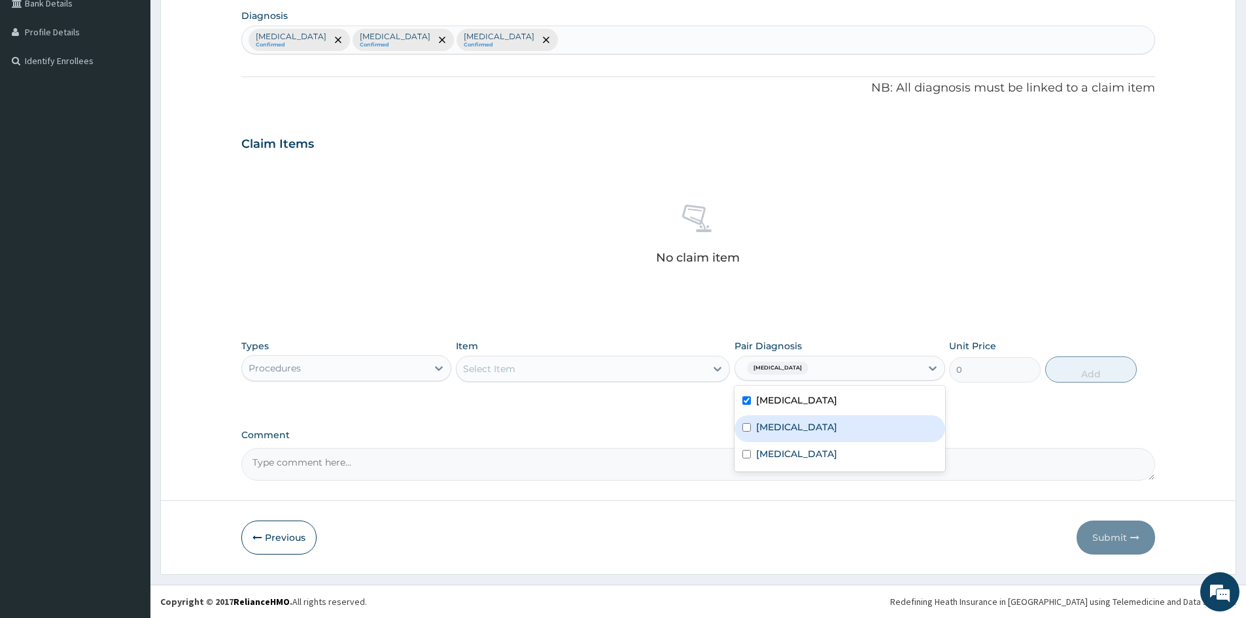
click at [788, 430] on div "Sepsis" at bounding box center [840, 428] width 210 height 27
checkbox input "true"
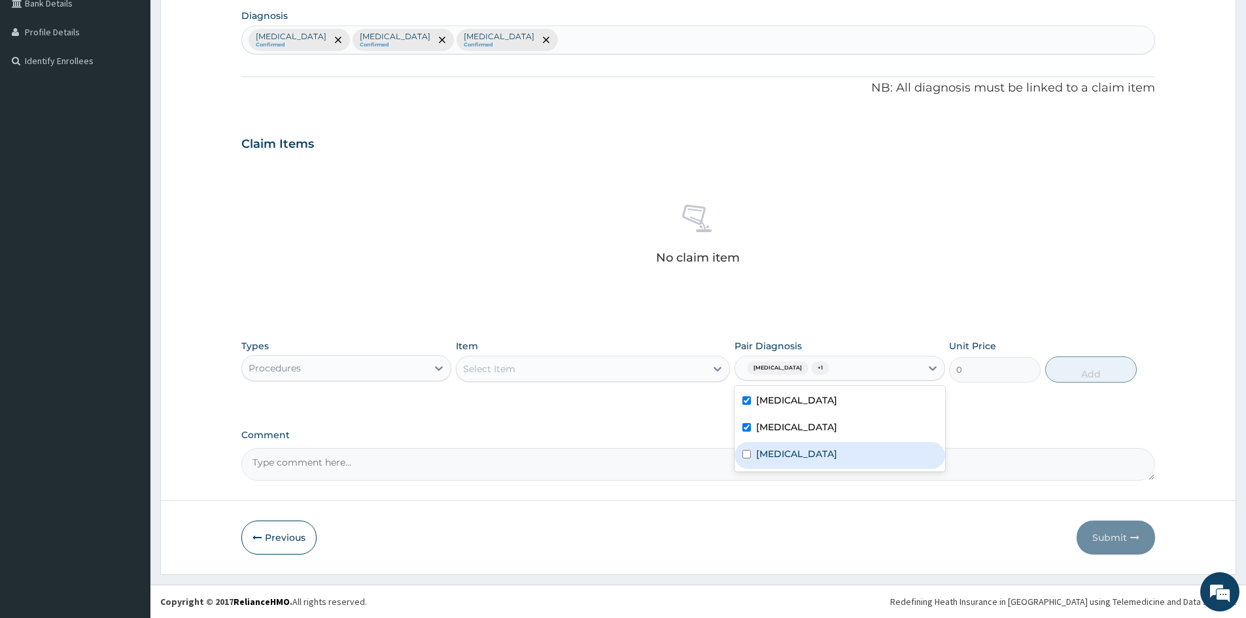
click at [788, 447] on label "Upper respiratory infection" at bounding box center [796, 453] width 81 height 13
checkbox input "true"
click at [660, 366] on div "Select Item" at bounding box center [581, 368] width 249 height 21
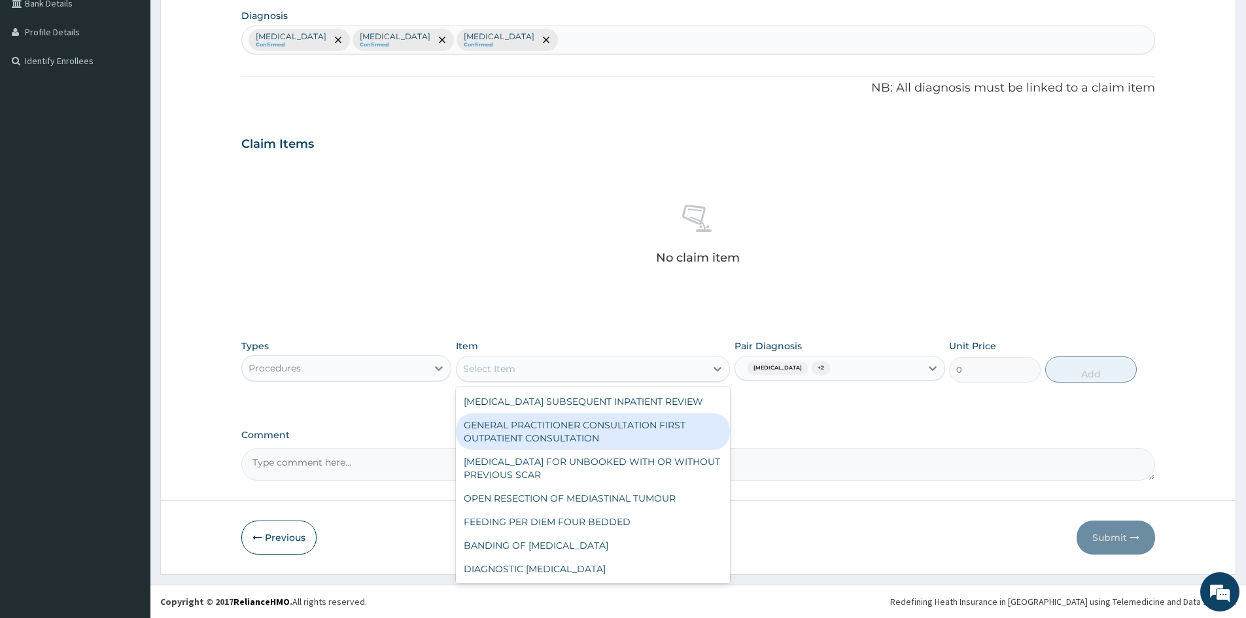
click at [615, 435] on div "GENERAL PRACTITIONER CONSULTATION FIRST OUTPATIENT CONSULTATION" at bounding box center [593, 431] width 274 height 37
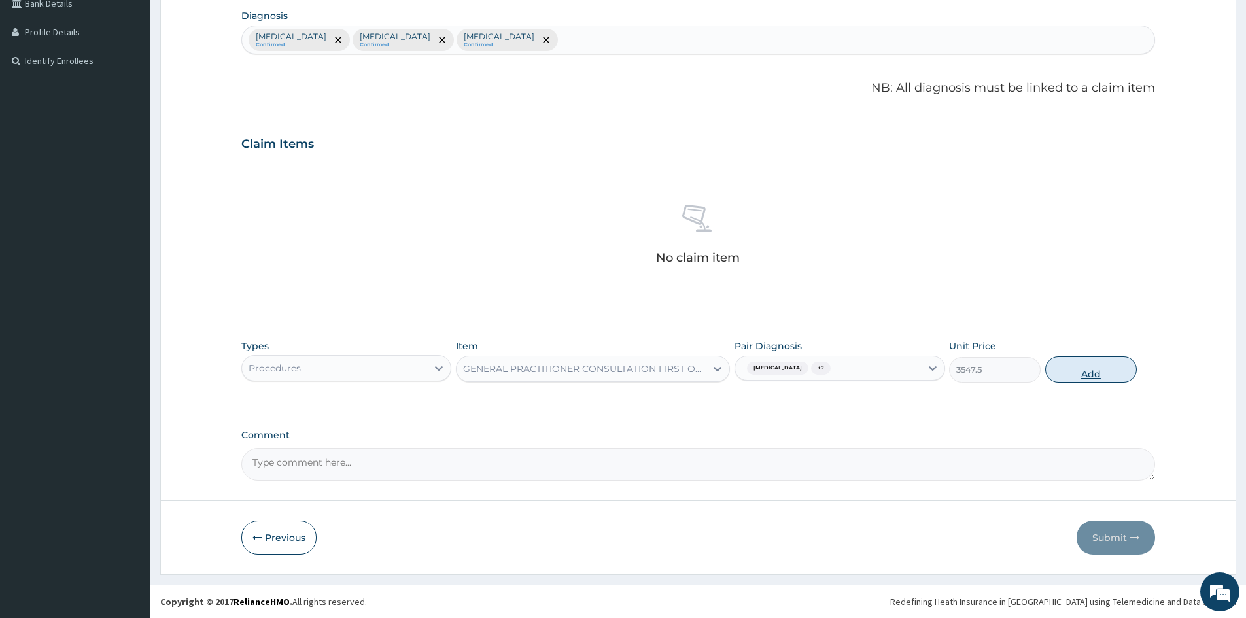
click at [1071, 369] on button "Add" at bounding box center [1091, 369] width 92 height 26
type input "0"
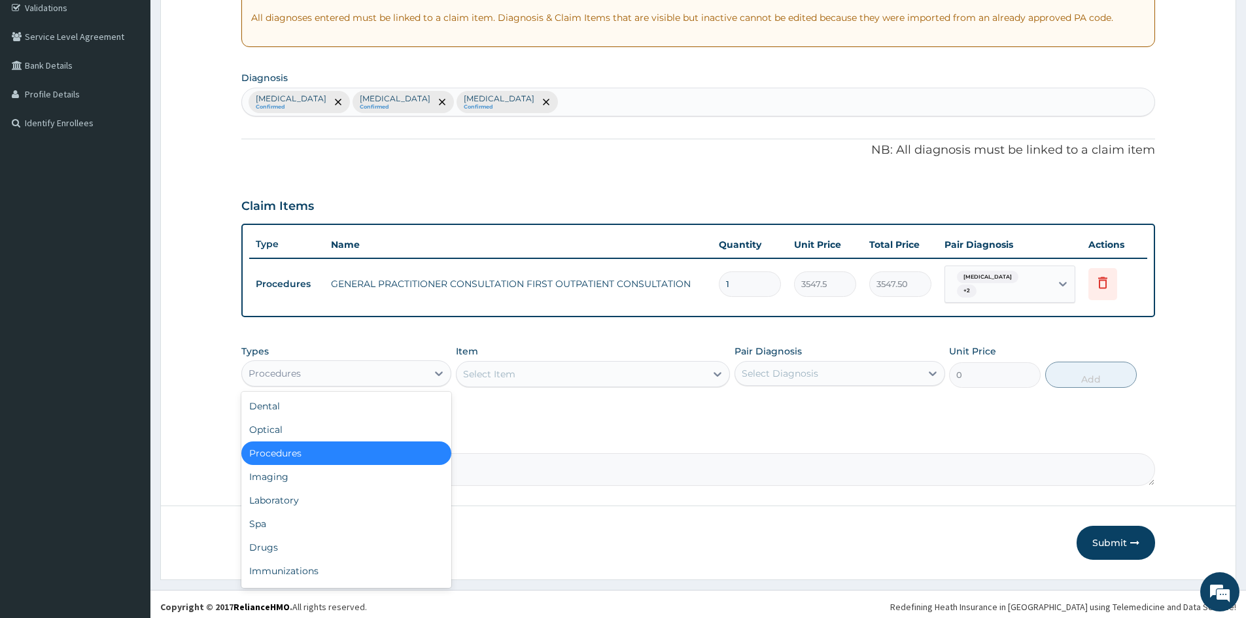
click at [358, 378] on div "Procedures" at bounding box center [334, 373] width 185 height 21
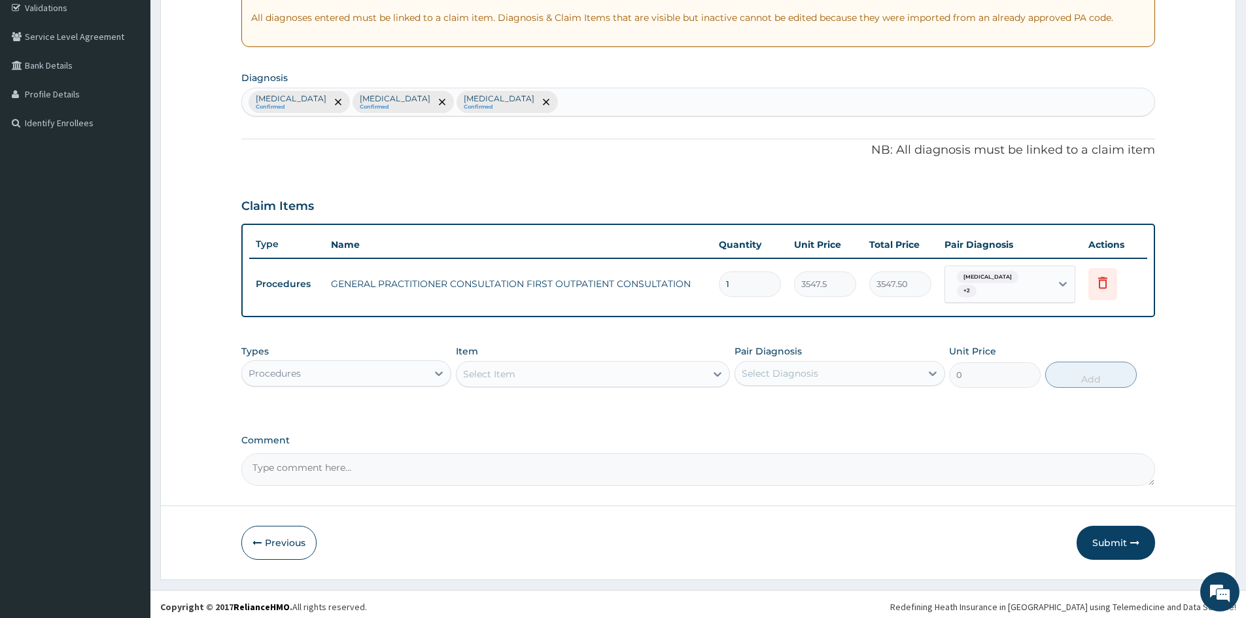
drag, startPoint x: 589, startPoint y: 505, endPoint x: 572, endPoint y: 649, distance: 144.9
drag, startPoint x: 572, startPoint y: 649, endPoint x: 937, endPoint y: 424, distance: 429.3
click at [937, 424] on div "PA Code / Prescription Code Enter Code(Secondary Care Only) Encounter Date 06-0…" at bounding box center [698, 180] width 914 height 611
click at [349, 360] on div "Procedures" at bounding box center [346, 373] width 210 height 26
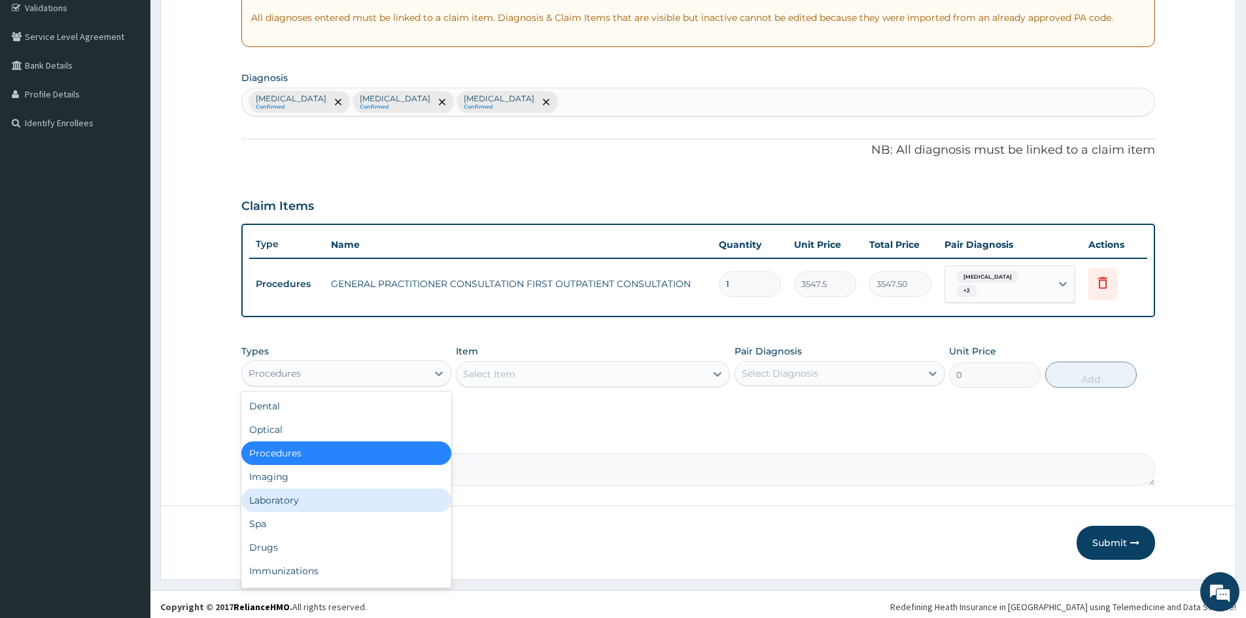
click at [340, 497] on div "Laboratory" at bounding box center [346, 501] width 210 height 24
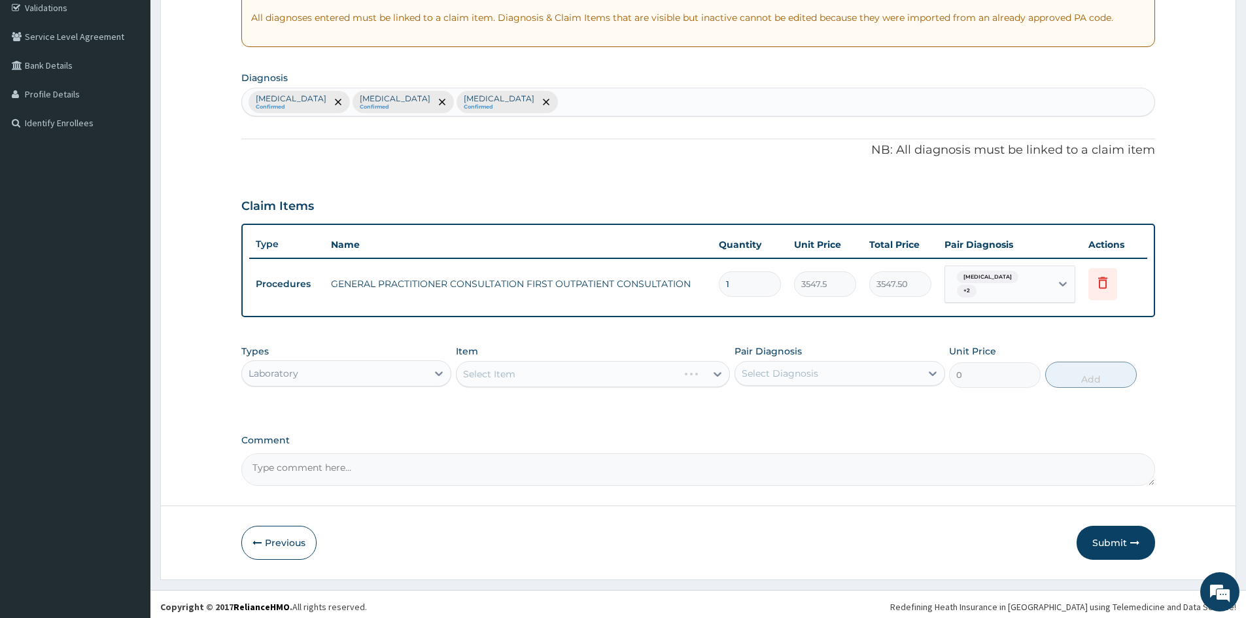
click at [790, 368] on div "Select Diagnosis" at bounding box center [780, 373] width 77 height 13
click at [789, 394] on div "Malaria" at bounding box center [840, 407] width 210 height 27
checkbox input "true"
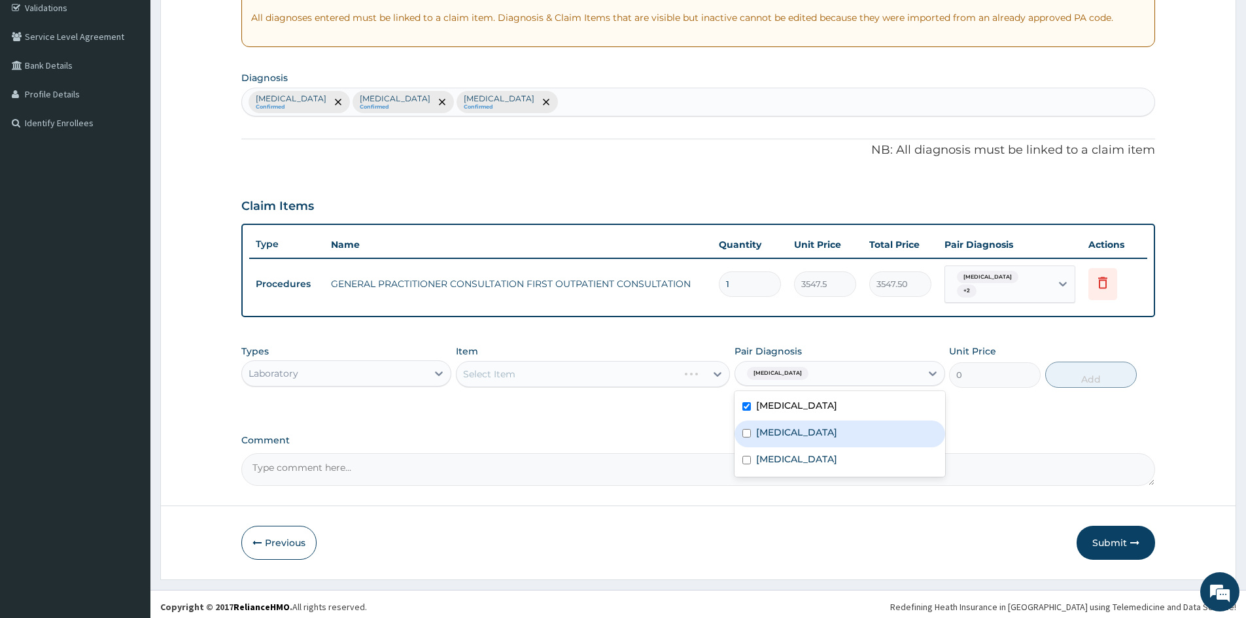
click at [790, 437] on div "Sepsis" at bounding box center [840, 434] width 210 height 27
checkbox input "true"
click at [654, 364] on div "Select Item" at bounding box center [581, 374] width 249 height 21
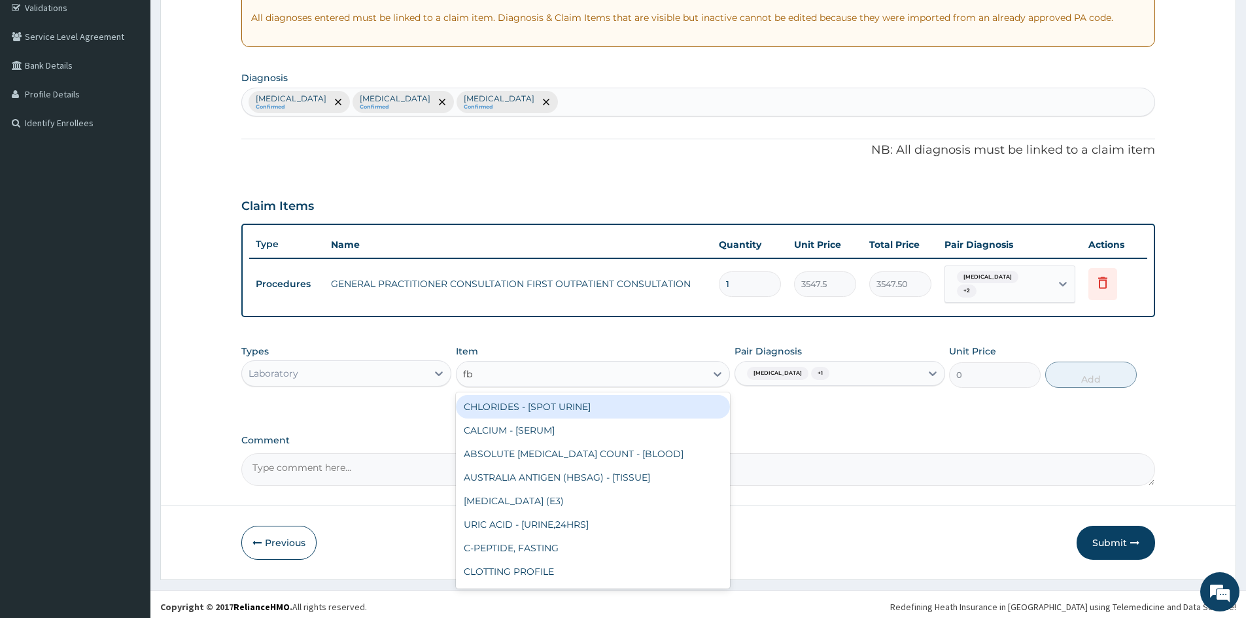
type input "fbc"
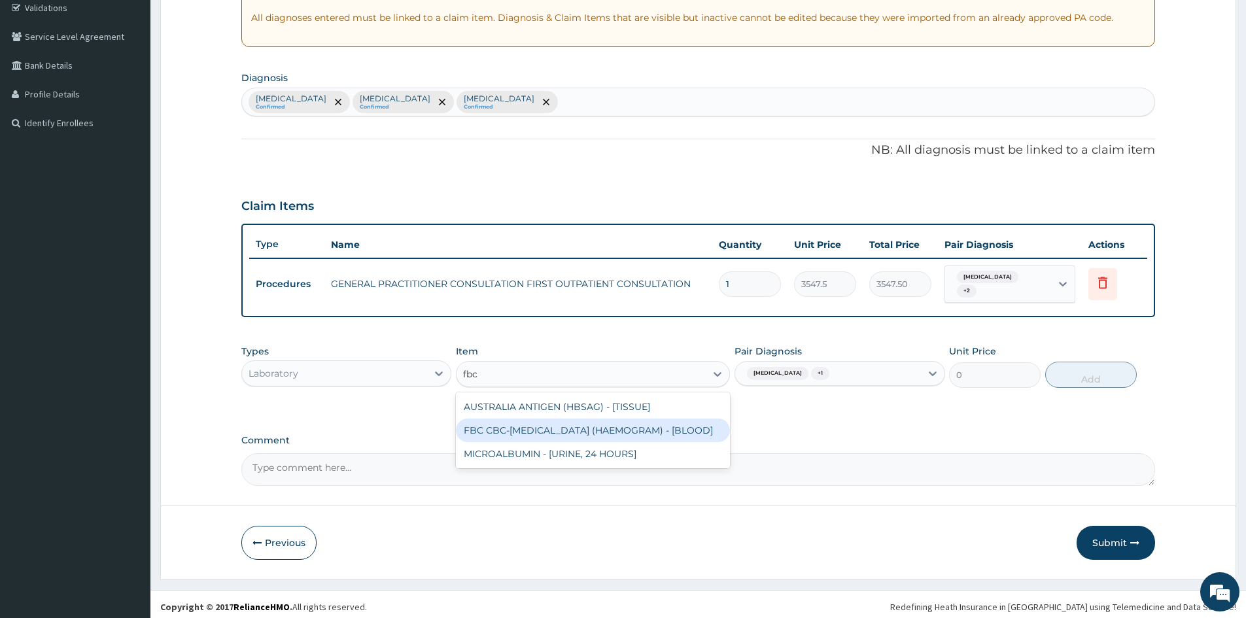
click at [650, 427] on div "FBC CBC-COMPLETE BLOOD COUNT (HAEMOGRAM) - [BLOOD]" at bounding box center [593, 431] width 274 height 24
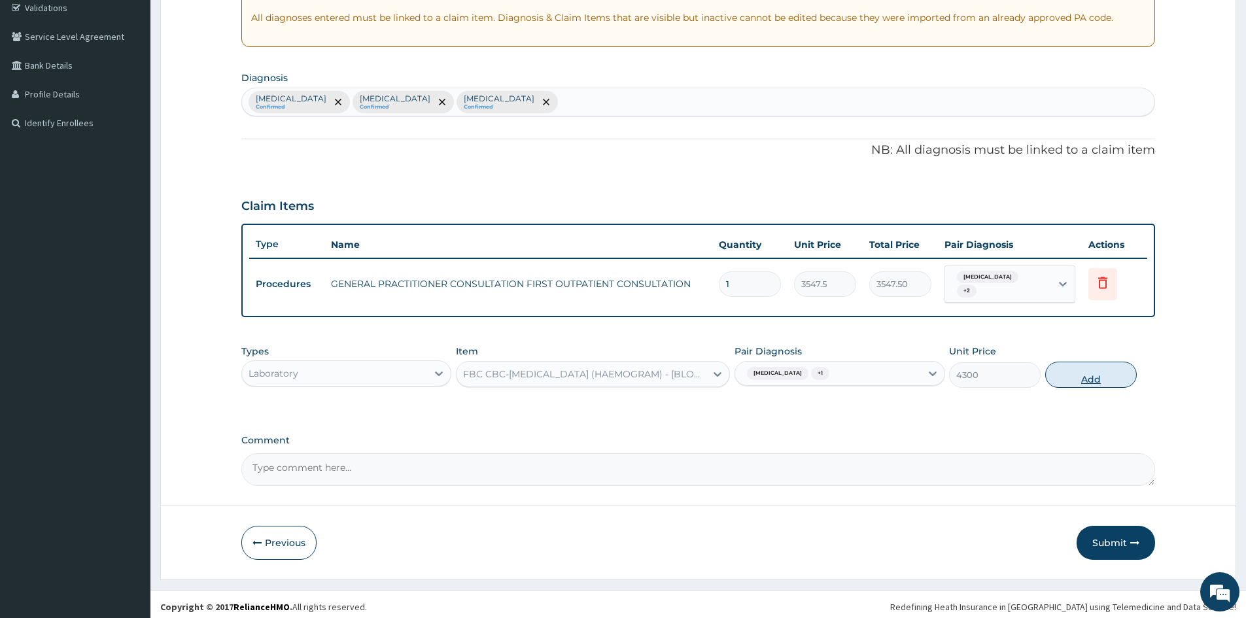
click at [1067, 372] on button "Add" at bounding box center [1091, 375] width 92 height 26
type input "0"
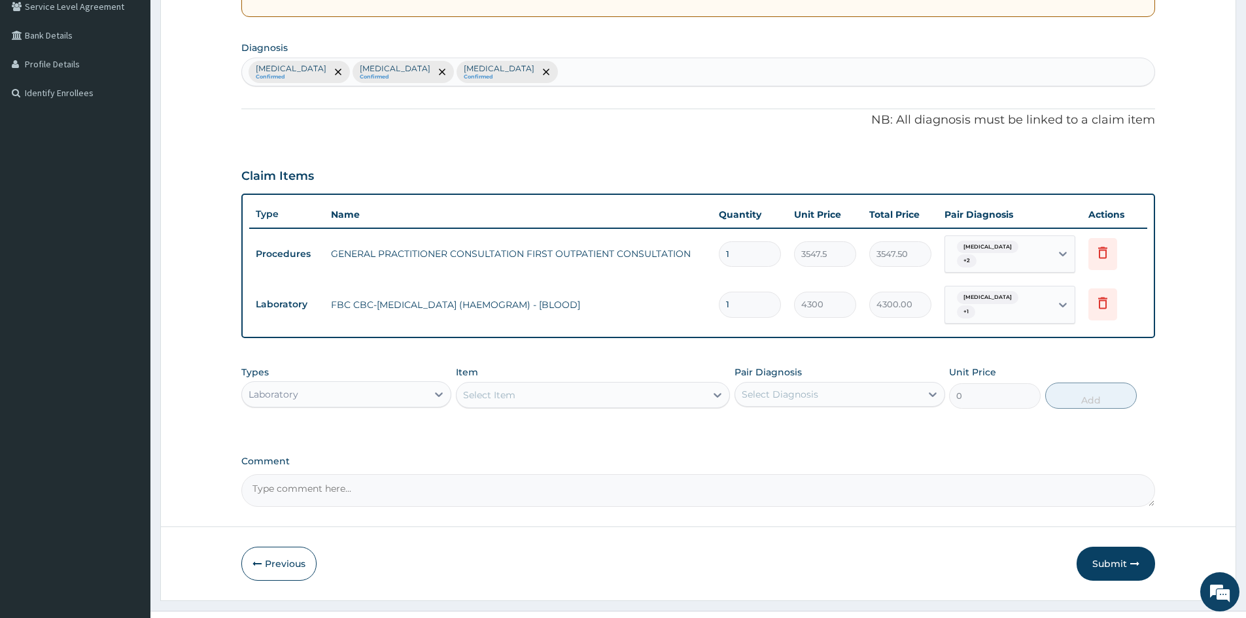
scroll to position [295, 0]
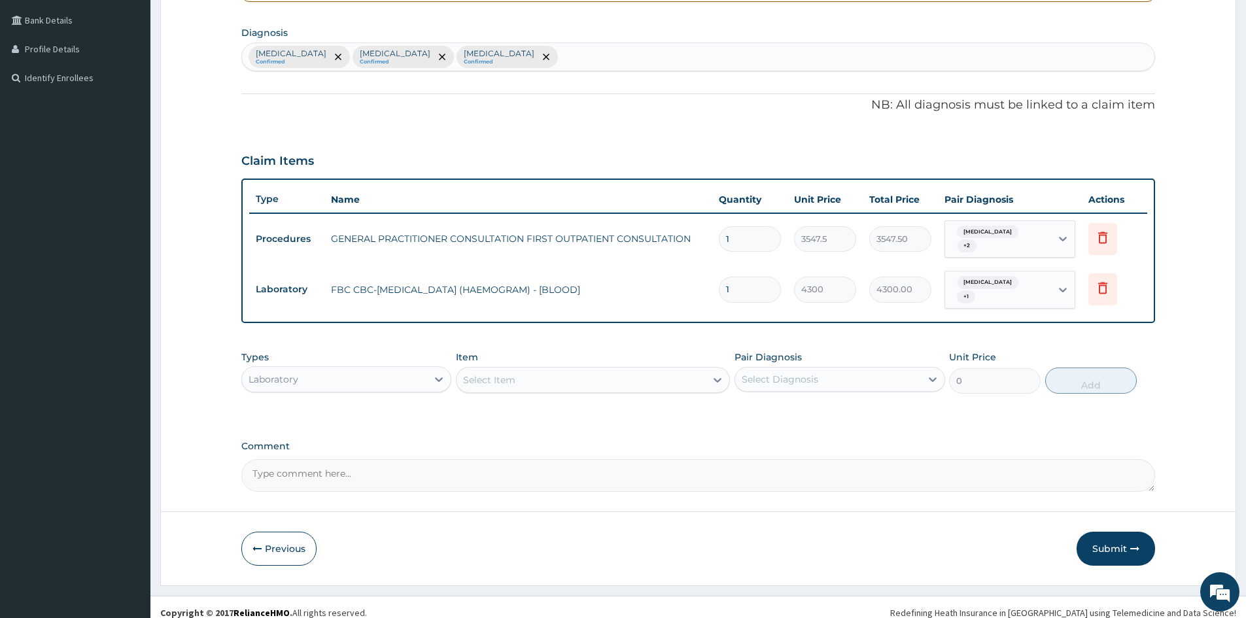
click at [693, 370] on div "Select Item" at bounding box center [581, 380] width 249 height 21
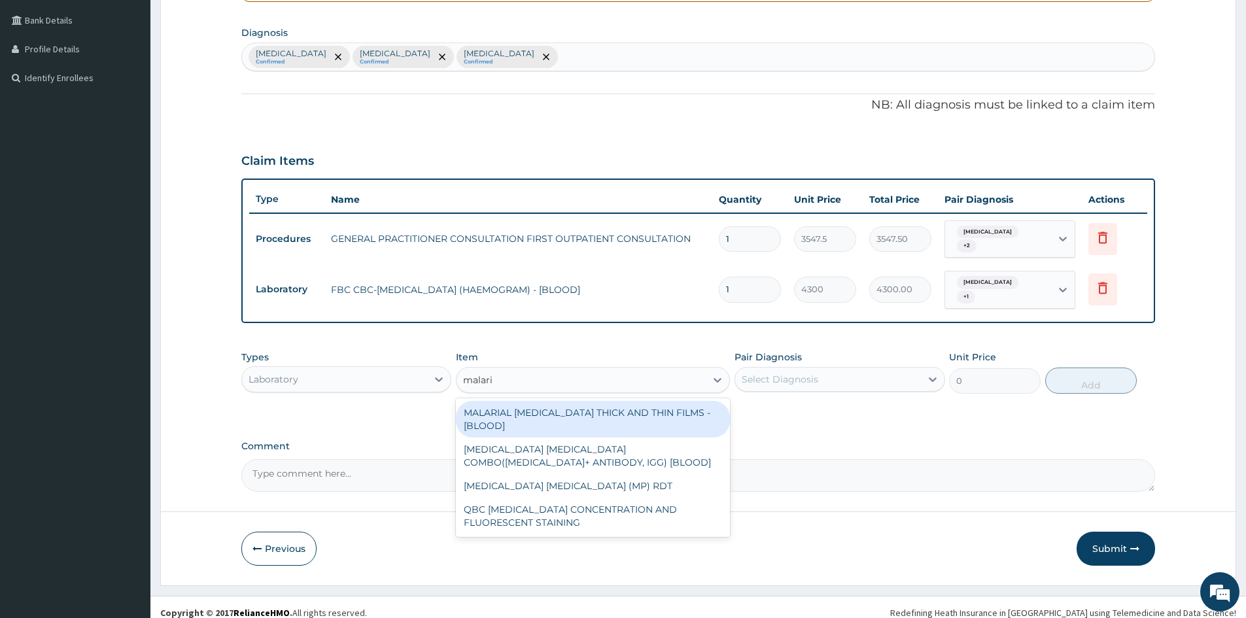
type input "malaria"
click at [687, 401] on div "MALARIAL PARASITE THICK AND THIN FILMS - [BLOOD]" at bounding box center [593, 419] width 274 height 37
type input "1612.5"
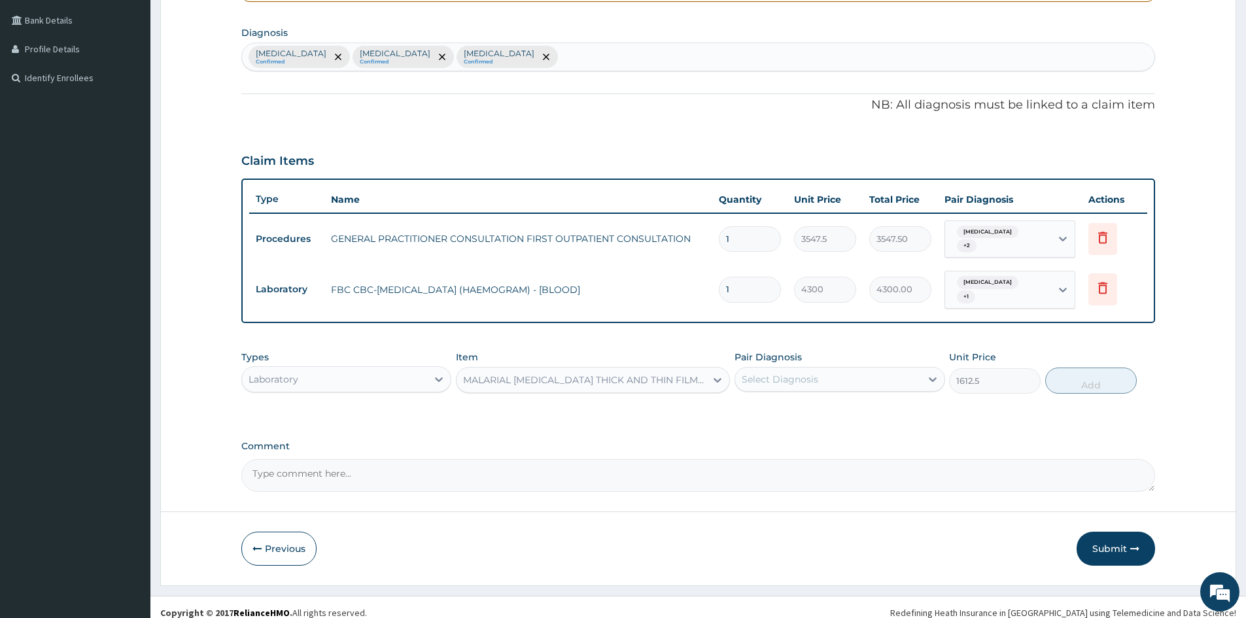
click at [916, 367] on div "Select Diagnosis" at bounding box center [840, 379] width 210 height 25
click at [863, 400] on div "Malaria" at bounding box center [840, 413] width 210 height 27
checkbox input "true"
click at [1065, 375] on button "Add" at bounding box center [1091, 381] width 92 height 26
type input "0"
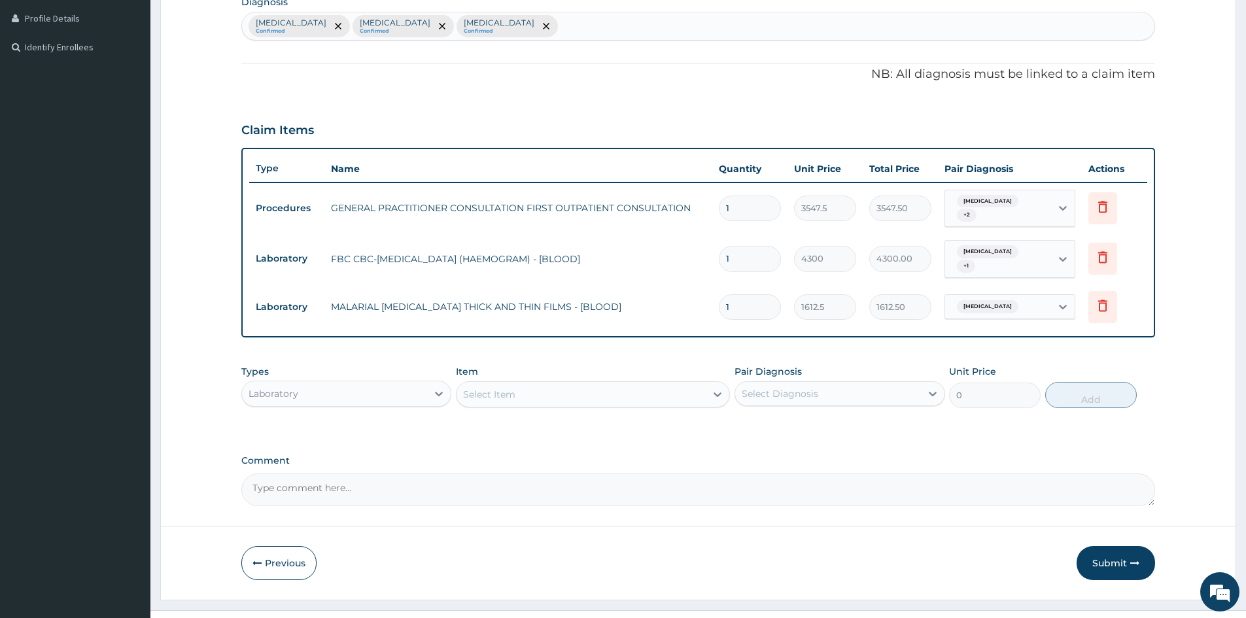
scroll to position [340, 0]
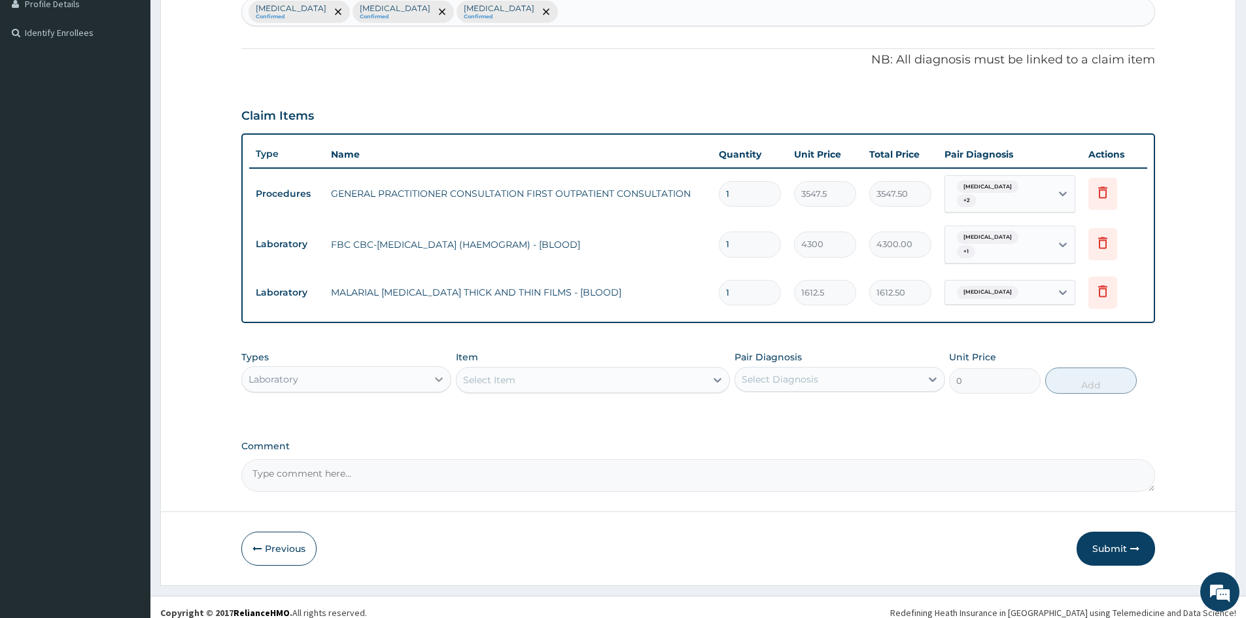
click at [438, 374] on icon at bounding box center [438, 379] width 13 height 13
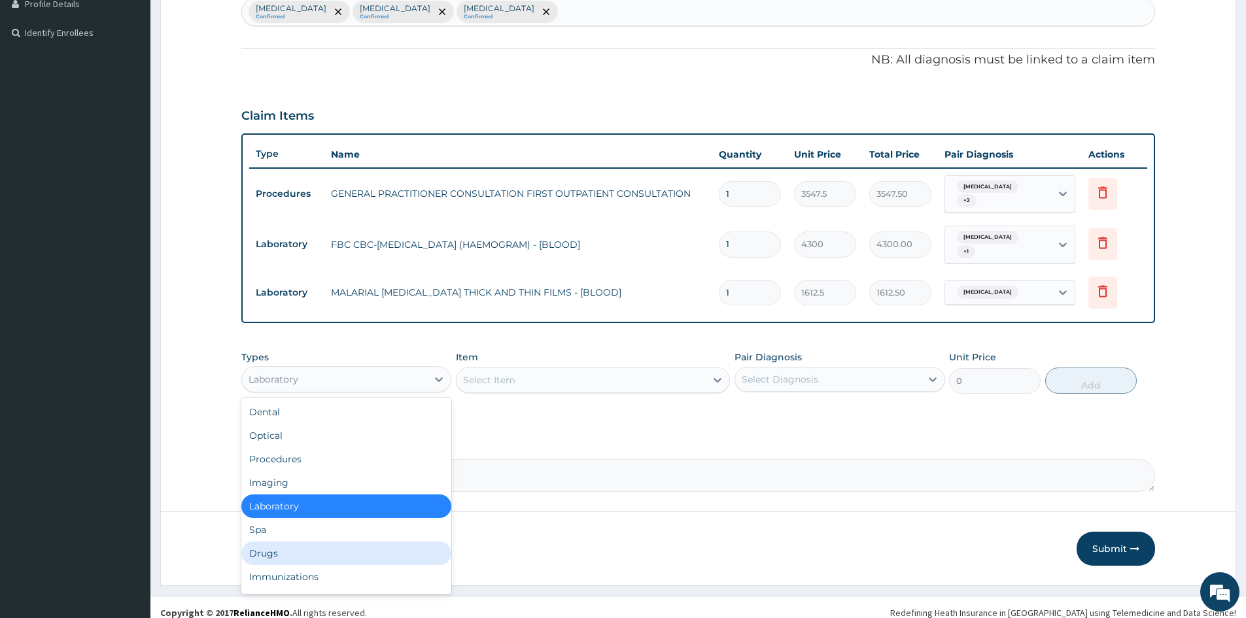
click at [328, 545] on div "Drugs" at bounding box center [346, 554] width 210 height 24
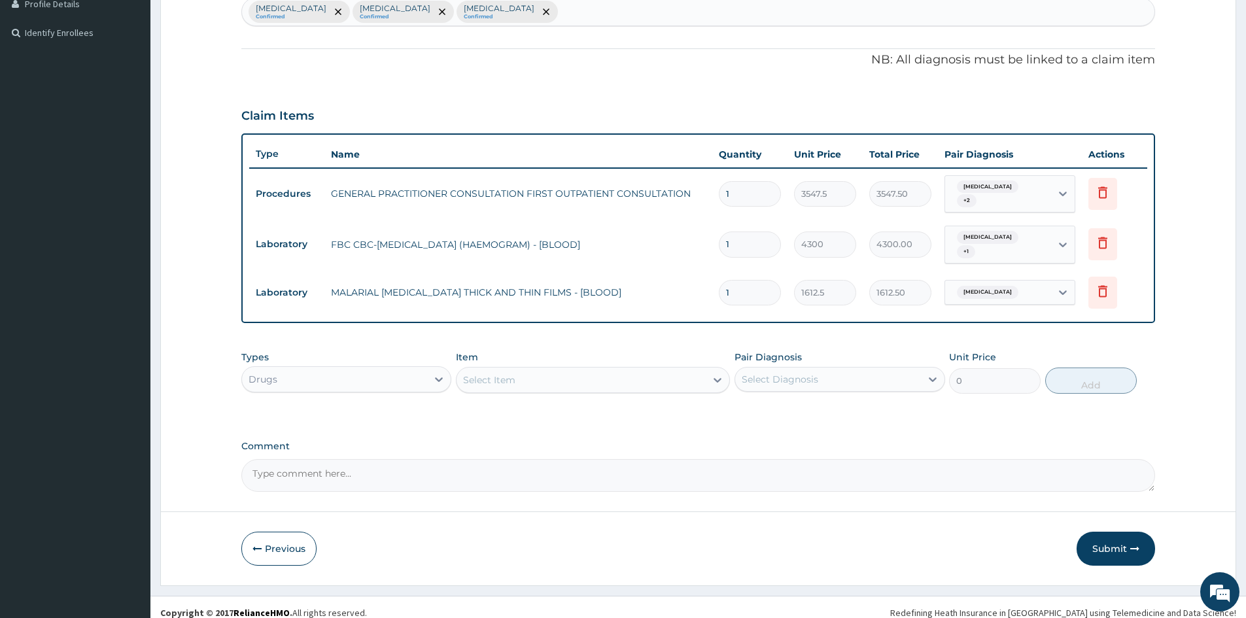
click at [623, 374] on div "Select Item" at bounding box center [581, 380] width 249 height 21
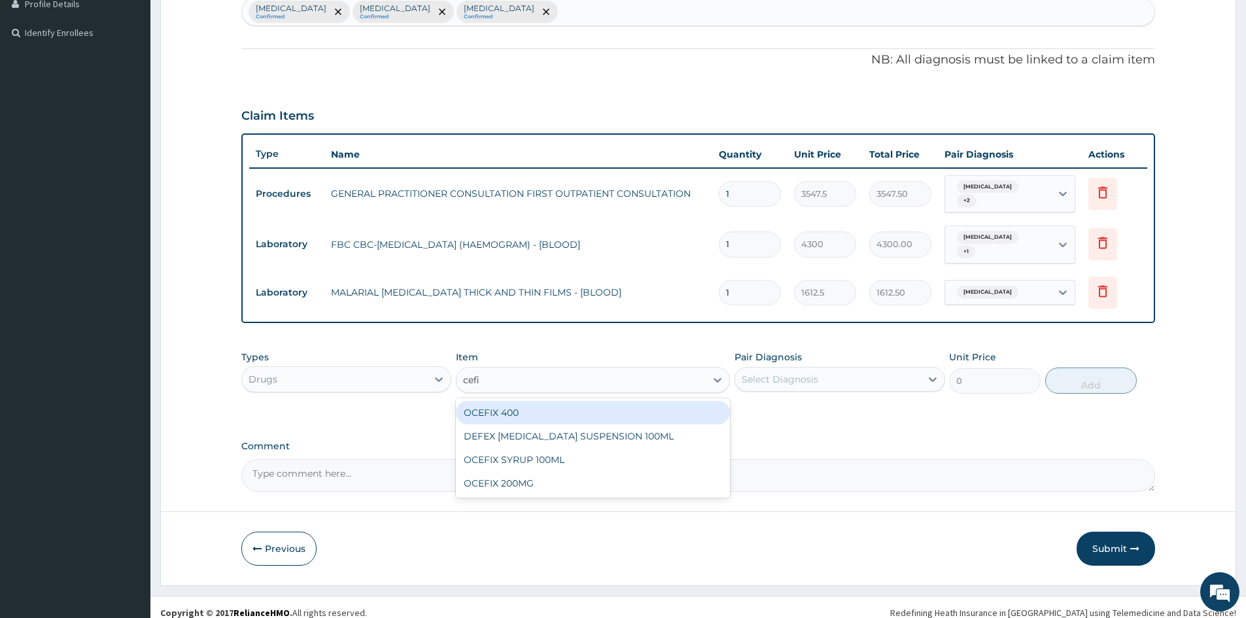
type input "cefix"
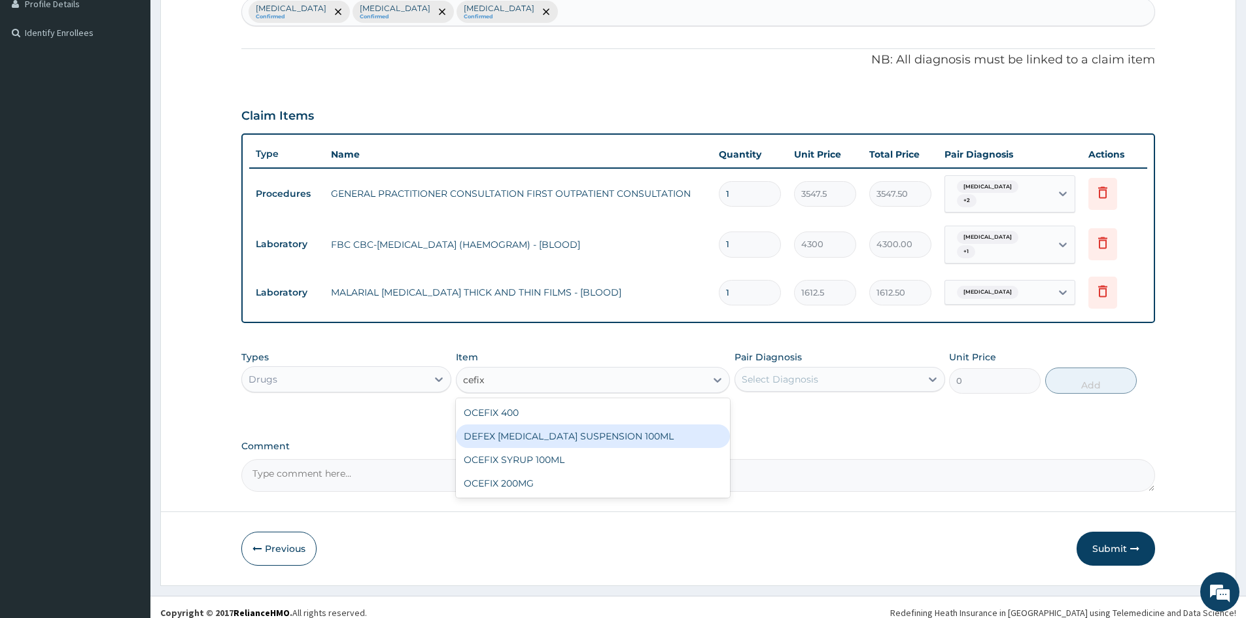
click at [580, 425] on div "DEFEX CEFIXIME SUSPENSION 100ML" at bounding box center [593, 437] width 274 height 24
type input "1773.75"
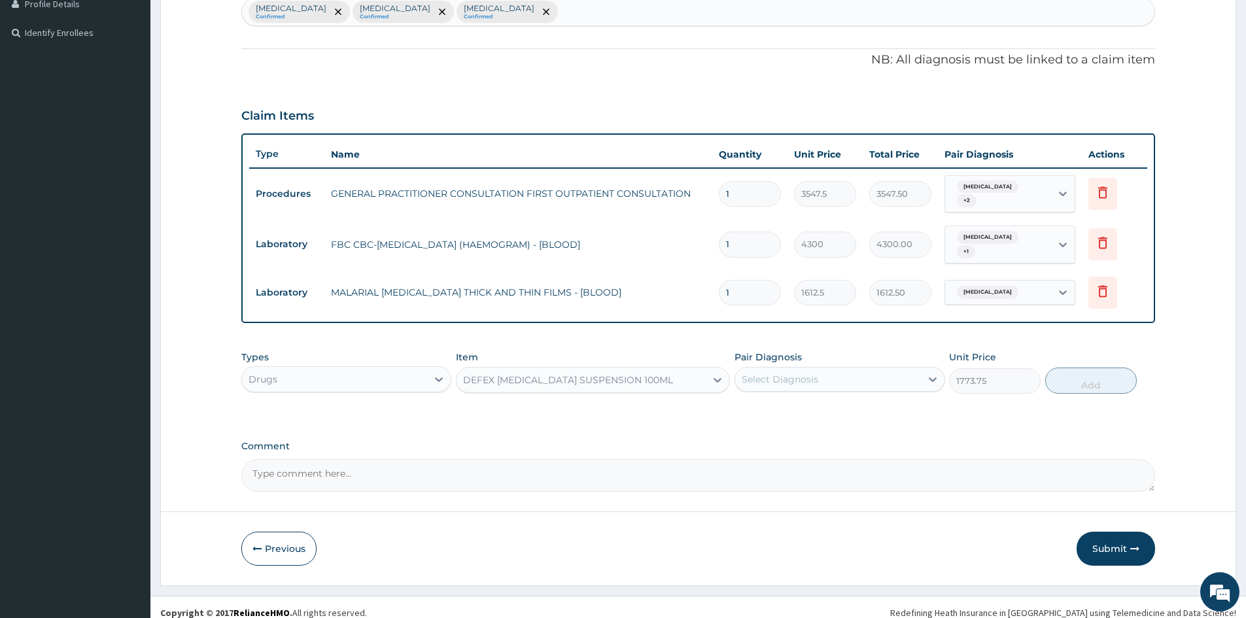
click at [904, 369] on div "Select Diagnosis" at bounding box center [827, 379] width 185 height 21
click at [869, 426] on div "Sepsis" at bounding box center [840, 439] width 210 height 27
checkbox input "true"
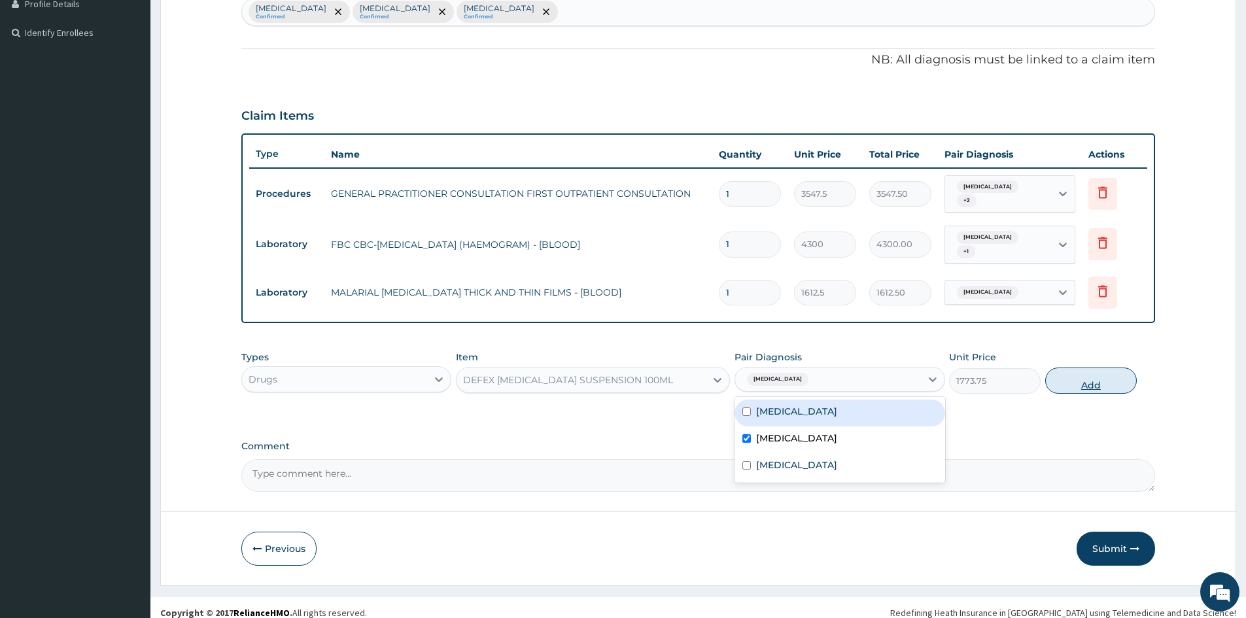
click at [1097, 375] on button "Add" at bounding box center [1091, 381] width 92 height 26
type input "0"
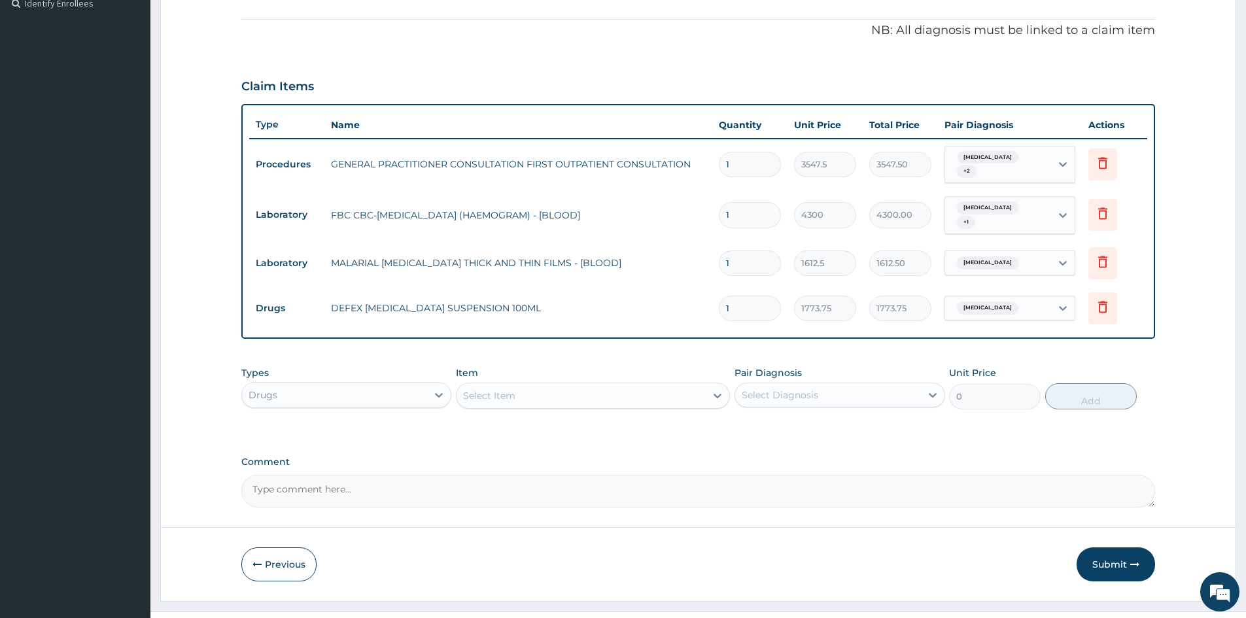
scroll to position [385, 0]
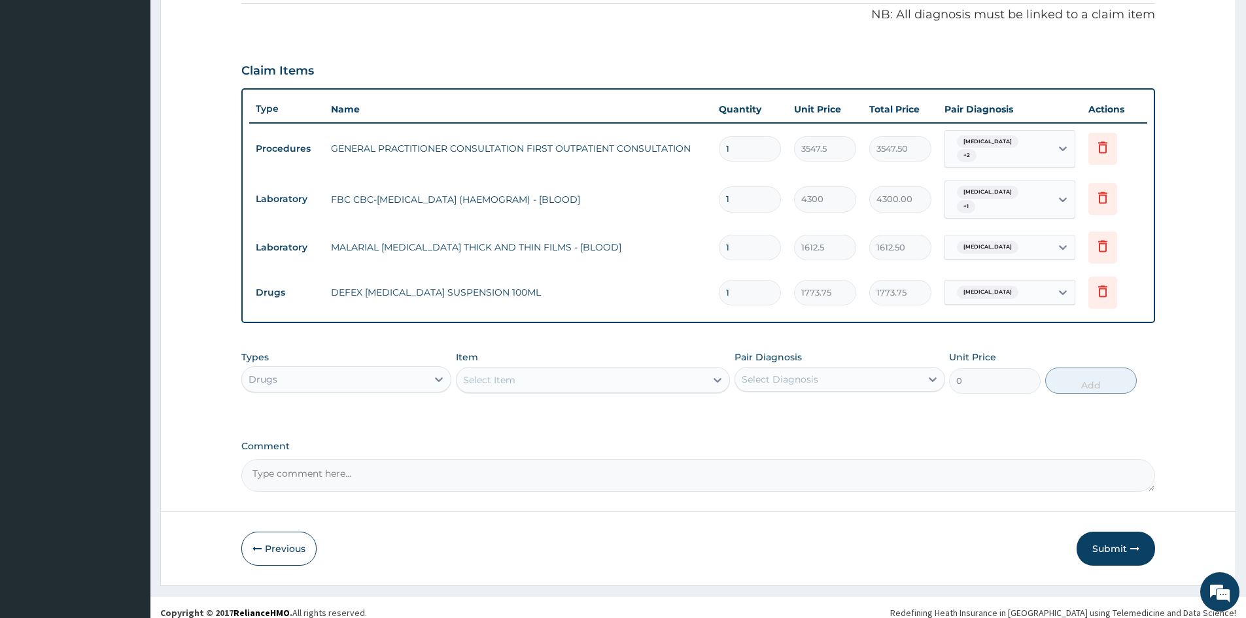
click at [667, 370] on div "Select Item" at bounding box center [581, 380] width 249 height 21
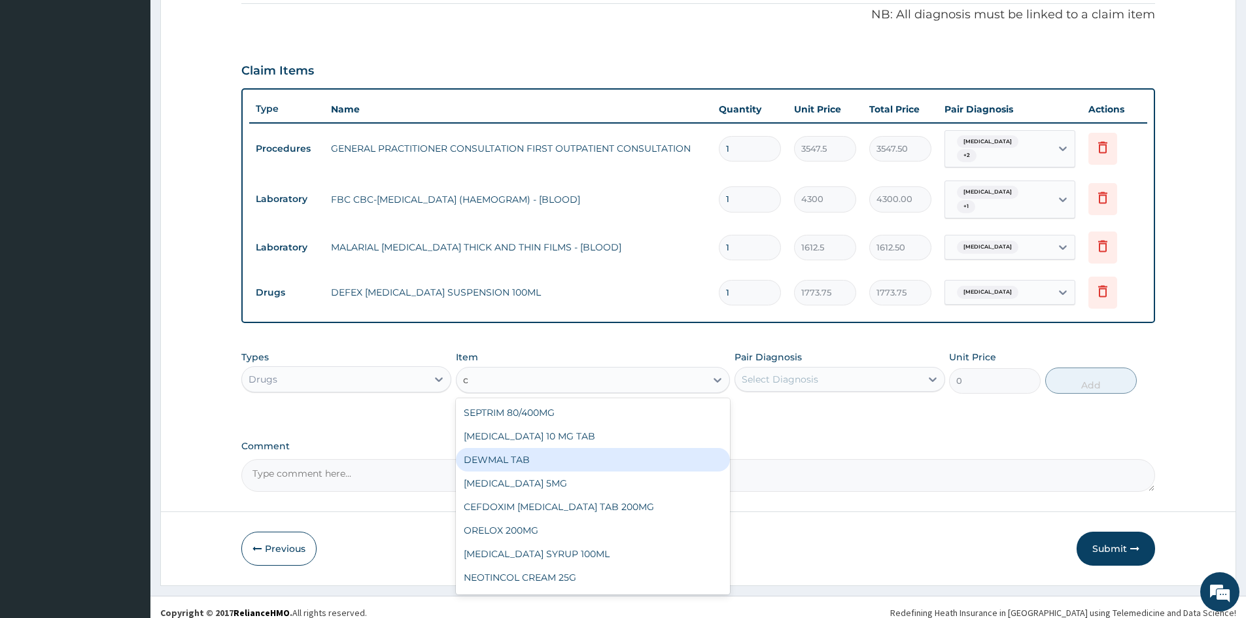
type input "c"
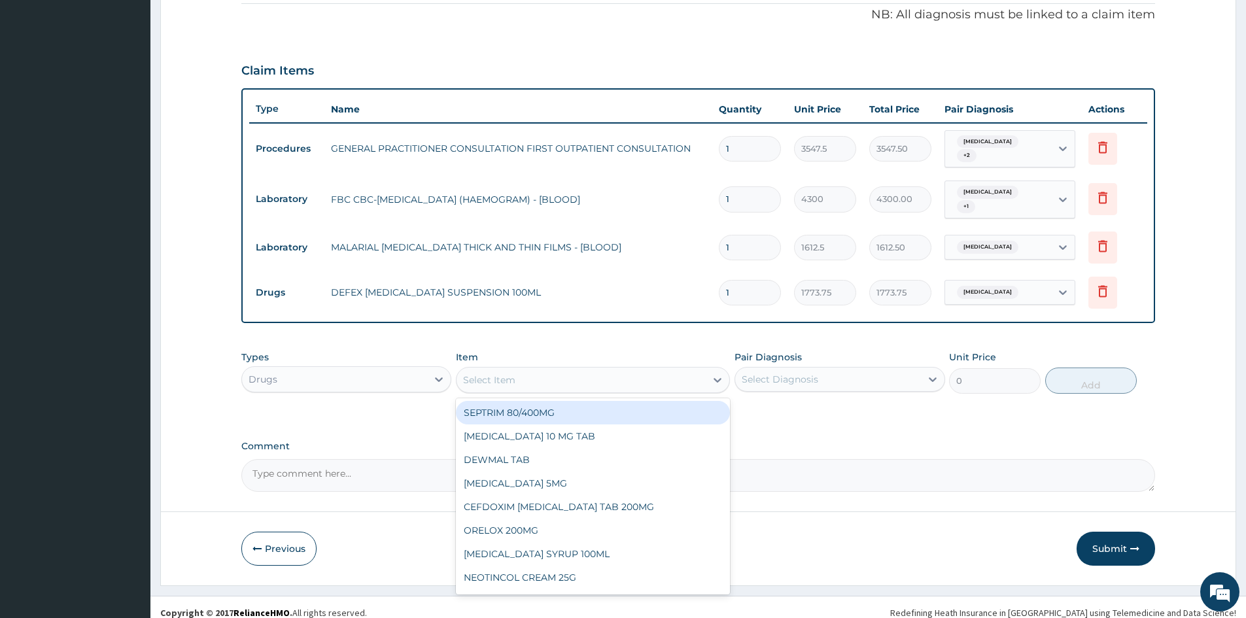
click at [624, 370] on div "Select Item" at bounding box center [581, 380] width 249 height 21
type input "c"
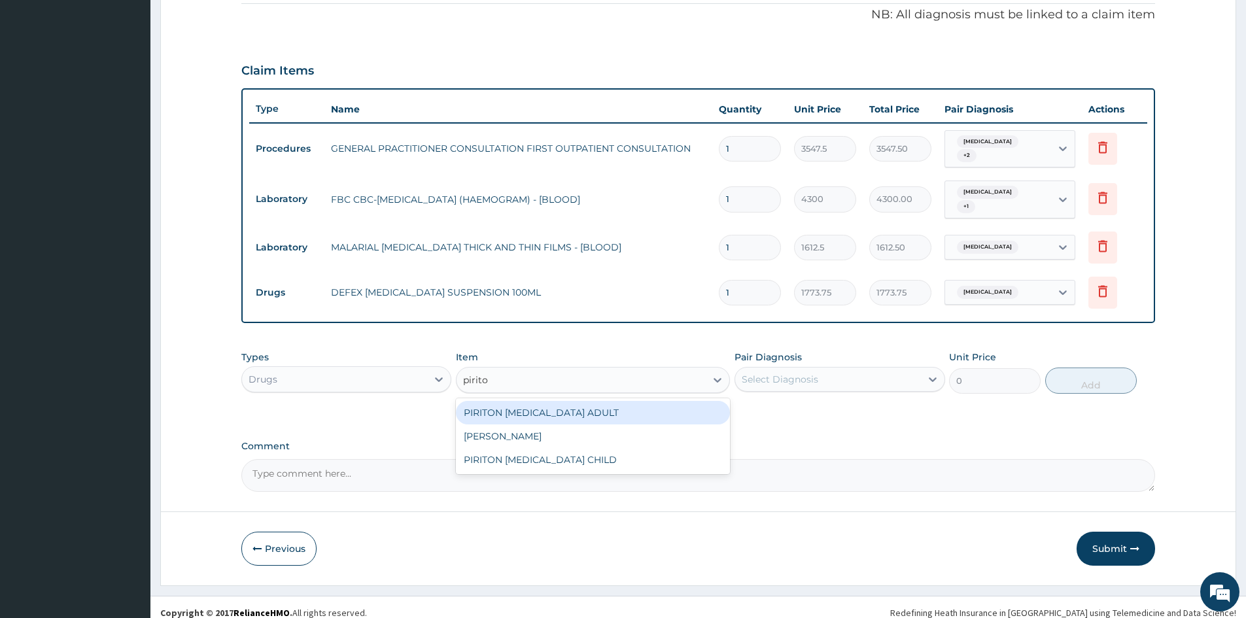
type input "piriton"
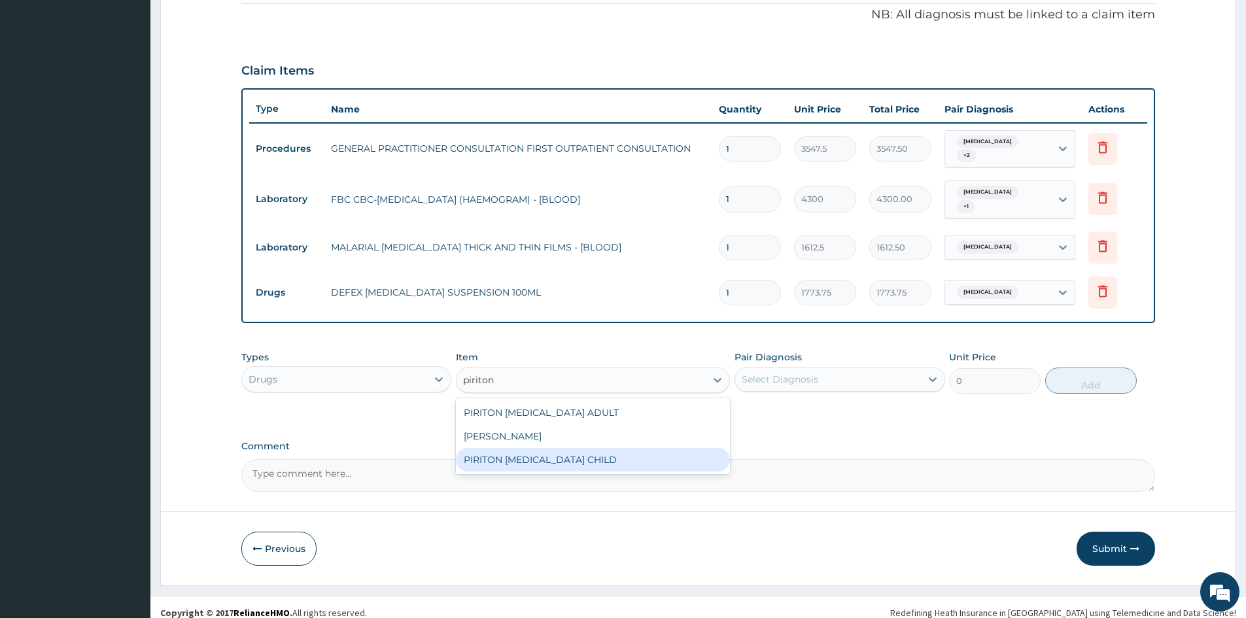
click at [612, 448] on div "PIRITON EXPECTORANT CHILD" at bounding box center [593, 460] width 274 height 24
type input "1182.5"
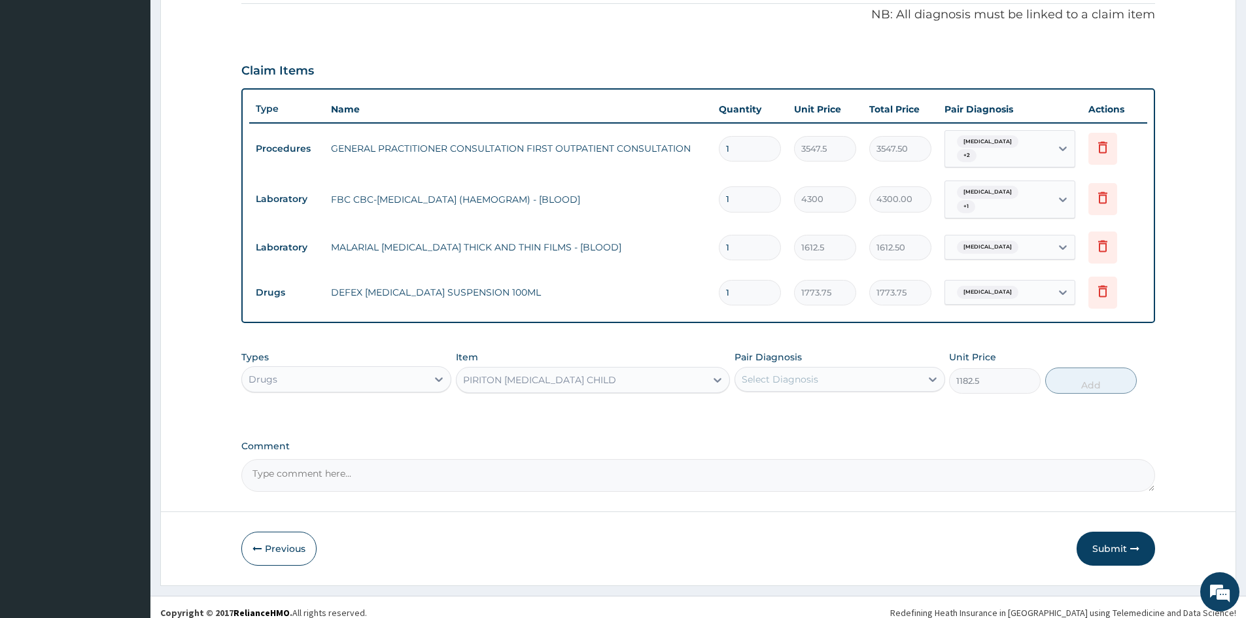
click at [835, 369] on div "Select Diagnosis" at bounding box center [827, 379] width 185 height 21
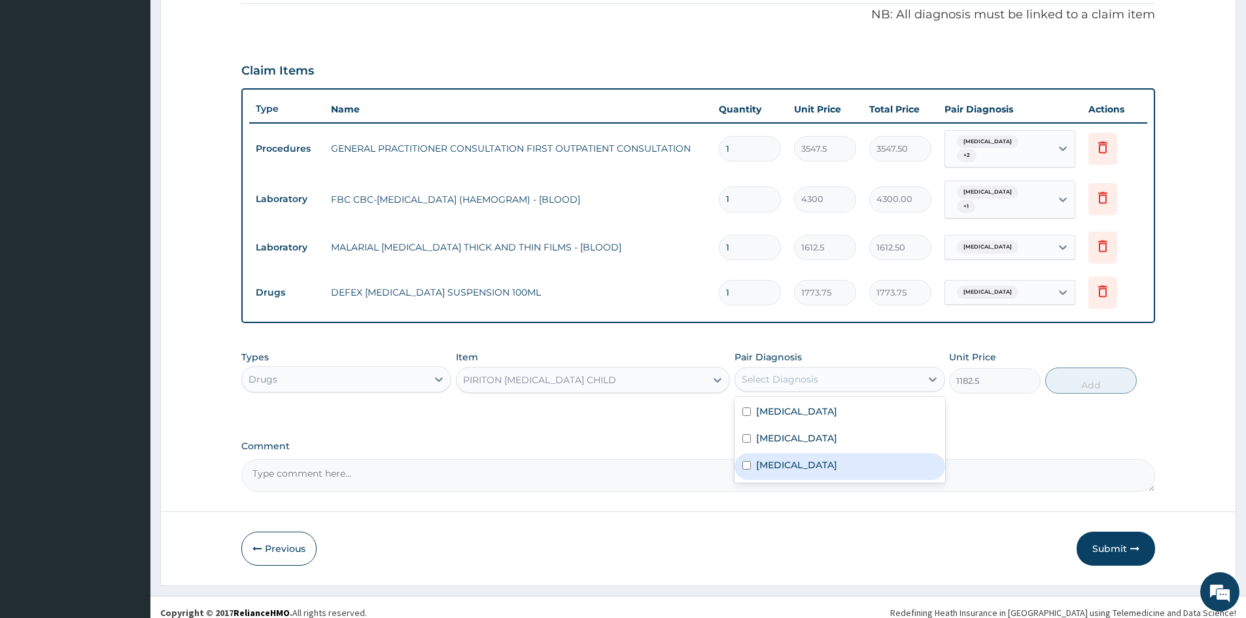
click at [833, 453] on div "Upper respiratory infection" at bounding box center [840, 466] width 210 height 27
checkbox input "true"
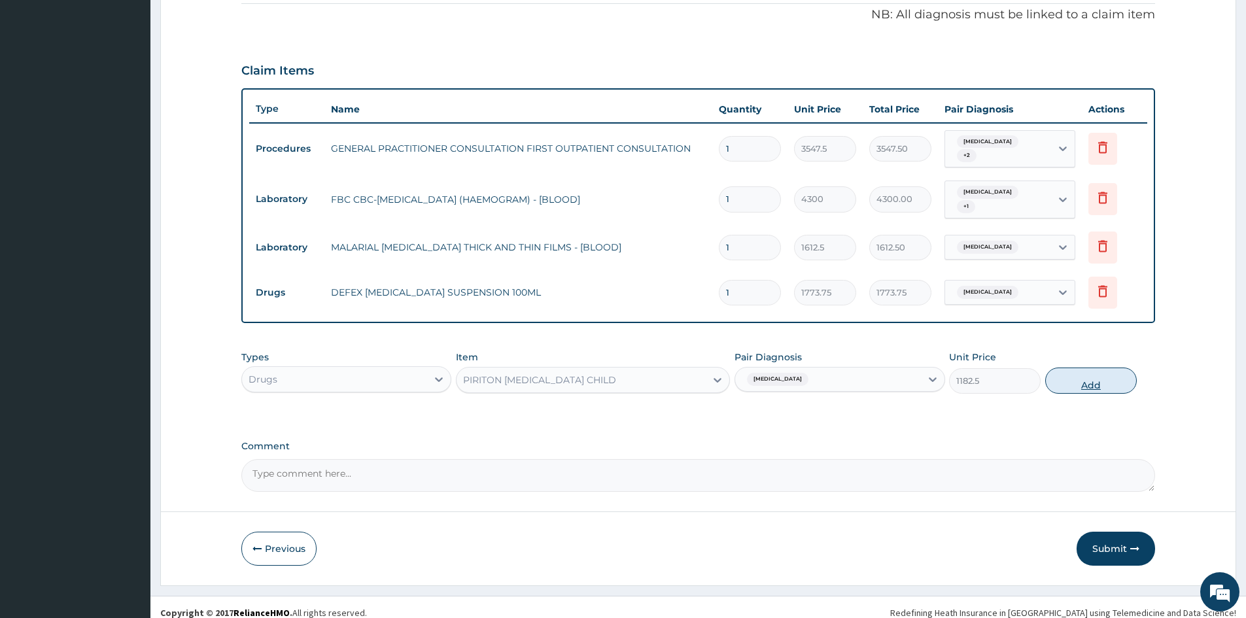
click at [1077, 368] on button "Add" at bounding box center [1091, 381] width 92 height 26
type input "0"
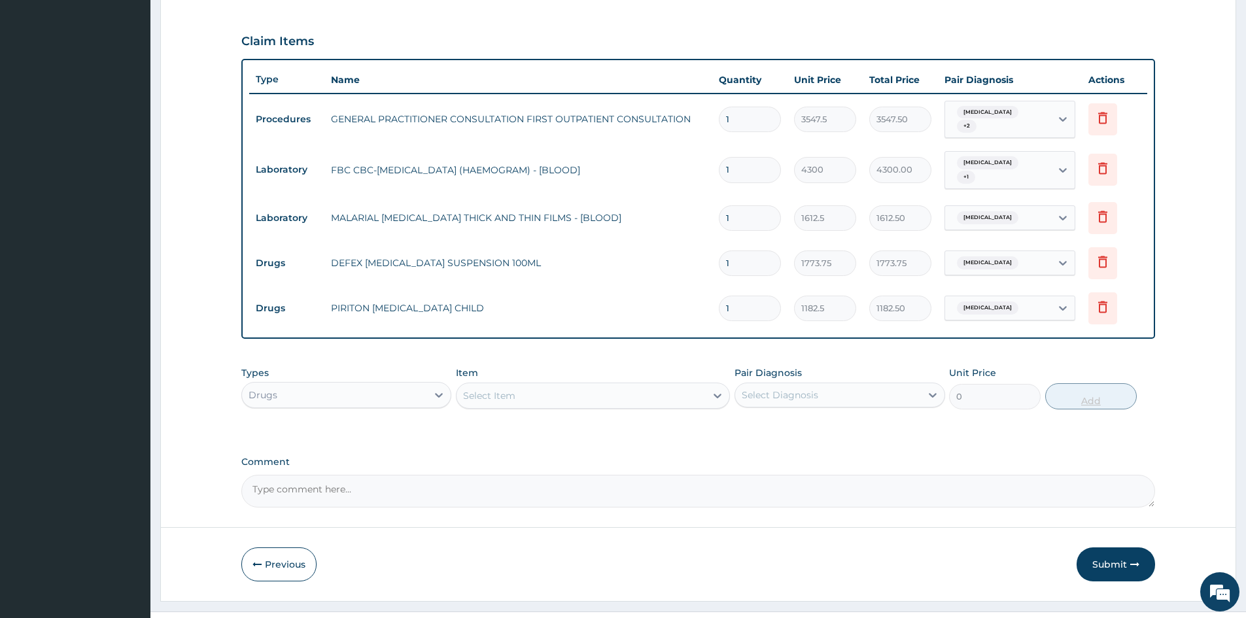
scroll to position [430, 0]
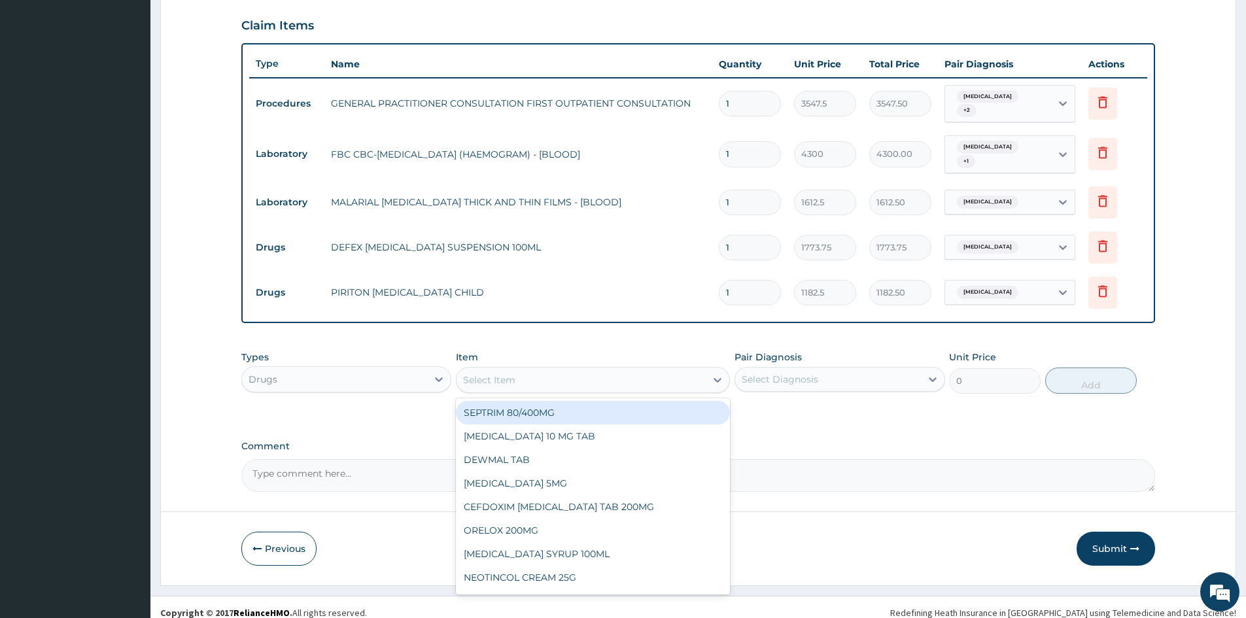
click at [685, 373] on div "Select Item" at bounding box center [581, 380] width 249 height 21
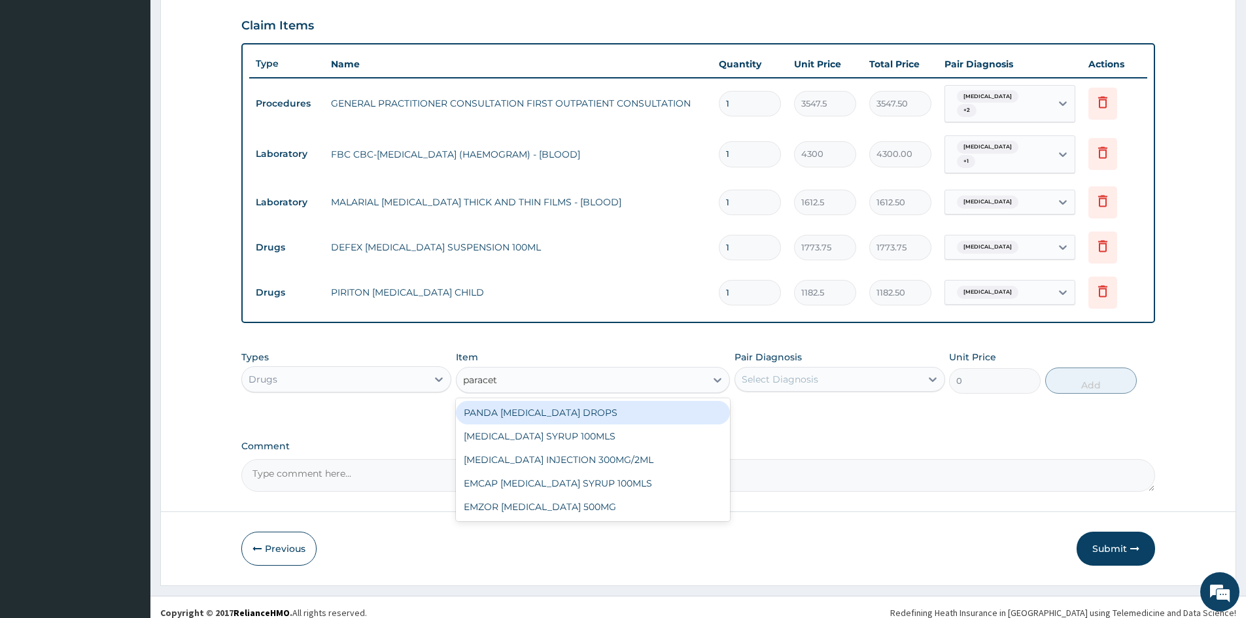
type input "paraceta"
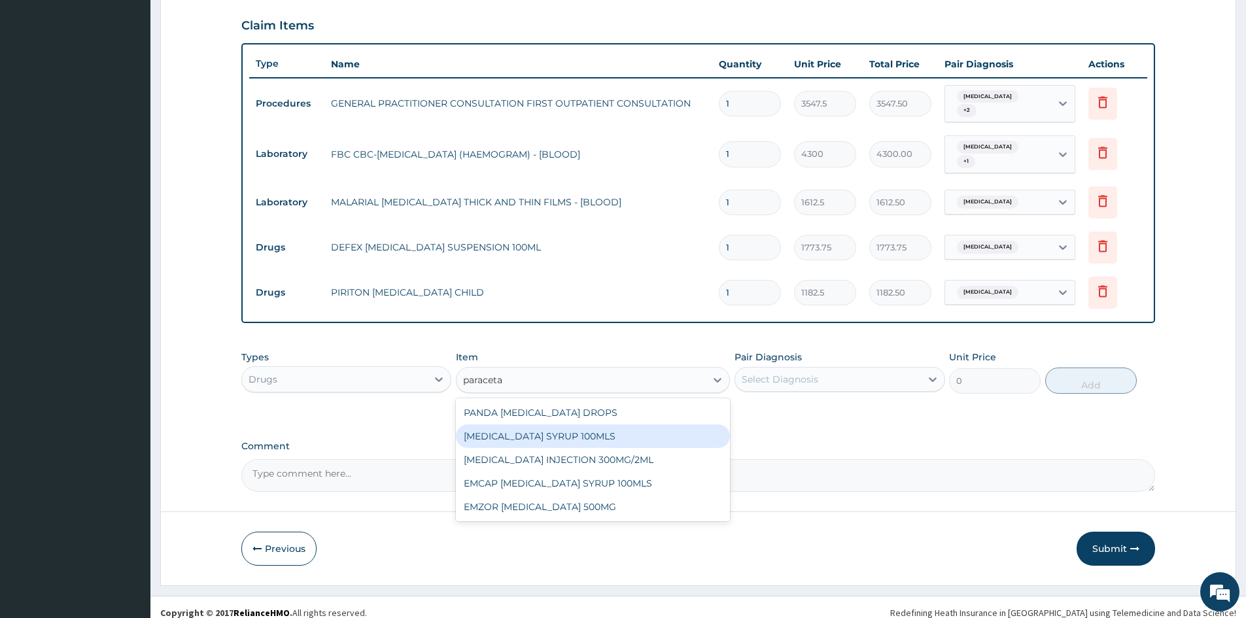
click at [640, 428] on div "PARACETAMOL SYRUP 100MLS" at bounding box center [593, 437] width 274 height 24
type input "709.5"
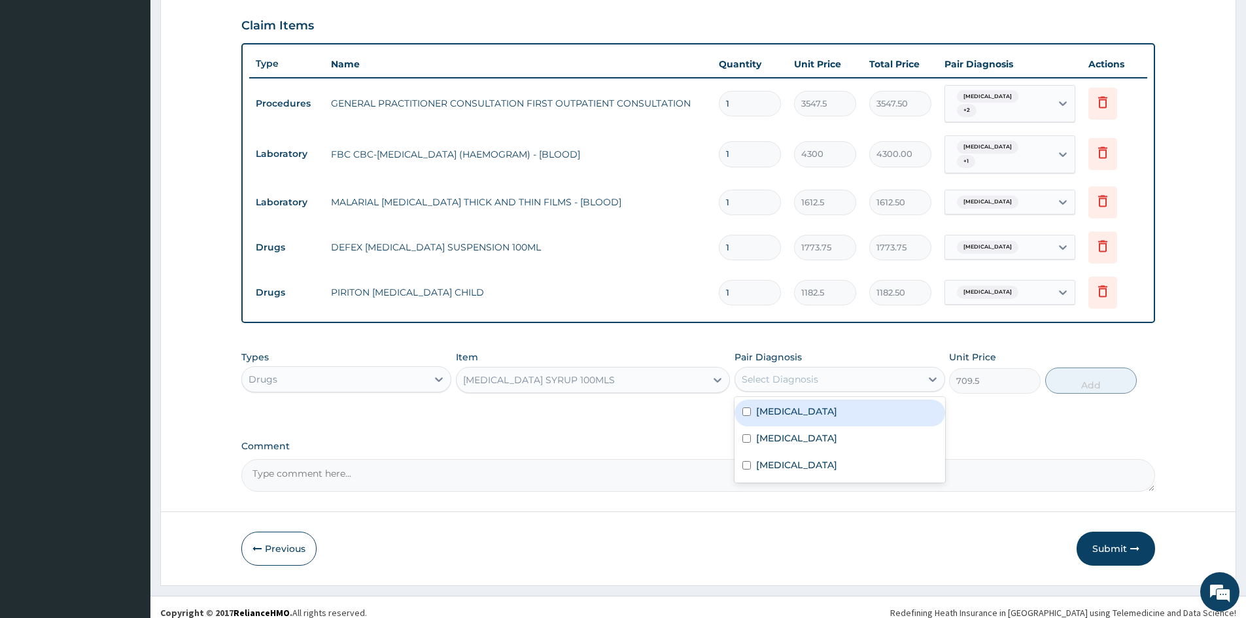
click at [842, 375] on div "Select Diagnosis" at bounding box center [827, 379] width 185 height 21
click at [842, 403] on div "Malaria" at bounding box center [840, 413] width 210 height 27
checkbox input "true"
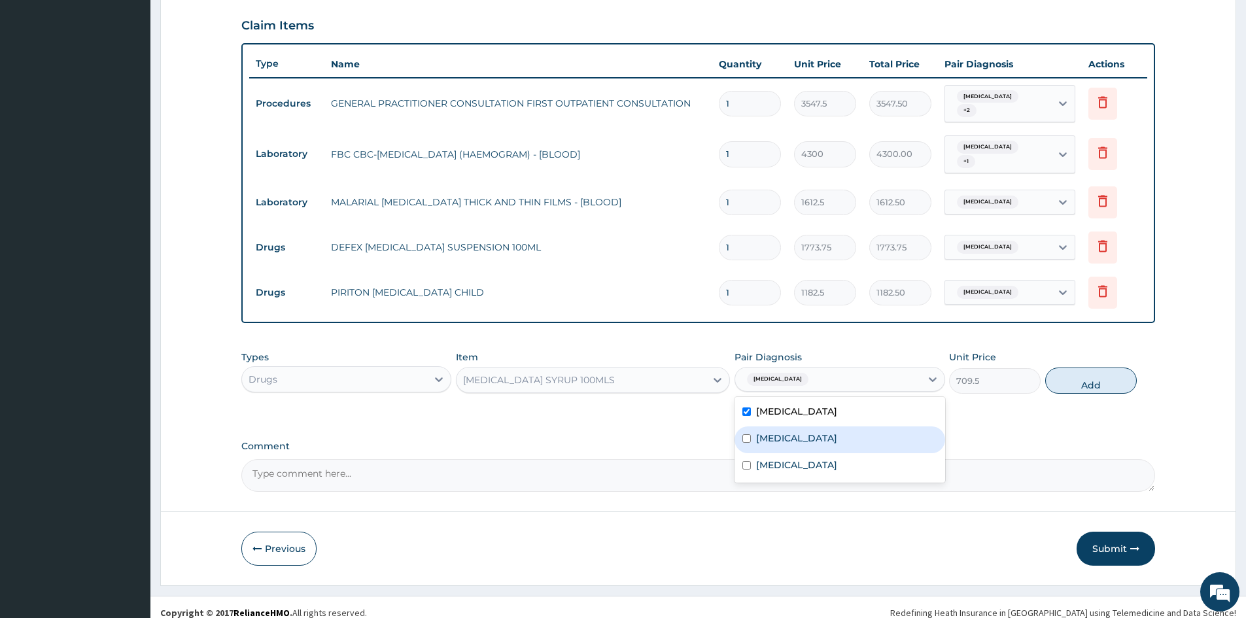
click at [818, 440] on div "Sepsis" at bounding box center [840, 439] width 210 height 27
checkbox input "true"
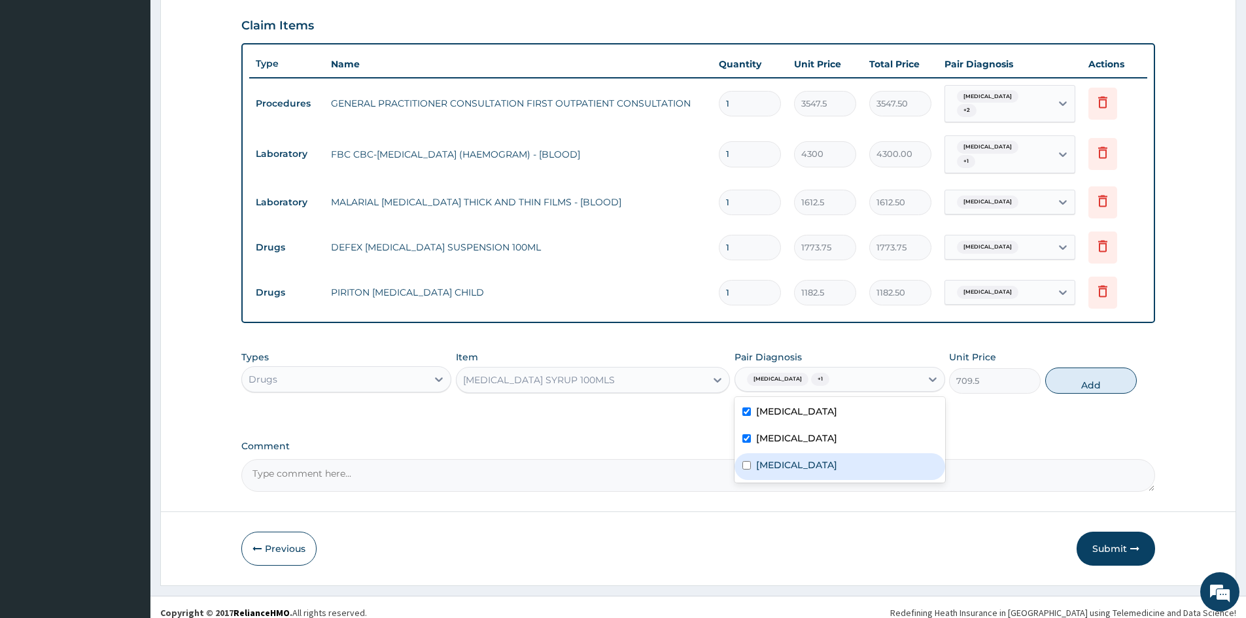
click at [818, 459] on label "Upper respiratory infection" at bounding box center [796, 465] width 81 height 13
click at [858, 462] on div "Upper respiratory infection" at bounding box center [840, 466] width 210 height 27
checkbox input "true"
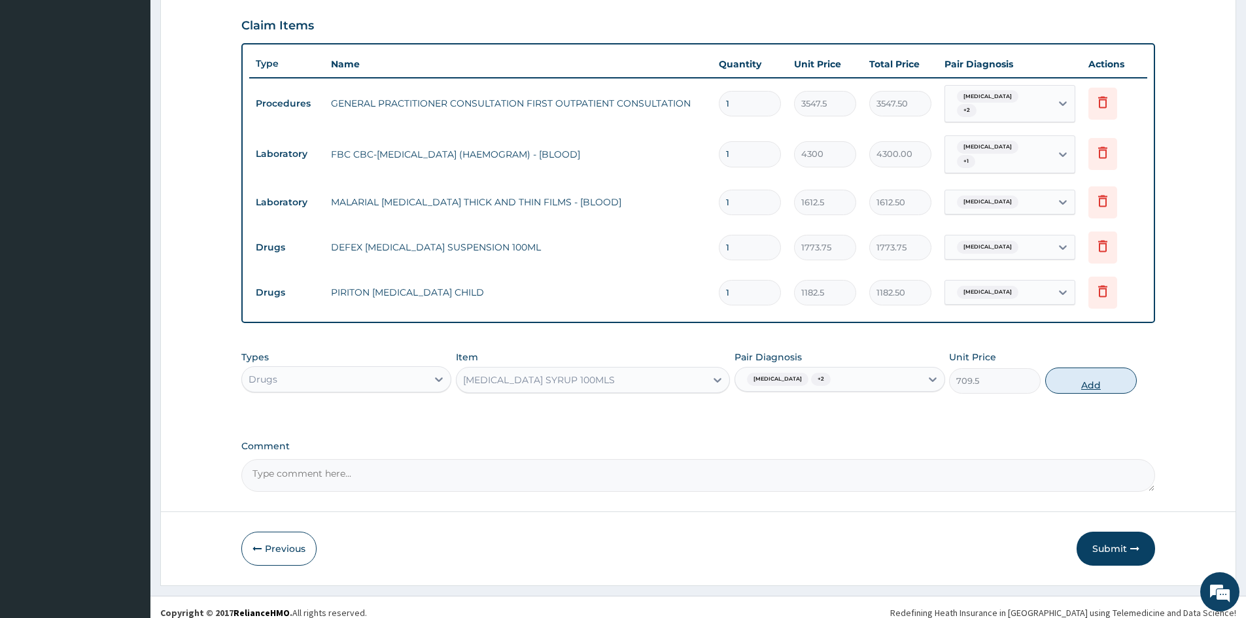
click at [1082, 368] on button "Add" at bounding box center [1091, 381] width 92 height 26
type input "0"
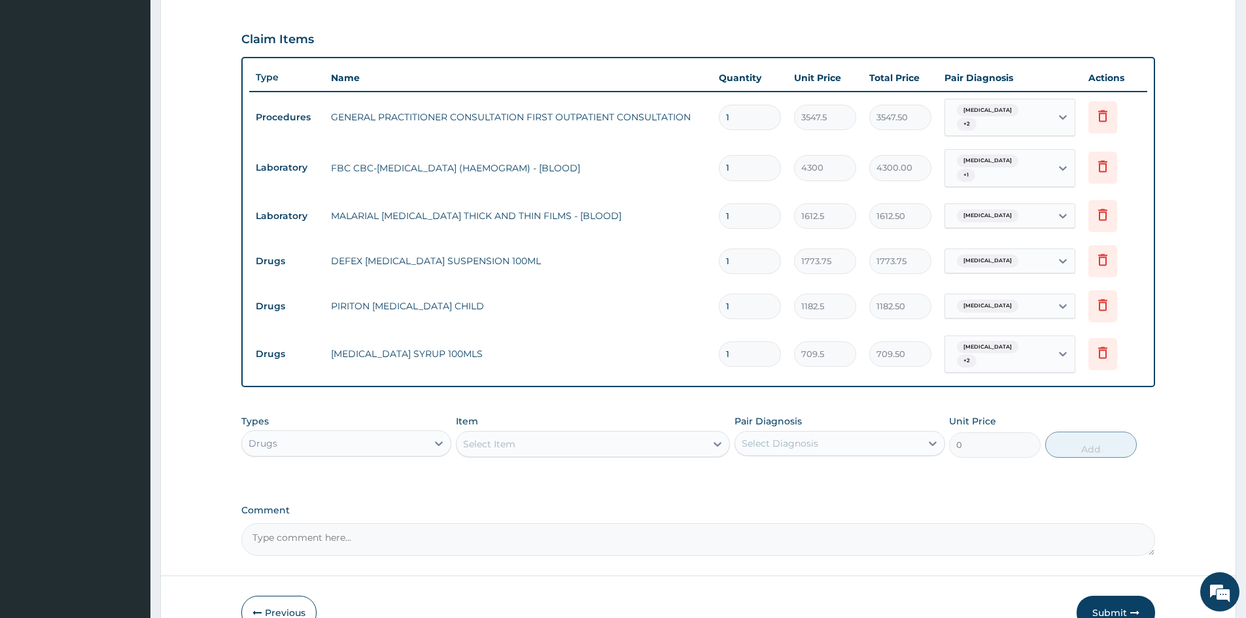
scroll to position [476, 0]
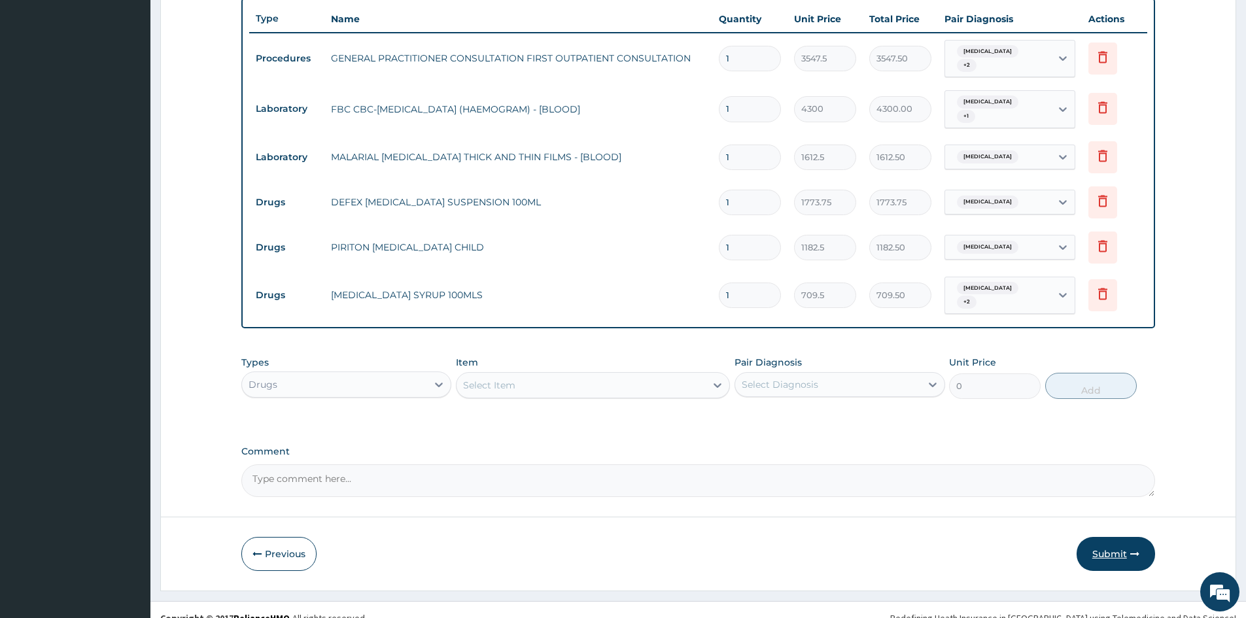
click at [1128, 537] on button "Submit" at bounding box center [1116, 554] width 78 height 34
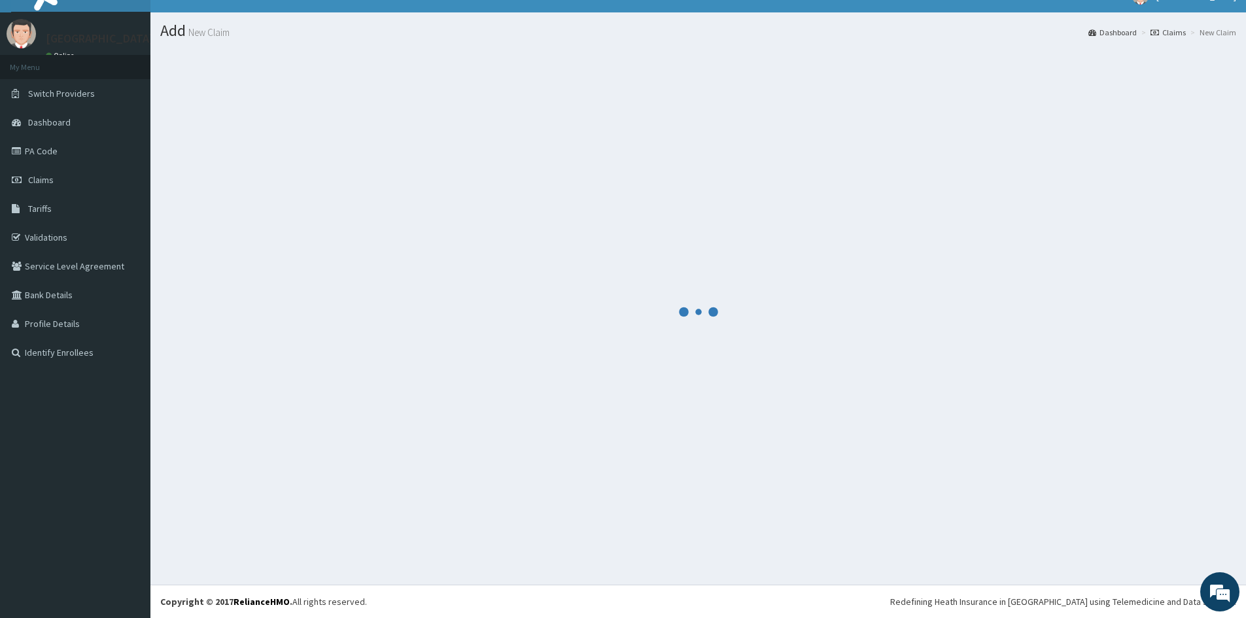
scroll to position [20, 0]
